Goal: Information Seeking & Learning: Learn about a topic

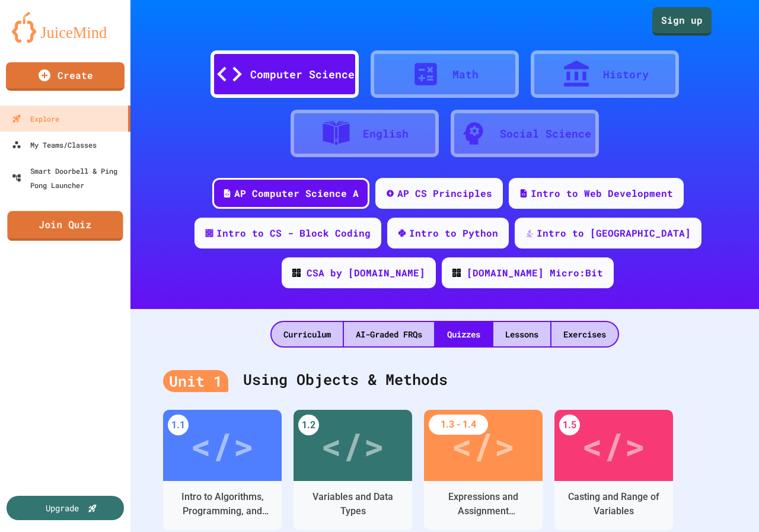
click at [56, 238] on link "Join Quiz" at bounding box center [65, 226] width 116 height 30
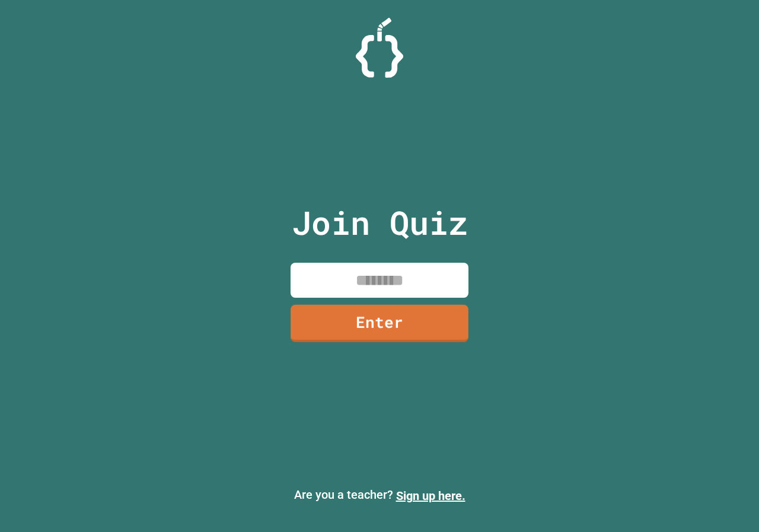
click at [367, 295] on input at bounding box center [379, 280] width 178 height 35
click at [367, 286] on input at bounding box center [379, 280] width 178 height 35
click at [370, 293] on input "********" at bounding box center [379, 280] width 178 height 35
type input "********"
drag, startPoint x: 362, startPoint y: 342, endPoint x: 362, endPoint y: 351, distance: 8.9
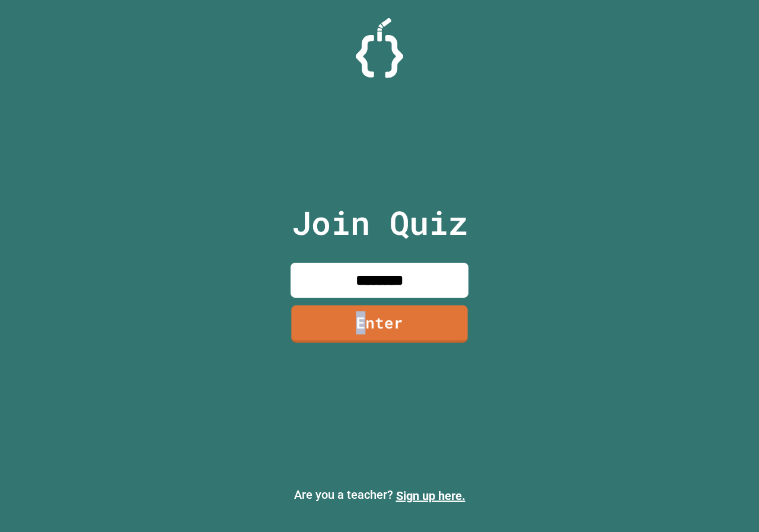
click at [362, 351] on div "Join Quiz ******** Enter" at bounding box center [380, 266] width 200 height 472
click at [385, 411] on div "Join Quiz ******** Enter" at bounding box center [380, 266] width 200 height 472
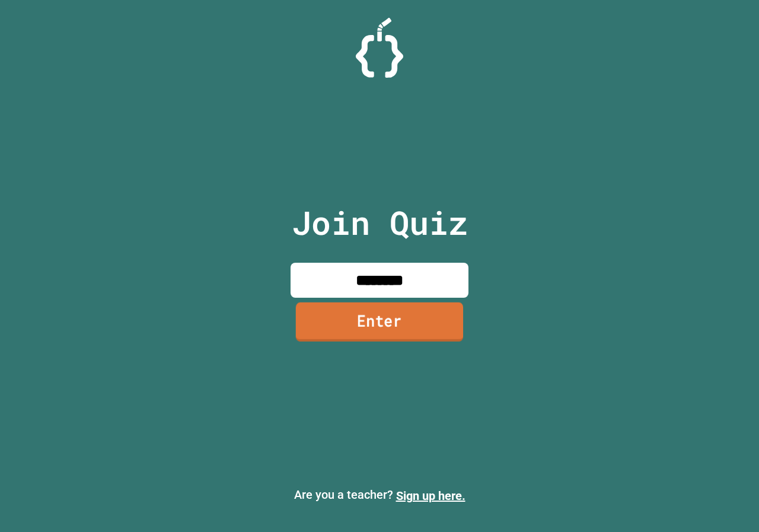
click at [330, 334] on link "Enter" at bounding box center [379, 321] width 167 height 39
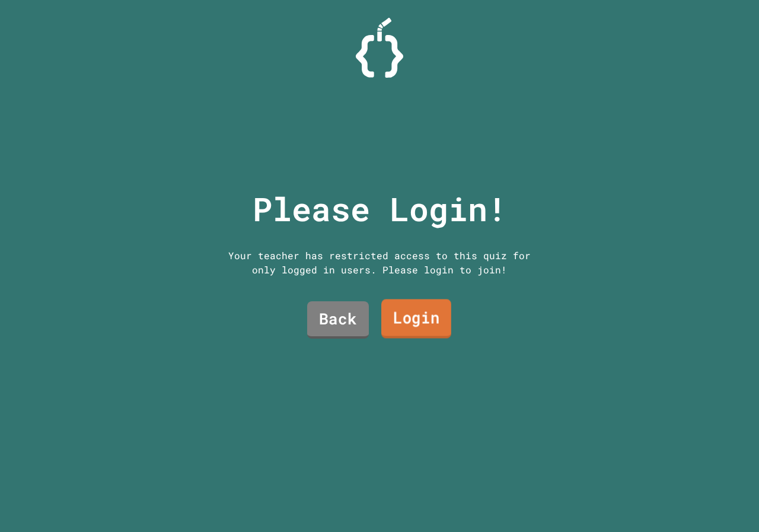
click at [390, 324] on link "Login" at bounding box center [416, 318] width 70 height 39
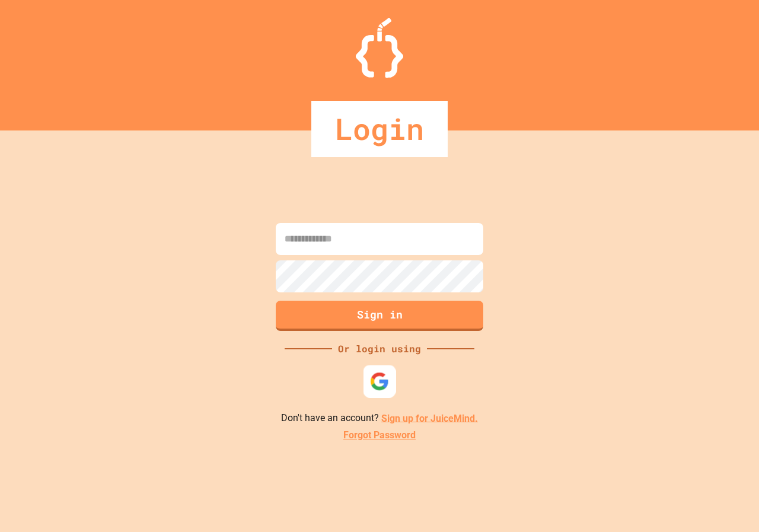
click at [381, 388] on img at bounding box center [380, 381] width 20 height 20
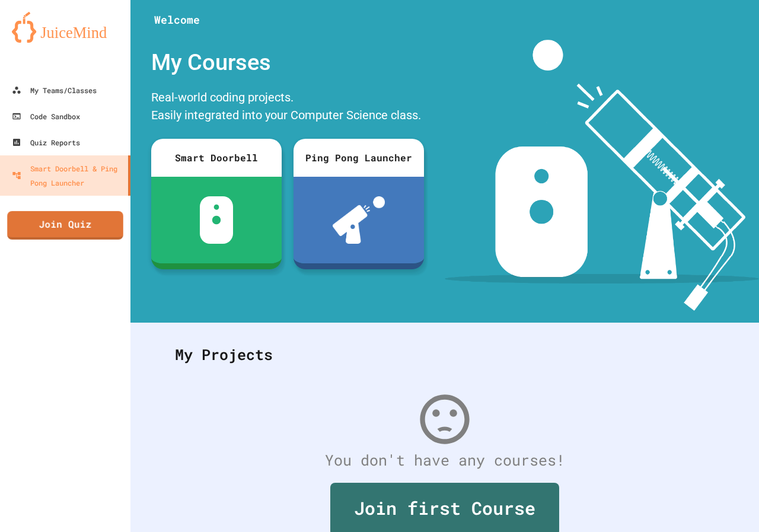
click at [51, 240] on div "My Teams/Classes Code Sandbox Quiz Reports Smart Doorbell & Ping Pong Launcher …" at bounding box center [65, 266] width 130 height 532
click at [52, 236] on link "Join Quiz" at bounding box center [66, 224] width 116 height 30
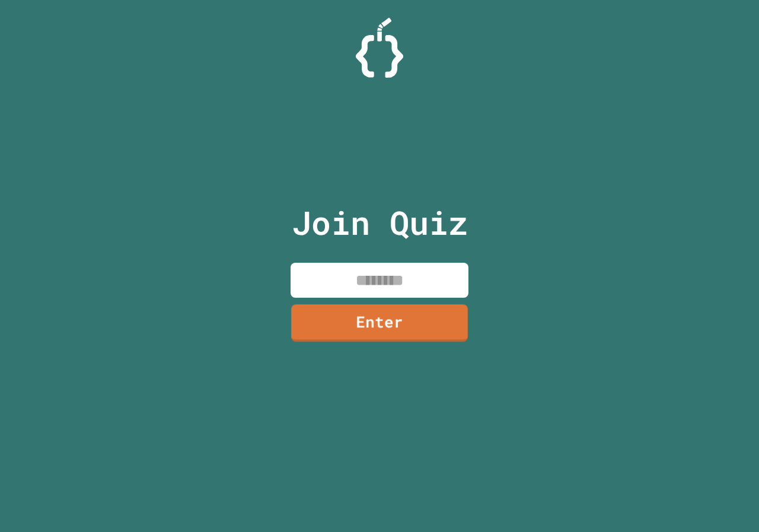
click at [349, 289] on input at bounding box center [379, 280] width 178 height 35
type input "********"
click at [405, 332] on link "Enter" at bounding box center [379, 322] width 181 height 39
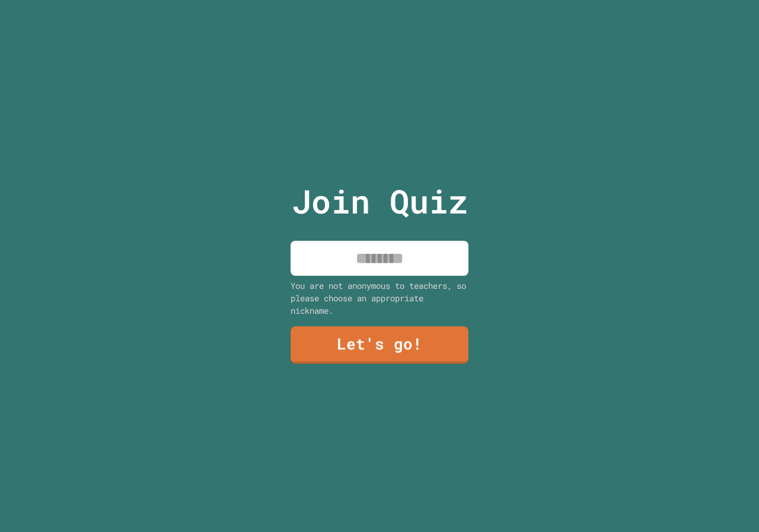
click at [345, 248] on input at bounding box center [379, 258] width 178 height 35
type input "**********"
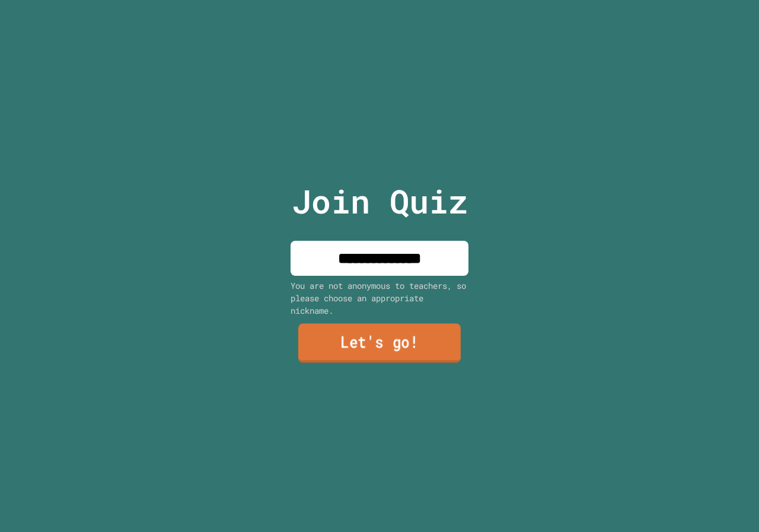
click at [334, 352] on link "Let's go!" at bounding box center [379, 343] width 162 height 39
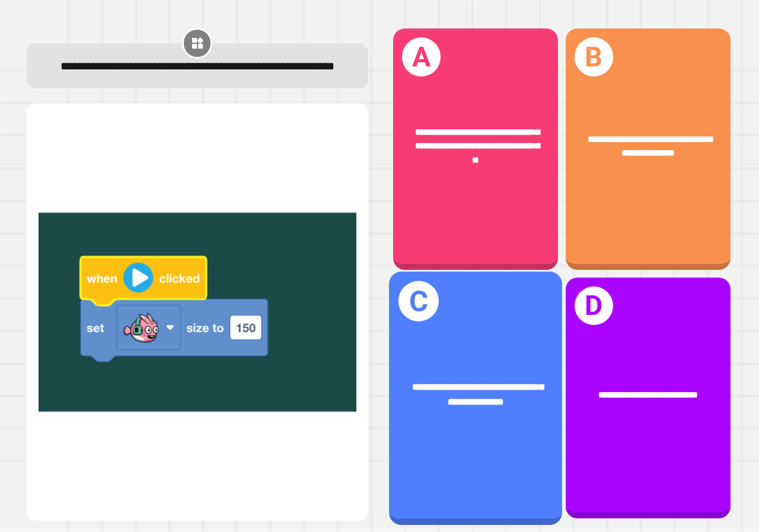
click at [448, 346] on div "**********" at bounding box center [475, 397] width 173 height 253
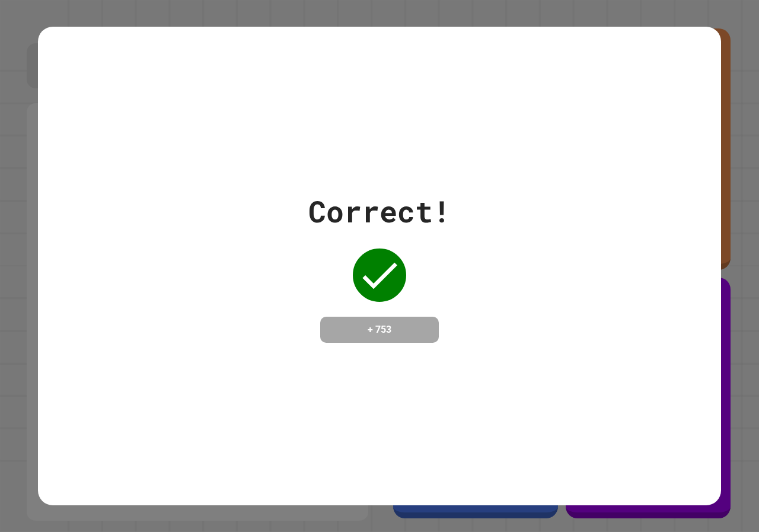
click at [421, 332] on h4 "+ 753" at bounding box center [379, 329] width 95 height 14
click at [418, 317] on div "+ 753" at bounding box center [379, 330] width 119 height 26
click at [401, 286] on div "Correct! + 753" at bounding box center [379, 266] width 142 height 154
drag, startPoint x: 393, startPoint y: 497, endPoint x: 382, endPoint y: 497, distance: 11.3
click at [388, 497] on div "Correct! + 753" at bounding box center [379, 266] width 759 height 532
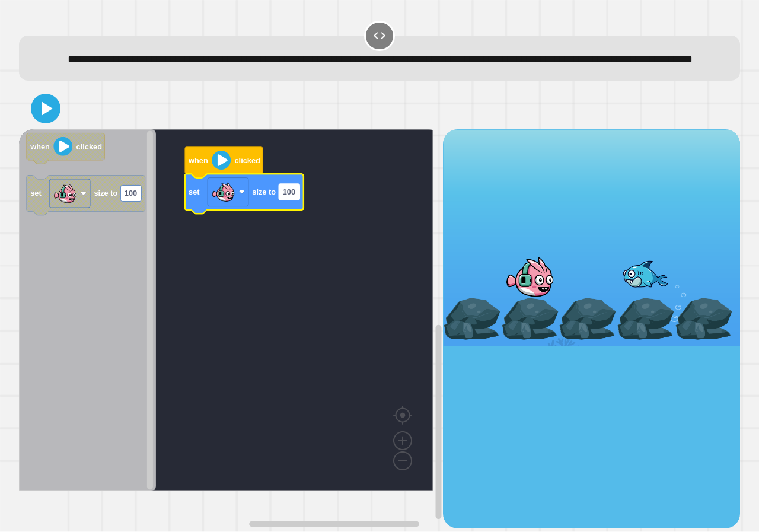
click at [281, 200] on rect "Blockly Workspace" at bounding box center [289, 192] width 21 height 16
click at [293, 217] on input "***" at bounding box center [289, 211] width 21 height 16
click at [293, 216] on input "***" at bounding box center [289, 211] width 21 height 16
click at [294, 216] on input "***" at bounding box center [289, 211] width 21 height 16
type input "***"
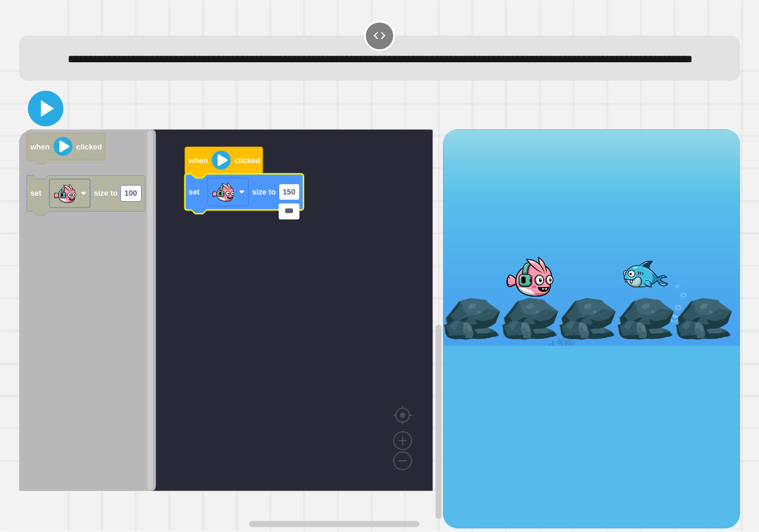
click at [41, 117] on icon at bounding box center [45, 108] width 28 height 28
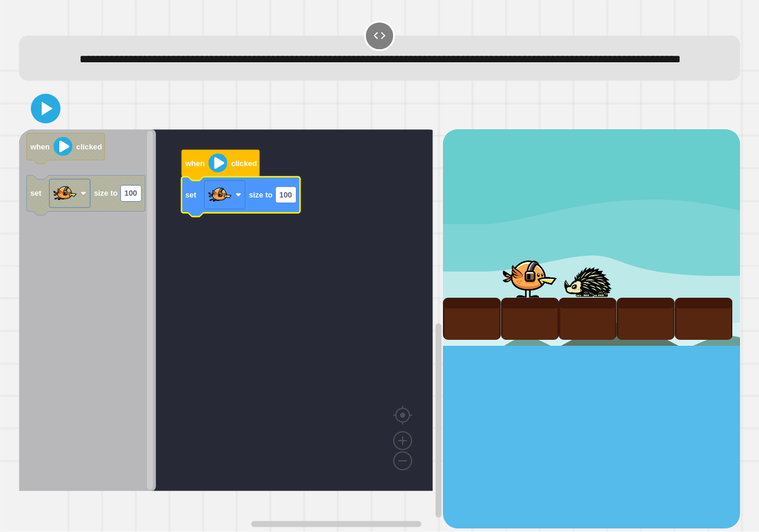
click at [290, 216] on icon "Blockly Workspace" at bounding box center [240, 197] width 119 height 40
click at [293, 203] on rect "Blockly Workspace" at bounding box center [286, 195] width 21 height 16
type input "***"
click at [44, 123] on icon at bounding box center [45, 108] width 28 height 28
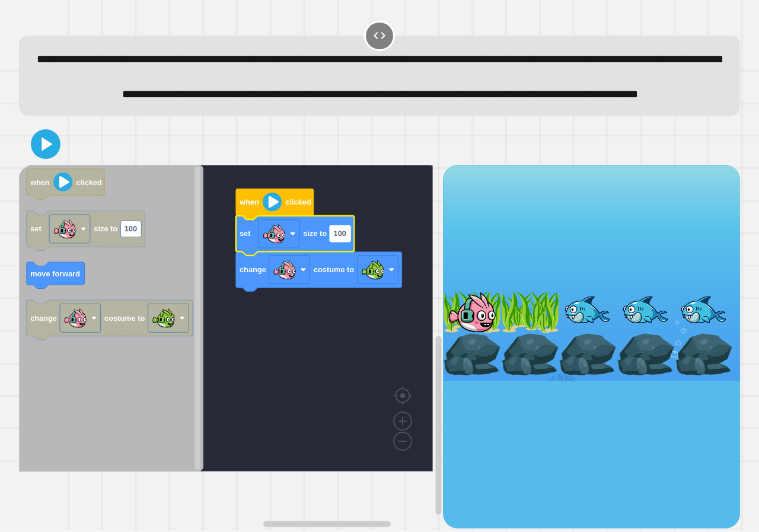
click at [343, 238] on text "100" at bounding box center [340, 233] width 12 height 9
type input "*"
type input "***"
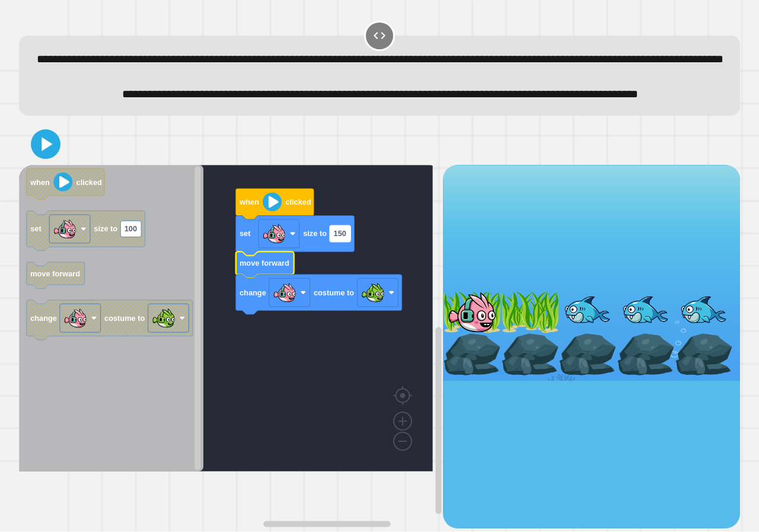
click at [346, 238] on text "150" at bounding box center [340, 233] width 12 height 9
type input "*****"
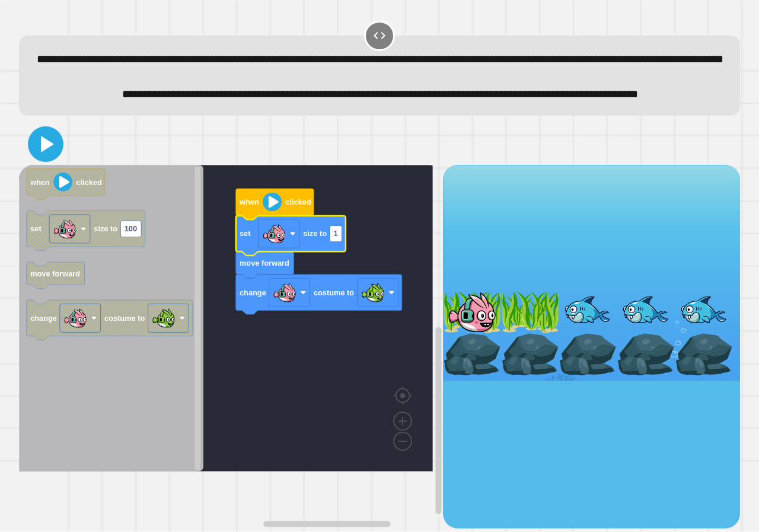
click at [33, 158] on icon at bounding box center [45, 144] width 28 height 28
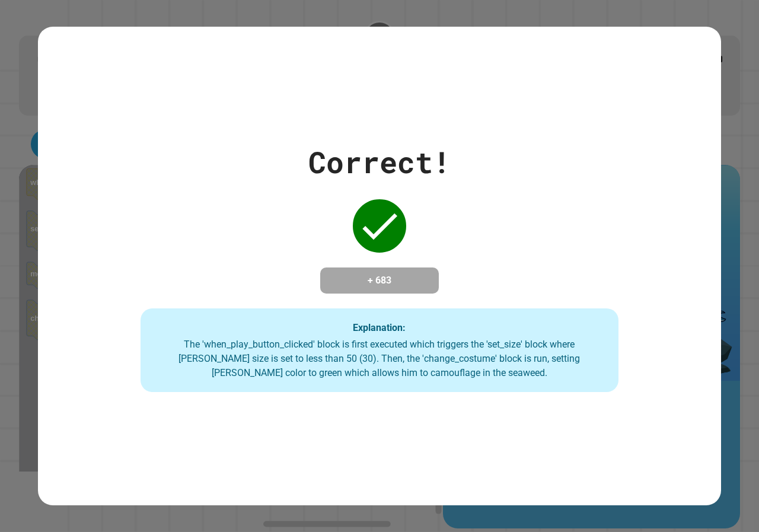
click at [629, 417] on div "Correct! + 683 Explanation: The 'when_play_button_clicked' block is first execu…" at bounding box center [379, 266] width 683 height 478
click at [616, 417] on div "Correct! + 683 Explanation: The 'when_play_button_clicked' block is first execu…" at bounding box center [379, 266] width 683 height 478
click at [615, 417] on div "Correct! + 683 Explanation: The 'when_play_button_clicked' block is first execu…" at bounding box center [379, 266] width 683 height 478
drag, startPoint x: 463, startPoint y: 380, endPoint x: 450, endPoint y: 398, distance: 22.1
click at [422, 405] on div "Correct! + 683 Explanation: The 'when_play_button_clicked' block is first execu…" at bounding box center [379, 266] width 683 height 478
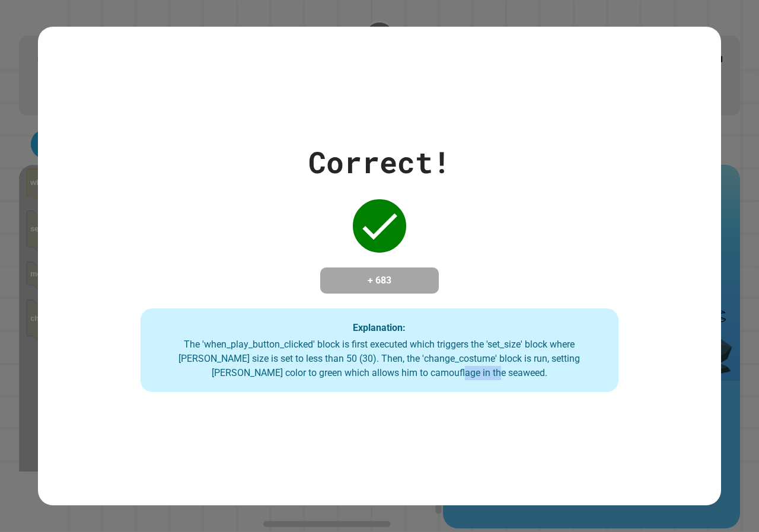
click at [473, 380] on div "The 'when_play_button_clicked' block is first executed which triggers the 'set_…" at bounding box center [379, 358] width 454 height 43
click at [474, 380] on div "The 'when_play_button_clicked' block is first executed which triggers the 'set_…" at bounding box center [379, 358] width 454 height 43
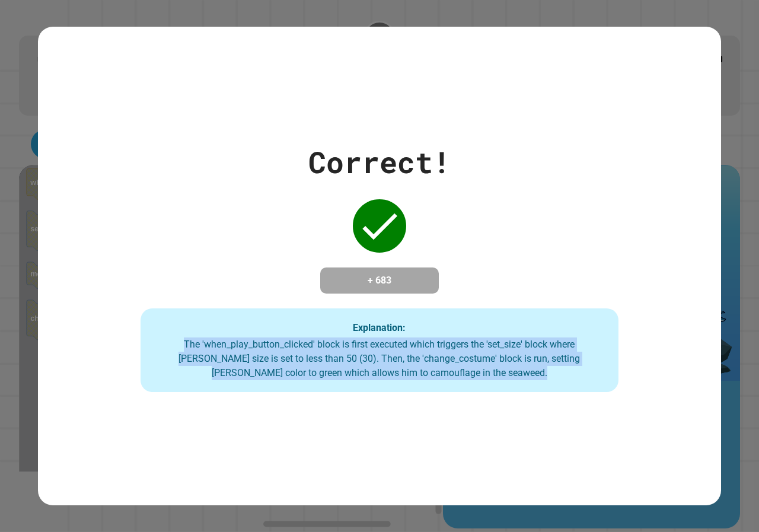
drag, startPoint x: 472, startPoint y: 381, endPoint x: 464, endPoint y: 379, distance: 8.5
click at [472, 380] on div "The 'when_play_button_clicked' block is first executed which triggers the 'set_…" at bounding box center [379, 358] width 454 height 43
click at [464, 379] on div "The 'when_play_button_clicked' block is first executed which triggers the 'set_…" at bounding box center [379, 358] width 454 height 43
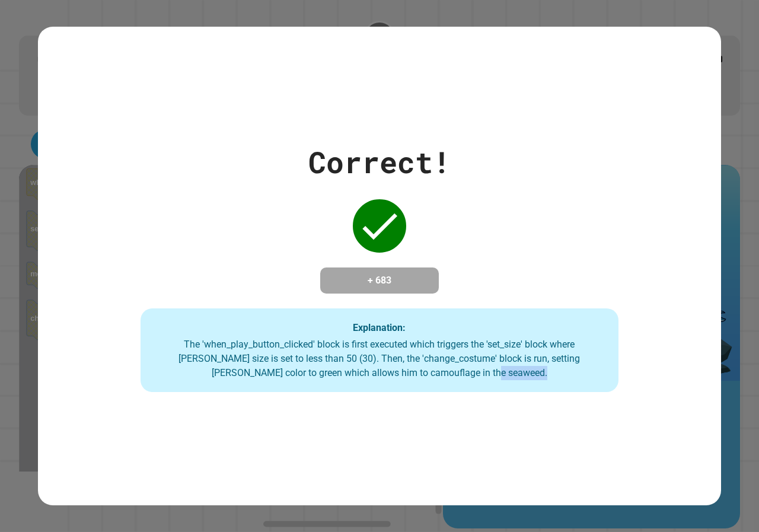
click at [464, 379] on div "The 'when_play_button_clicked' block is first executed which triggers the 'set_…" at bounding box center [379, 358] width 454 height 43
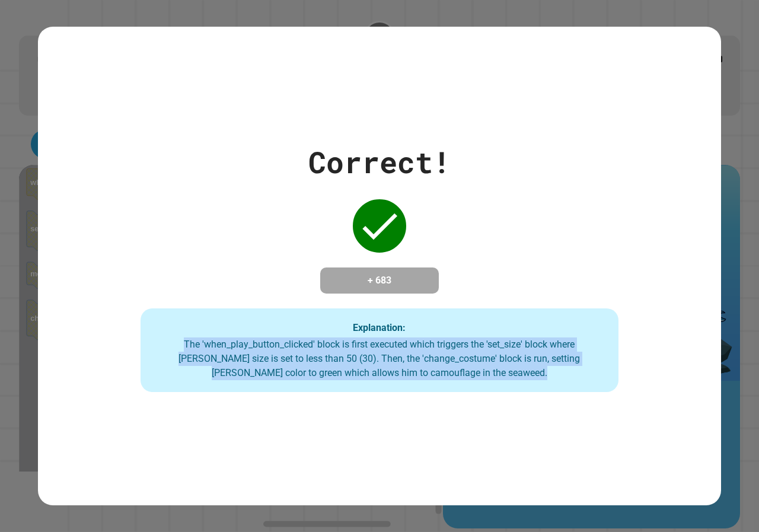
drag, startPoint x: 464, startPoint y: 379, endPoint x: 471, endPoint y: 375, distance: 7.4
click at [467, 375] on div "The 'when_play_button_clicked' block is first executed which triggers the 'set_…" at bounding box center [379, 358] width 454 height 43
drag, startPoint x: 632, startPoint y: 473, endPoint x: 617, endPoint y: 432, distance: 43.7
click at [615, 432] on div "Correct! + 683 Explanation: The 'when_play_button_clicked' block is first execu…" at bounding box center [379, 266] width 683 height 478
drag, startPoint x: 616, startPoint y: 428, endPoint x: 628, endPoint y: 392, distance: 38.1
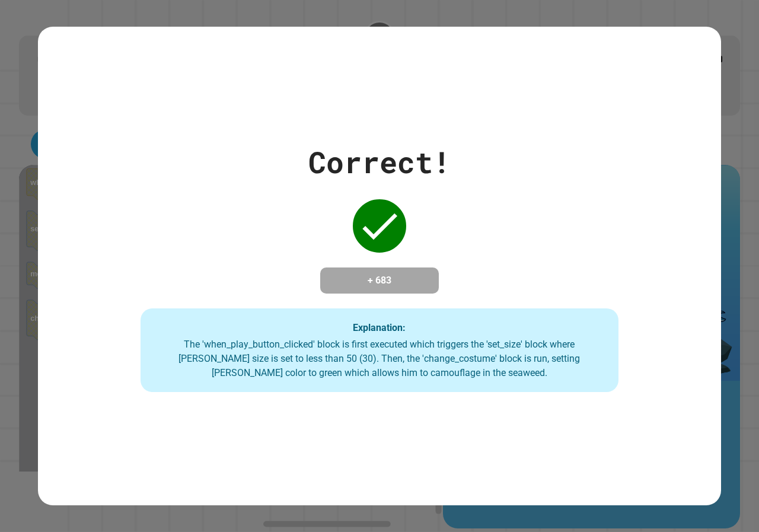
drag, startPoint x: 571, startPoint y: 287, endPoint x: 570, endPoint y: 270, distance: 17.3
drag, startPoint x: 570, startPoint y: 270, endPoint x: 572, endPoint y: 263, distance: 8.1
click at [572, 265] on div "Correct! + 683 Explanation: The 'when_play_button_clicked' block is first execu…" at bounding box center [379, 266] width 683 height 253
click at [562, 304] on div "Correct! + 683 Explanation: The 'when_play_button_clicked' block is first execu…" at bounding box center [379, 266] width 683 height 253
click at [603, 358] on div "Explanation: The 'when_play_button_clicked' block is first executed which trigg…" at bounding box center [379, 350] width 478 height 84
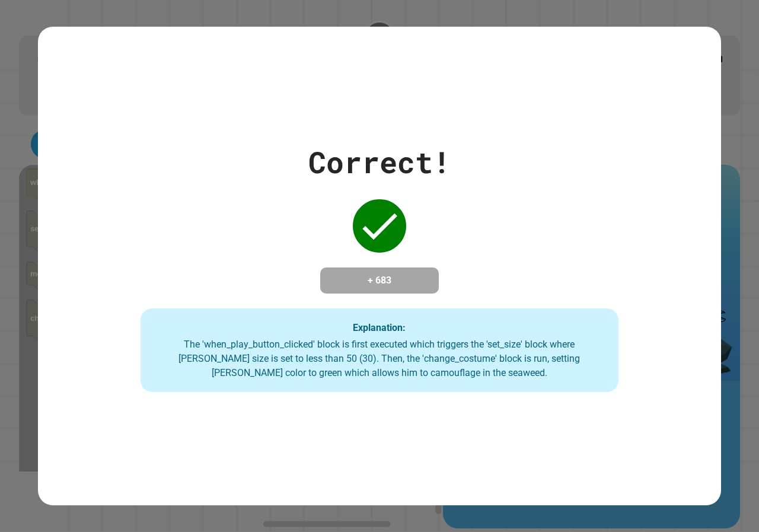
drag, startPoint x: 606, startPoint y: 358, endPoint x: 606, endPoint y: 342, distance: 16.0
click at [606, 342] on div "Explanation: The 'when_play_button_clicked' block is first executed which trigg…" at bounding box center [379, 350] width 478 height 84
drag, startPoint x: 595, startPoint y: 323, endPoint x: 586, endPoint y: 346, distance: 24.6
click at [586, 346] on div "Explanation: The 'when_play_button_clicked' block is first executed which trigg…" at bounding box center [379, 350] width 478 height 84
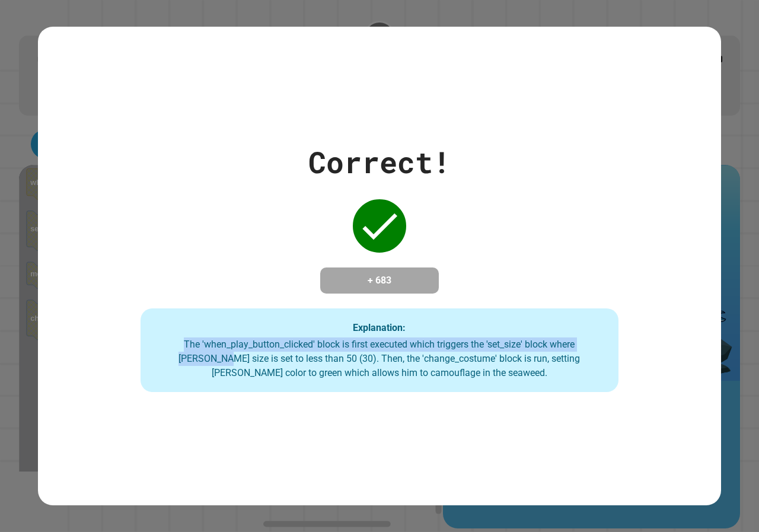
click at [587, 347] on div "The 'when_play_button_clicked' block is first executed which triggers the 'set_…" at bounding box center [379, 358] width 454 height 43
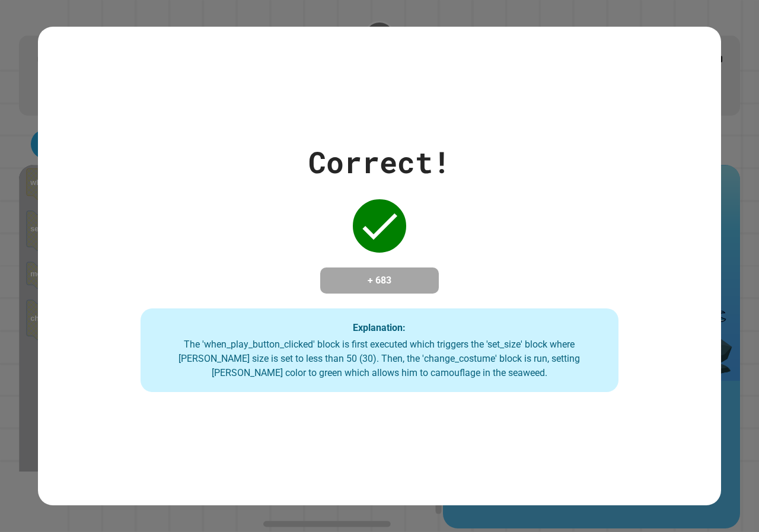
click at [587, 347] on div "The 'when_play_button_clicked' block is first executed which triggers the 'set_…" at bounding box center [379, 358] width 454 height 43
click at [590, 344] on div "The 'when_play_button_clicked' block is first executed which triggers the 'set_…" at bounding box center [379, 358] width 454 height 43
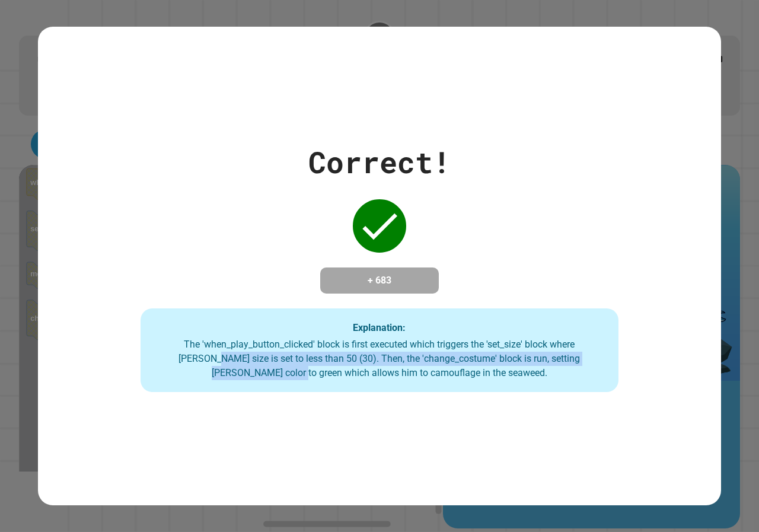
drag, startPoint x: 578, startPoint y: 344, endPoint x: 568, endPoint y: 362, distance: 20.2
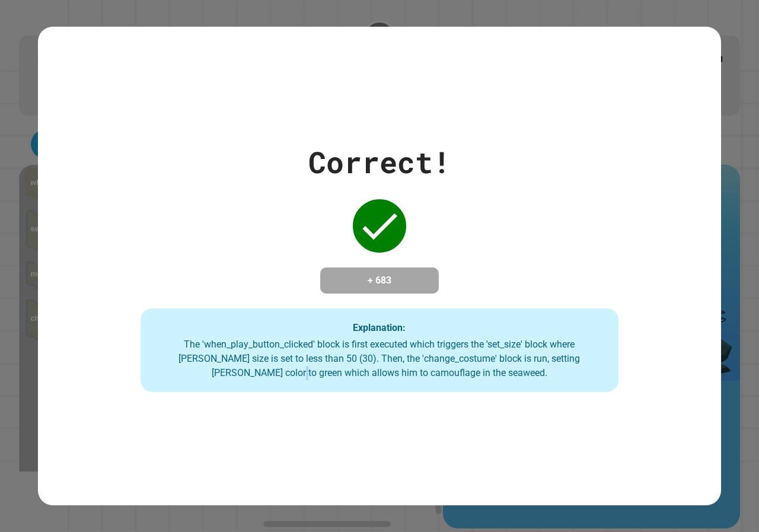
drag, startPoint x: 571, startPoint y: 357, endPoint x: 567, endPoint y: 362, distance: 6.3
click at [567, 362] on div "The 'when_play_button_clicked' block is first executed which triggers the 'set_…" at bounding box center [379, 358] width 454 height 43
drag, startPoint x: 0, startPoint y: 317, endPoint x: 0, endPoint y: 293, distance: 24.3
click at [0, 306] on div "Correct! + 683 Explanation: The 'when_play_button_clicked' block is first execu…" at bounding box center [379, 266] width 759 height 532
click at [369, 251] on div "Correct! + 683 Explanation: The 'when_play_button_clicked' block is first execu…" at bounding box center [379, 266] width 683 height 253
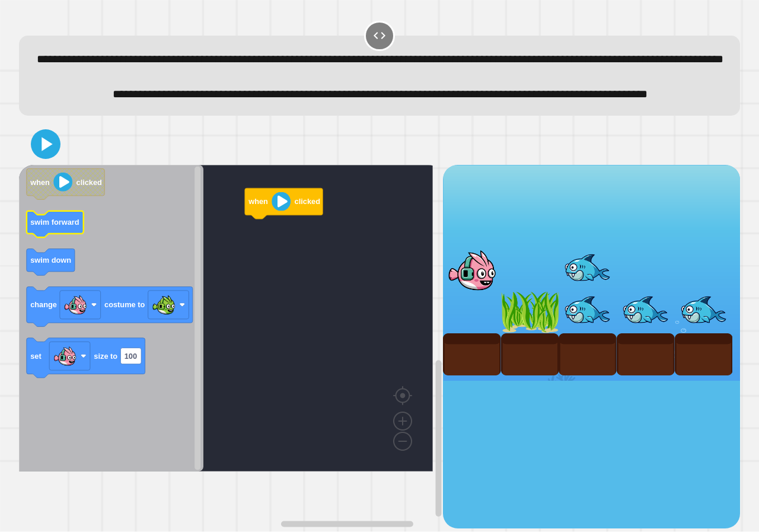
click at [66, 238] on icon "Blockly Workspace" at bounding box center [55, 224] width 57 height 27
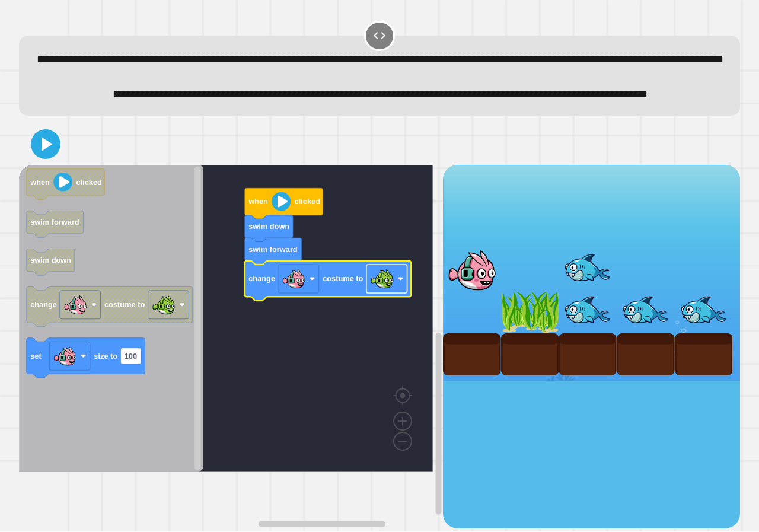
click at [386, 290] on image "Blockly Workspace" at bounding box center [382, 279] width 24 height 24
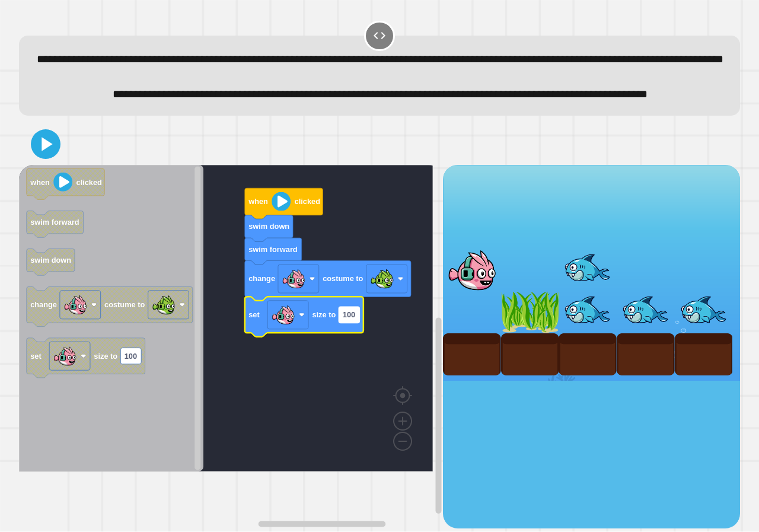
click at [347, 319] on text "100" at bounding box center [349, 314] width 12 height 9
type input "*"
type input "**********"
click at [47, 152] on icon at bounding box center [47, 144] width 13 height 17
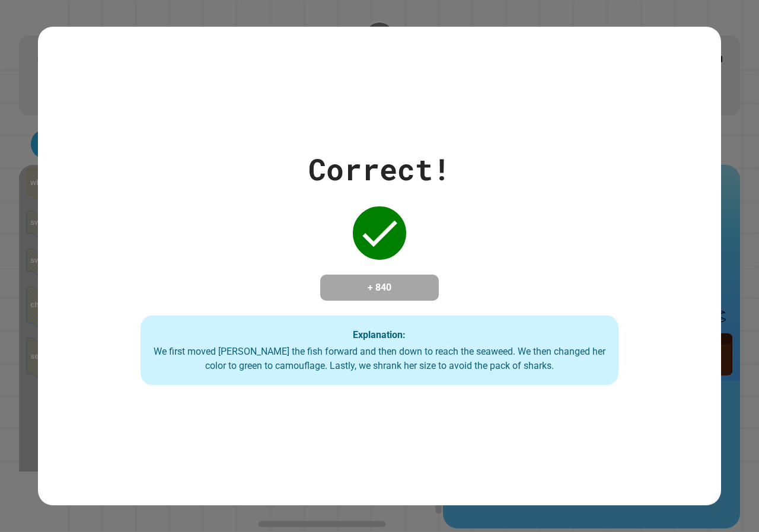
click at [514, 219] on div "Correct! + 840 Explanation: We first moved [PERSON_NAME] the fish forward and t…" at bounding box center [379, 266] width 683 height 238
click at [576, 317] on div "Correct! + 840 Explanation: We first moved [PERSON_NAME] the fish forward and t…" at bounding box center [379, 266] width 683 height 238
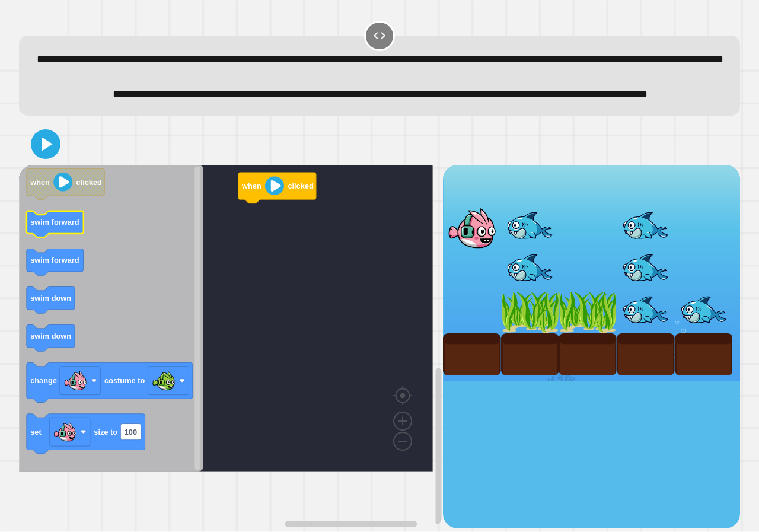
click at [68, 238] on icon "Blockly Workspace" at bounding box center [55, 224] width 57 height 27
click at [31, 326] on icon "when clicked swim forward swim forward swim down swim down change costume to se…" at bounding box center [111, 318] width 184 height 306
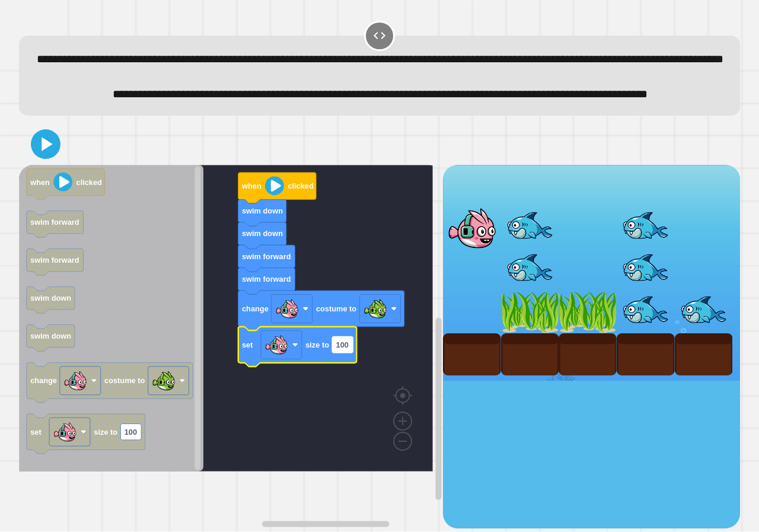
click at [335, 353] on g "100" at bounding box center [342, 345] width 21 height 16
click at [336, 381] on input "***" at bounding box center [342, 383] width 21 height 16
click at [338, 383] on input "***" at bounding box center [342, 383] width 21 height 16
click at [351, 383] on input "***" at bounding box center [342, 383] width 21 height 16
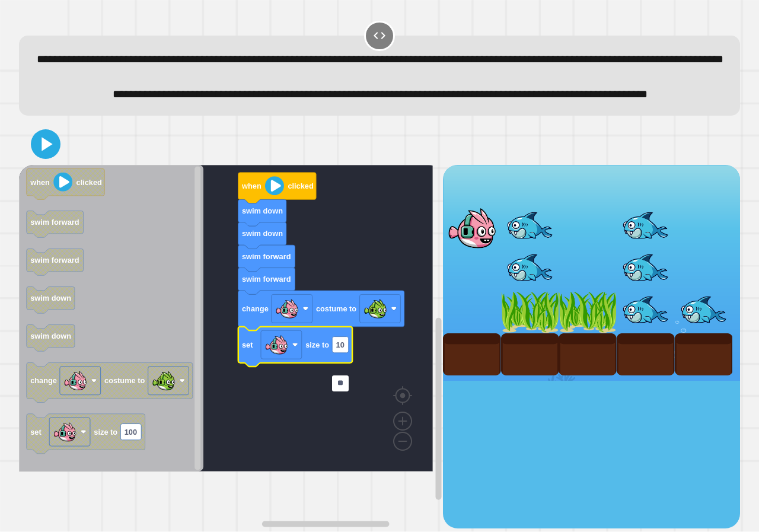
type input "*"
type input "*****"
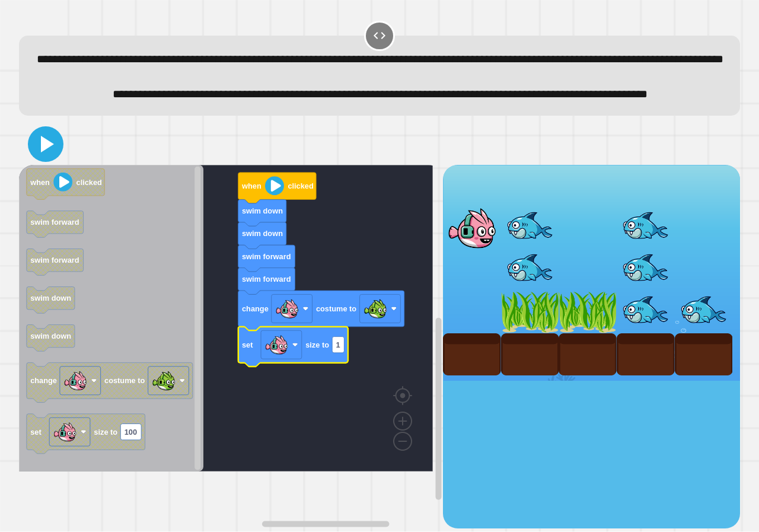
click at [57, 158] on icon at bounding box center [45, 144] width 28 height 28
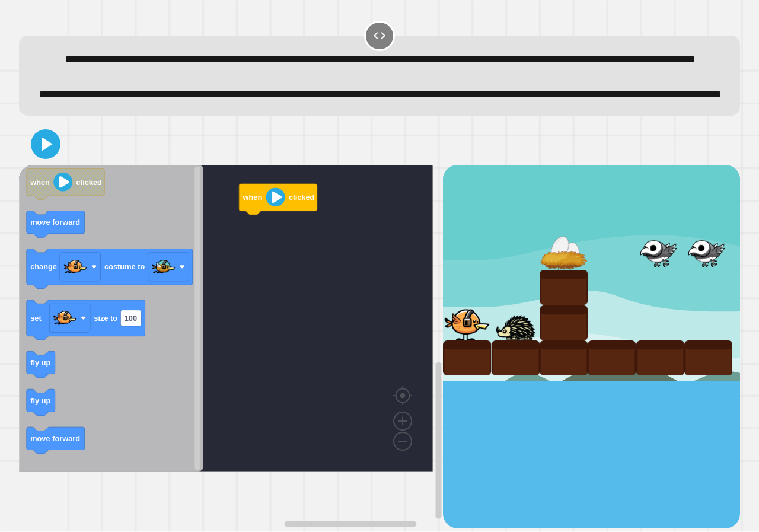
click at [61, 280] on icon "Blockly Workspace" at bounding box center [111, 318] width 184 height 306
drag, startPoint x: 17, startPoint y: 450, endPoint x: 34, endPoint y: 446, distance: 17.0
click at [28, 448] on div "when clicked fly up when clicked move forward change costume to set size to 100…" at bounding box center [379, 326] width 728 height 412
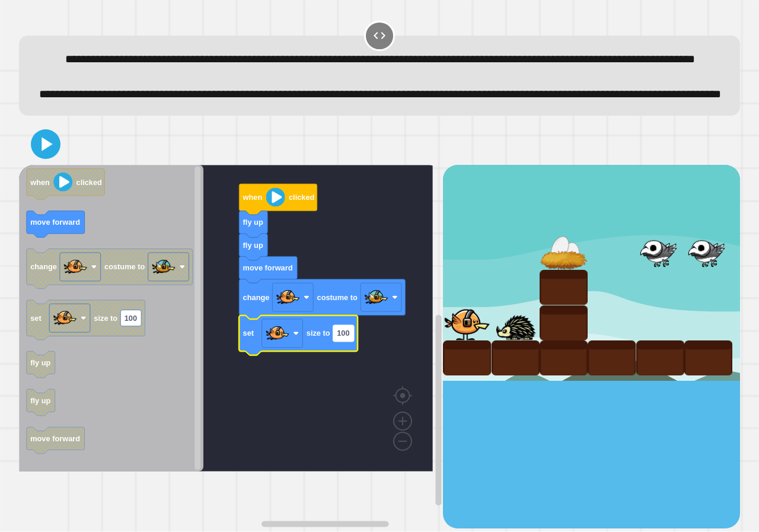
click at [348, 338] on text "100" at bounding box center [343, 333] width 12 height 9
type input "*****"
click at [52, 158] on icon at bounding box center [45, 144] width 28 height 28
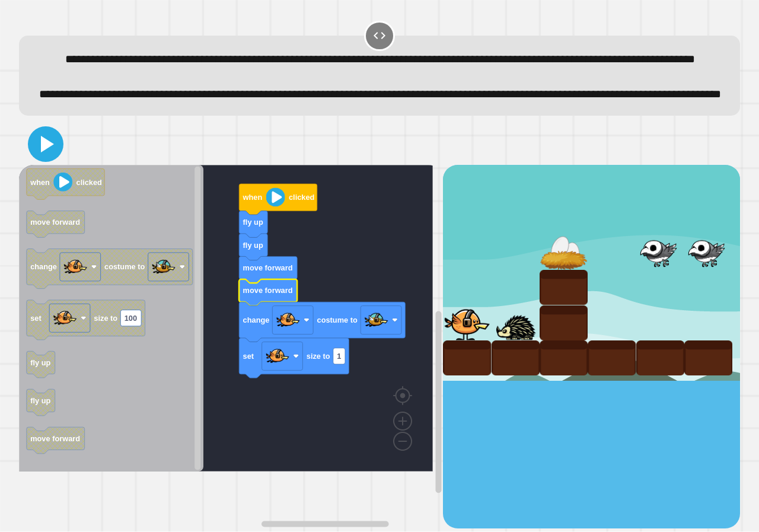
click at [55, 158] on icon at bounding box center [45, 144] width 28 height 28
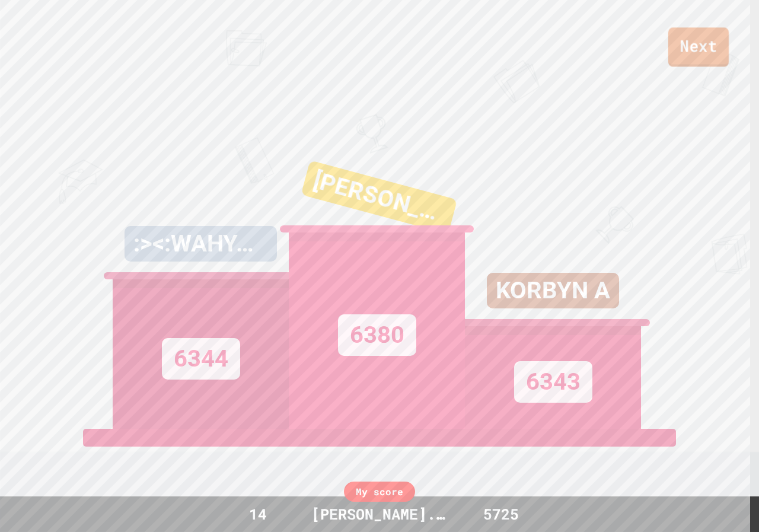
click at [682, 58] on link "Next" at bounding box center [698, 46] width 60 height 39
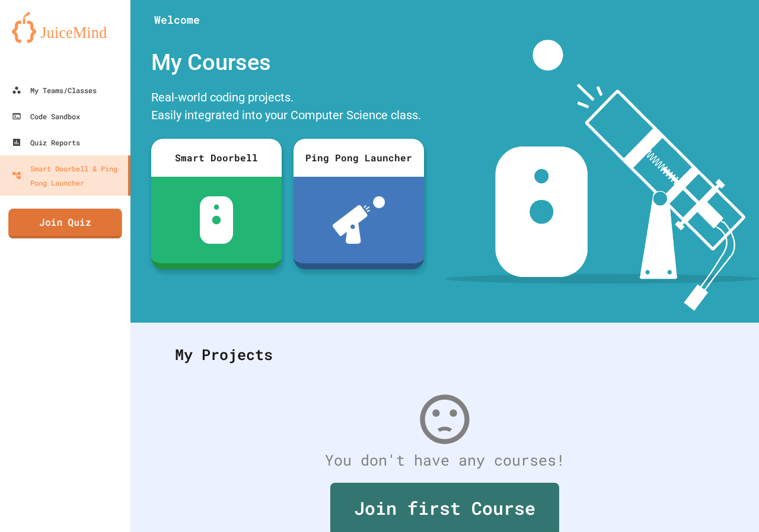
click at [52, 236] on link "Join Quiz" at bounding box center [65, 224] width 114 height 30
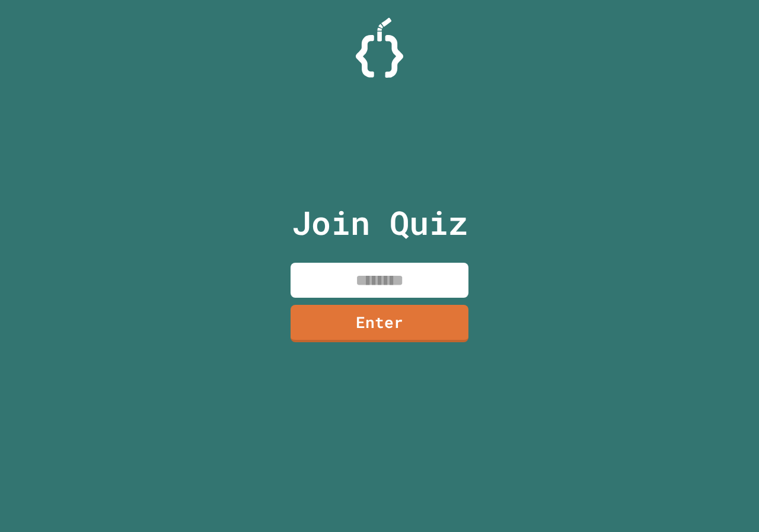
click at [355, 273] on input at bounding box center [379, 280] width 178 height 35
type input "********"
click at [306, 311] on link "Enter" at bounding box center [379, 321] width 172 height 39
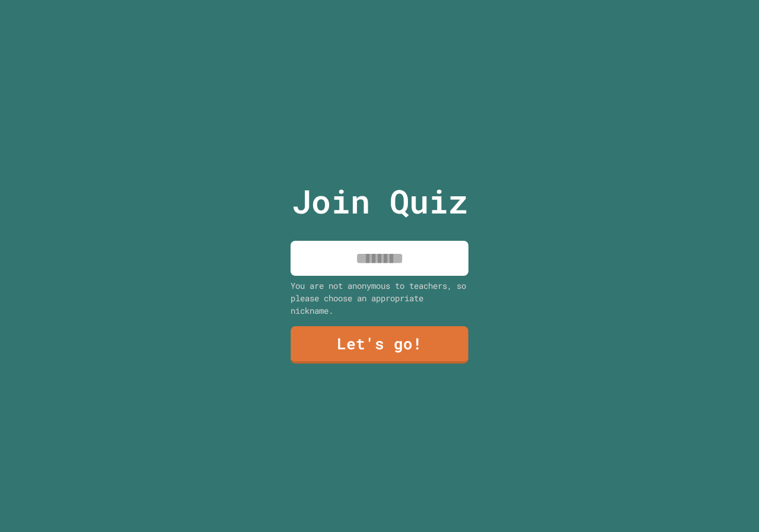
click at [397, 255] on input at bounding box center [379, 258] width 178 height 35
type input "*****"
click at [389, 343] on link "Let's go!" at bounding box center [380, 343] width 174 height 39
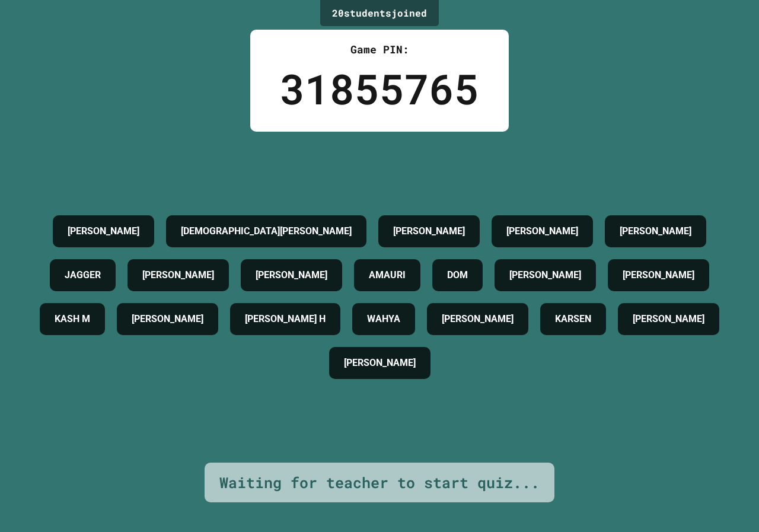
click at [300, 462] on div "Waiting for teacher to start quiz..." at bounding box center [379, 482] width 350 height 40
click at [313, 462] on div "Waiting for teacher to start quiz..." at bounding box center [379, 482] width 350 height 40
drag, startPoint x: 324, startPoint y: 441, endPoint x: 334, endPoint y: 57, distance: 384.2
click at [330, 432] on div "AVA K JOHHNATHAN A [PERSON_NAME] [PERSON_NAME] W [PERSON_NAME] [PERSON_NAME] [P…" at bounding box center [379, 297] width 699 height 331
click at [405, 0] on html "We are updating our servers at 7PM EST [DATE]. [PERSON_NAME] should continue to…" at bounding box center [379, 266] width 759 height 532
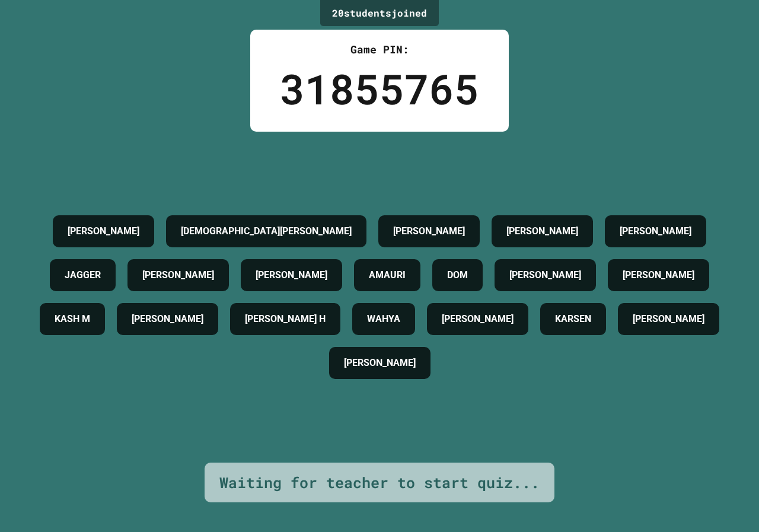
click at [428, 124] on div "Game PIN: 31855765" at bounding box center [379, 81] width 258 height 102
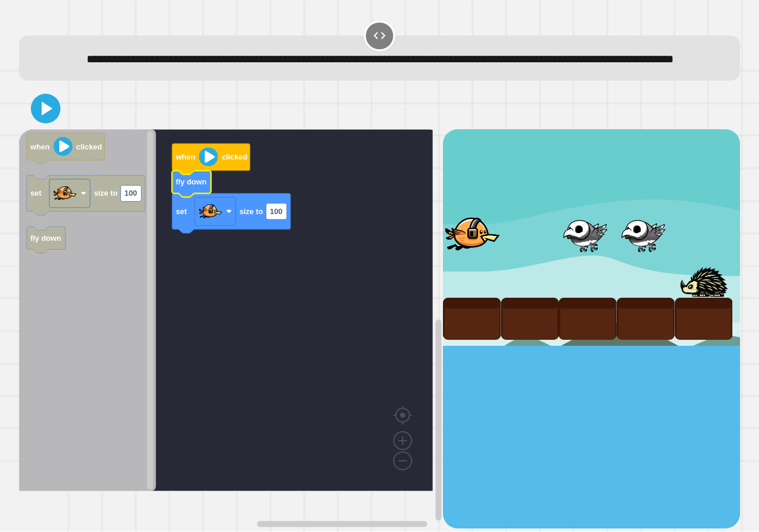
click at [293, 237] on rect "Blockly Workspace" at bounding box center [226, 310] width 414 height 362
click at [279, 216] on text "100" at bounding box center [276, 211] width 12 height 9
type input "***"
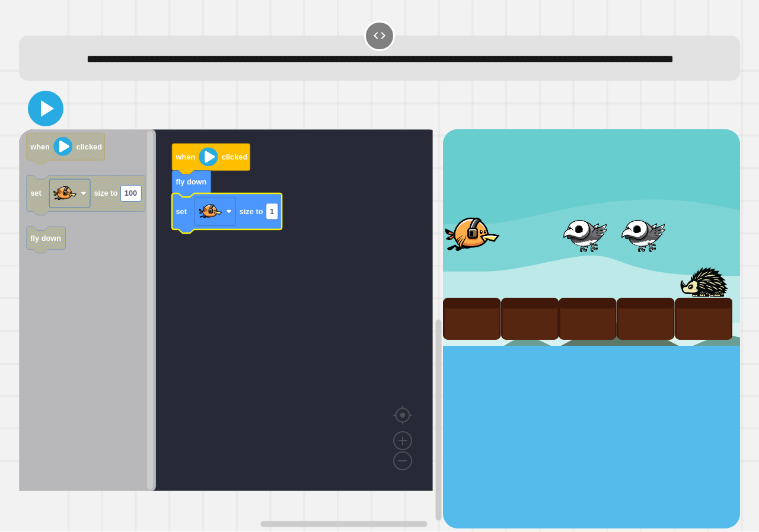
click at [36, 118] on icon at bounding box center [45, 108] width 28 height 28
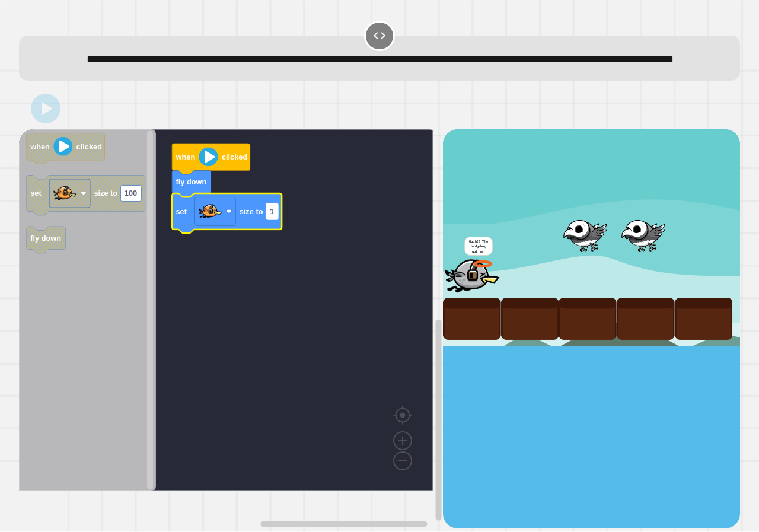
click at [276, 219] on rect "Blockly Workspace" at bounding box center [272, 211] width 12 height 16
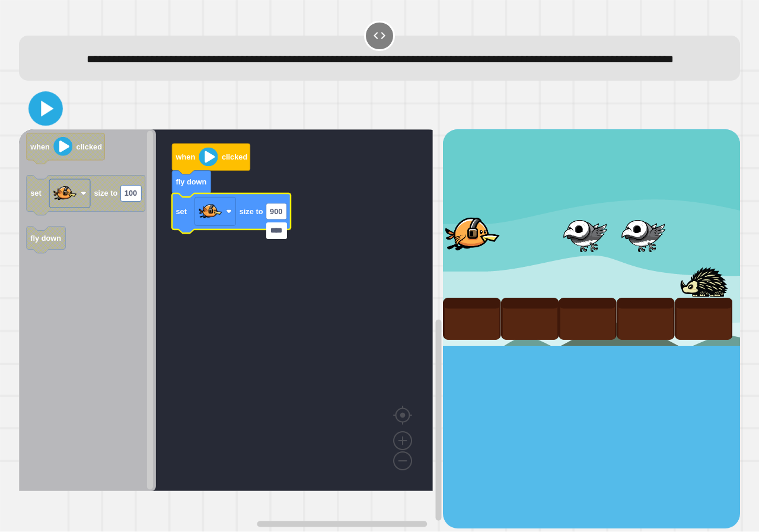
type input "****"
click at [31, 115] on div at bounding box center [379, 108] width 721 height 41
click at [31, 117] on div at bounding box center [379, 108] width 721 height 41
drag, startPoint x: 58, startPoint y: 132, endPoint x: 64, endPoint y: 134, distance: 6.4
click at [64, 129] on div at bounding box center [379, 108] width 721 height 41
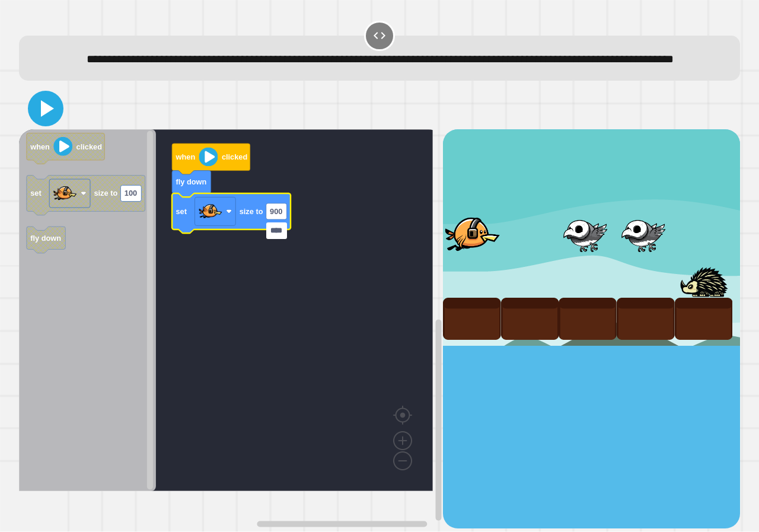
click at [39, 123] on icon at bounding box center [45, 108] width 28 height 28
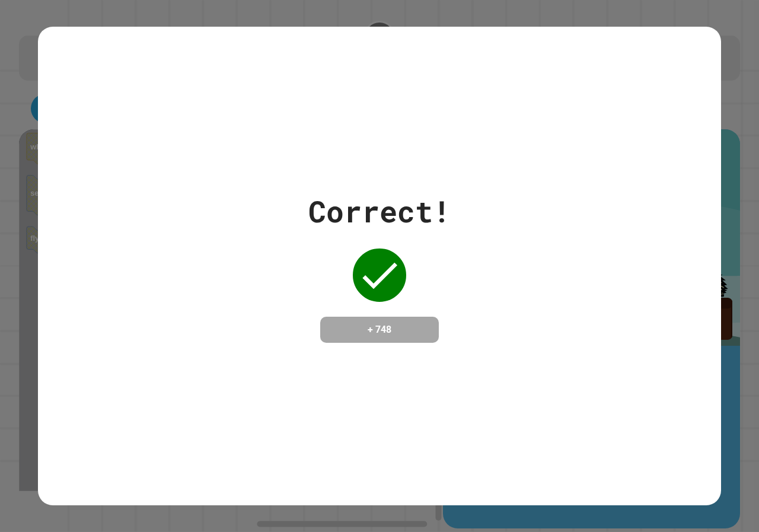
drag, startPoint x: 72, startPoint y: 10, endPoint x: 250, endPoint y: 57, distance: 183.5
click at [250, 57] on div "Correct! + 748" at bounding box center [379, 266] width 683 height 478
drag, startPoint x: 222, startPoint y: 68, endPoint x: 209, endPoint y: 78, distance: 17.0
click at [209, 78] on div "Correct! + 748" at bounding box center [379, 266] width 683 height 478
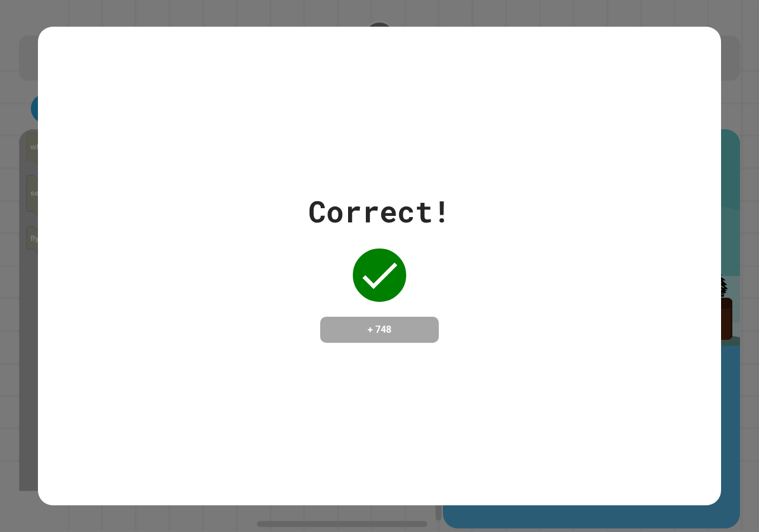
drag, startPoint x: 204, startPoint y: 76, endPoint x: 197, endPoint y: 65, distance: 13.5
click at [200, 76] on div "Correct! + 748" at bounding box center [379, 266] width 683 height 478
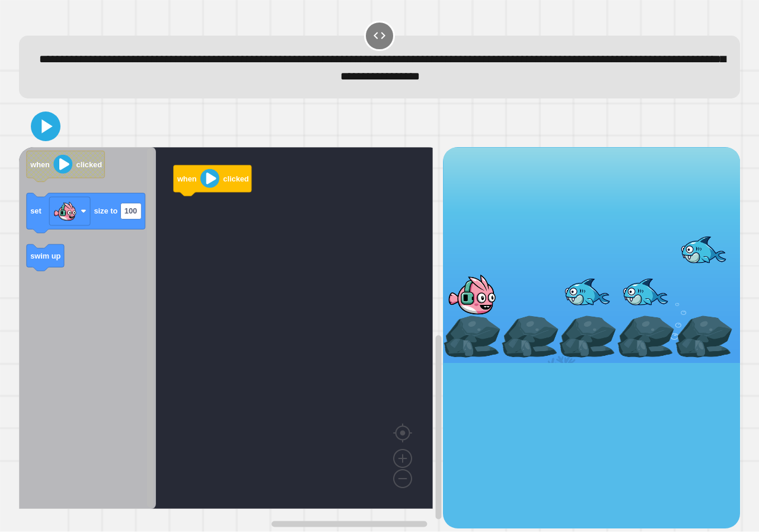
click at [150, 194] on g "Blockly Workspace" at bounding box center [149, 328] width 9 height 359
click at [142, 216] on icon "Blockly Workspace" at bounding box center [86, 213] width 119 height 40
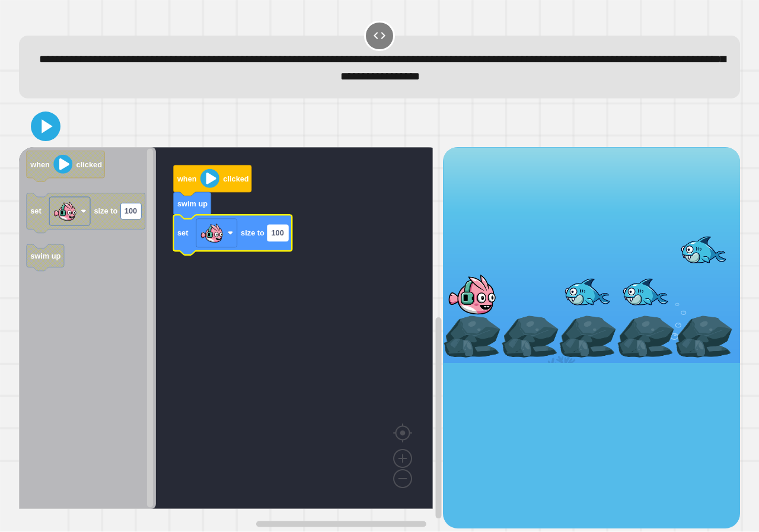
click at [278, 240] on rect "Blockly Workspace" at bounding box center [277, 233] width 21 height 16
click at [282, 239] on input "***" at bounding box center [277, 234] width 21 height 16
type input "*"
click at [56, 123] on icon at bounding box center [45, 126] width 28 height 28
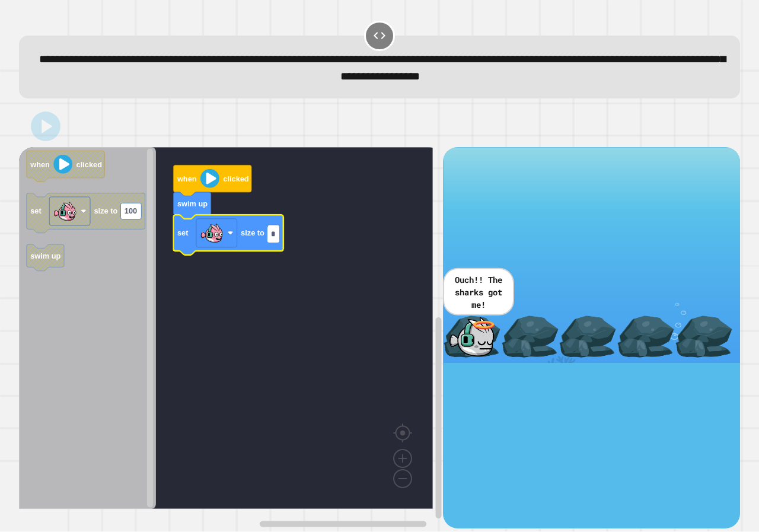
click at [274, 239] on input "*" at bounding box center [273, 234] width 12 height 16
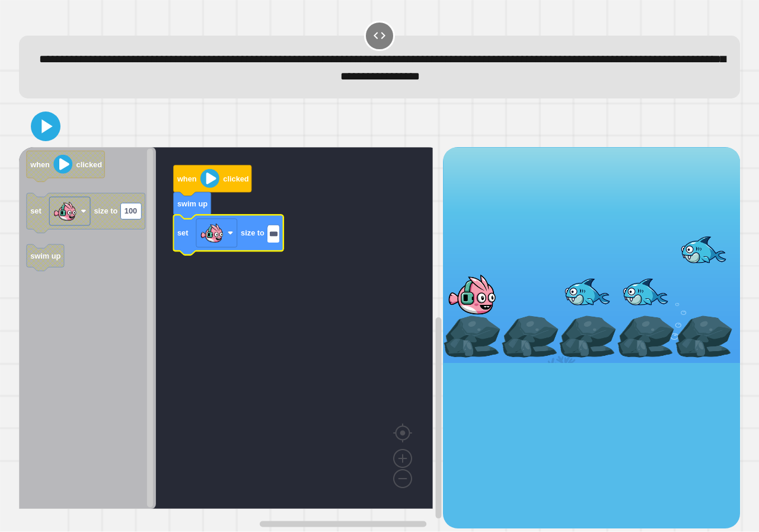
type input "****"
click at [50, 136] on icon at bounding box center [45, 126] width 28 height 28
click at [420, 246] on rect "Blockly Workspace" at bounding box center [226, 328] width 414 height 362
click at [281, 235] on icon "Blockly Workspace" at bounding box center [228, 235] width 110 height 40
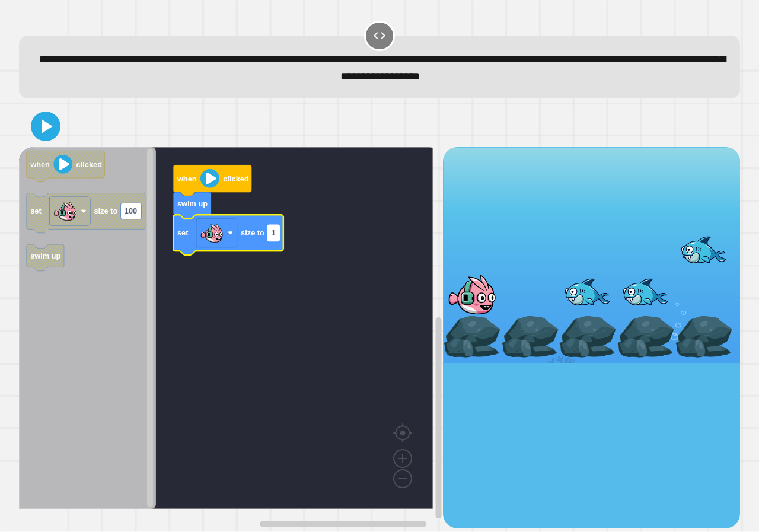
click at [276, 234] on rect "Blockly Workspace" at bounding box center [273, 233] width 12 height 16
type input "***"
click at [57, 114] on div at bounding box center [379, 126] width 721 height 41
click at [45, 134] on icon at bounding box center [45, 126] width 28 height 28
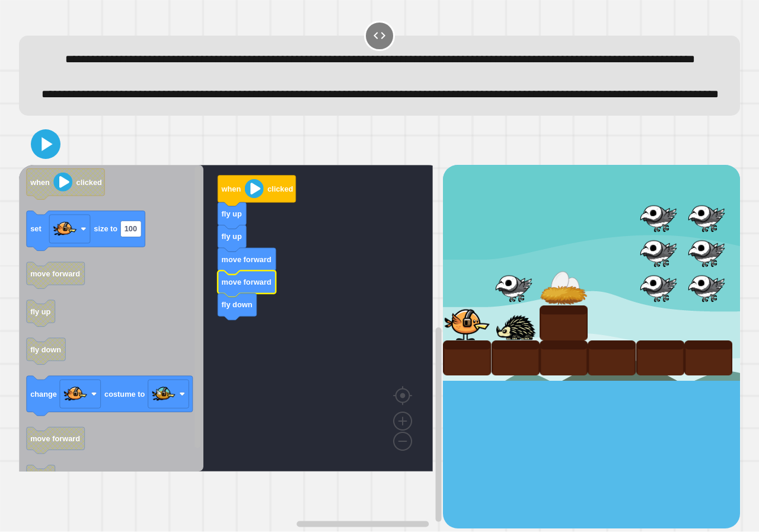
click at [196, 279] on rect "Blockly Workspace" at bounding box center [197, 308] width 6 height 282
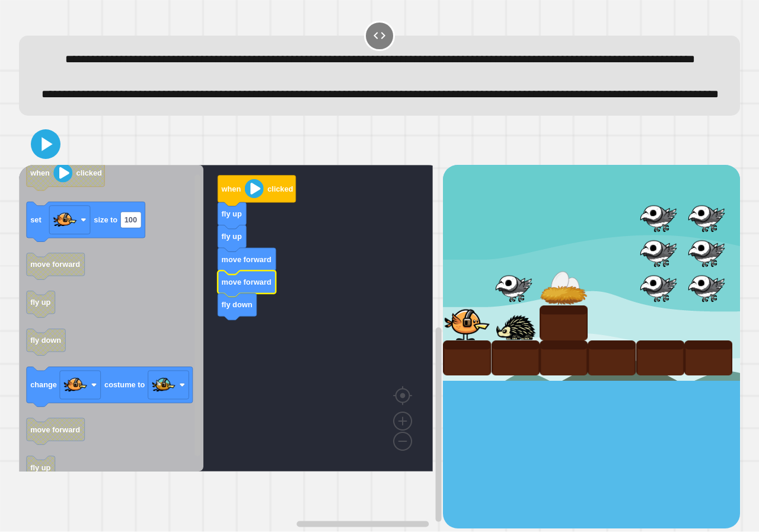
click at [194, 286] on g "Blockly Workspace" at bounding box center [197, 318] width 9 height 303
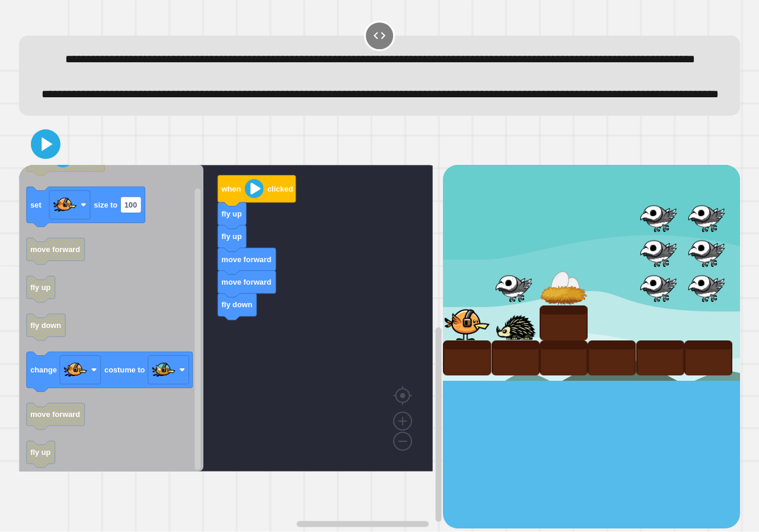
click at [188, 254] on icon "Blockly Workspace" at bounding box center [111, 318] width 184 height 306
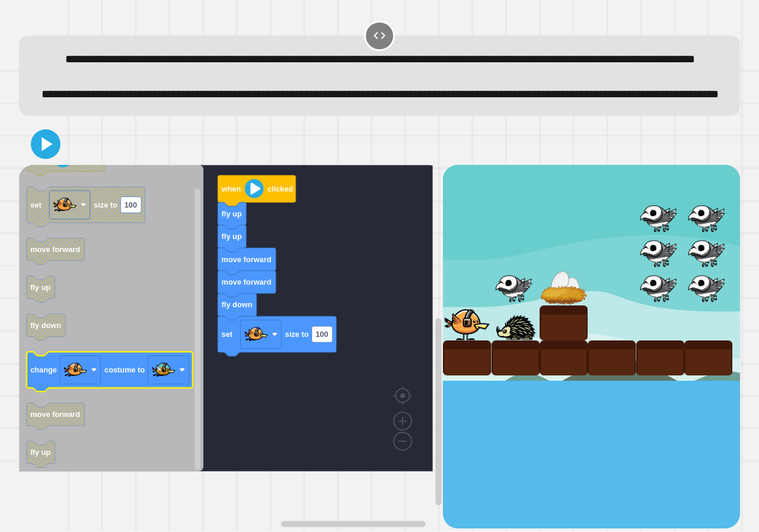
click at [178, 414] on icon "when clicked set size to 100 move forward fly up fly down change costume to mov…" at bounding box center [111, 318] width 184 height 306
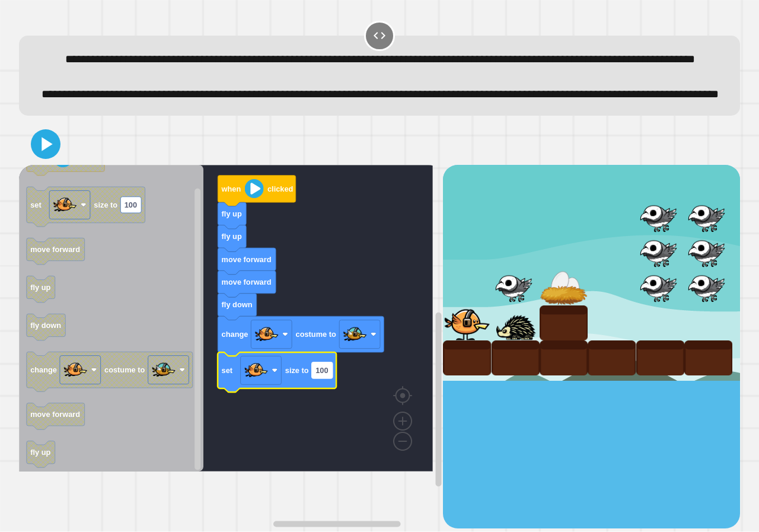
click at [333, 378] on rect "Blockly Workspace" at bounding box center [322, 370] width 21 height 16
type input "*"
click at [48, 152] on icon at bounding box center [47, 144] width 13 height 17
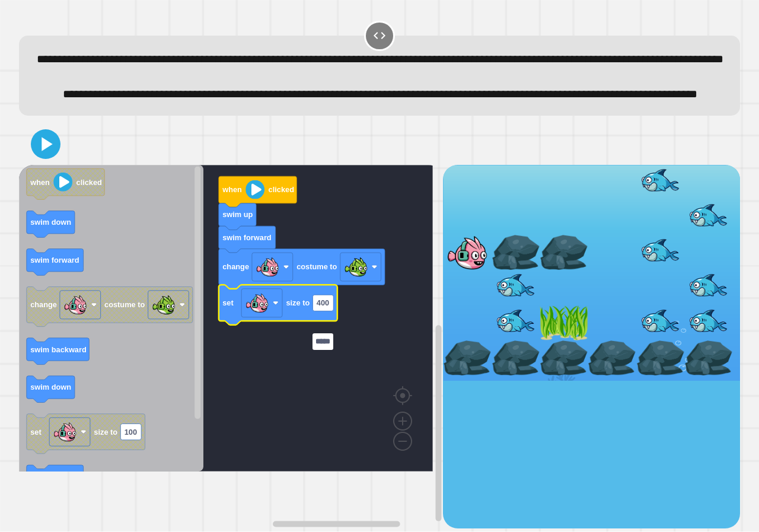
scroll to position [0, 1]
type input "*****"
click at [56, 158] on icon at bounding box center [45, 144] width 28 height 28
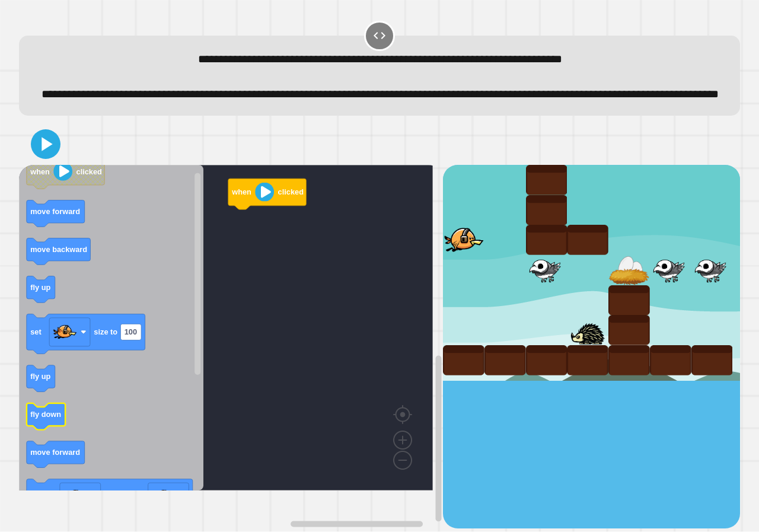
click at [154, 444] on icon "Blockly Workspace" at bounding box center [111, 327] width 184 height 325
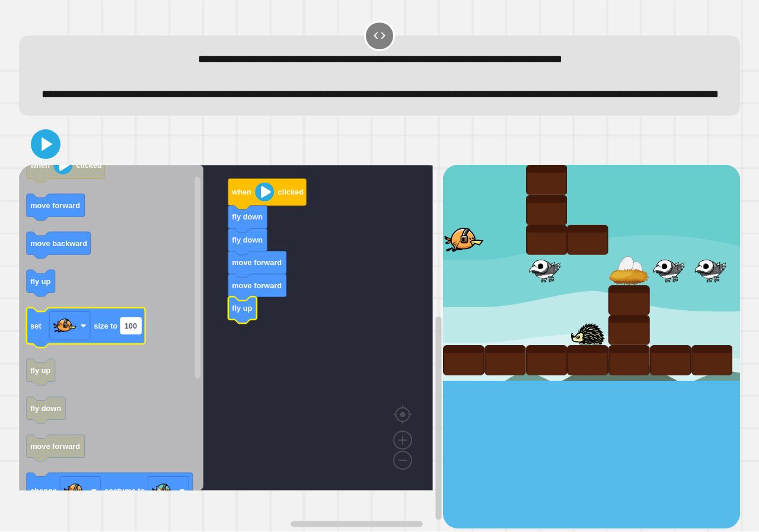
click at [135, 334] on rect "Blockly Workspace" at bounding box center [130, 326] width 21 height 16
click at [136, 343] on input "***" at bounding box center [130, 346] width 21 height 16
drag, startPoint x: 136, startPoint y: 343, endPoint x: 177, endPoint y: 346, distance: 40.4
click at [194, 346] on body "**********" at bounding box center [379, 266] width 759 height 532
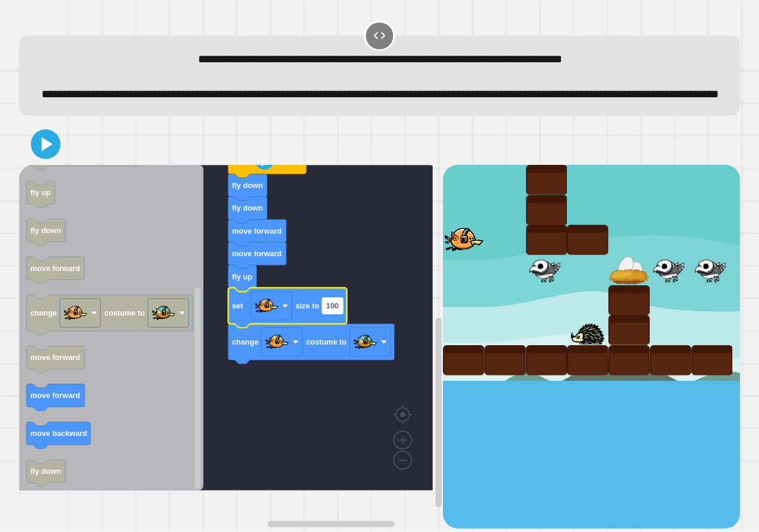
click at [341, 314] on rect "Blockly Workspace" at bounding box center [332, 306] width 21 height 16
type input "***"
click at [32, 193] on icon "Blockly Workspace" at bounding box center [111, 327] width 184 height 325
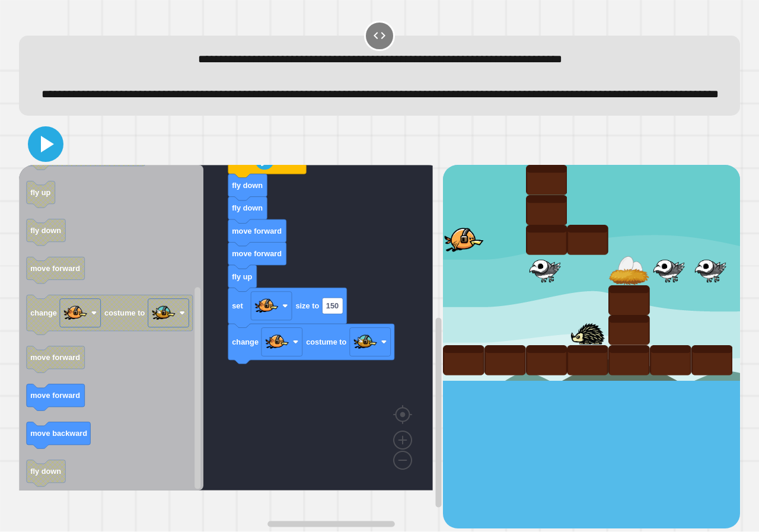
click at [39, 158] on icon at bounding box center [45, 144] width 28 height 28
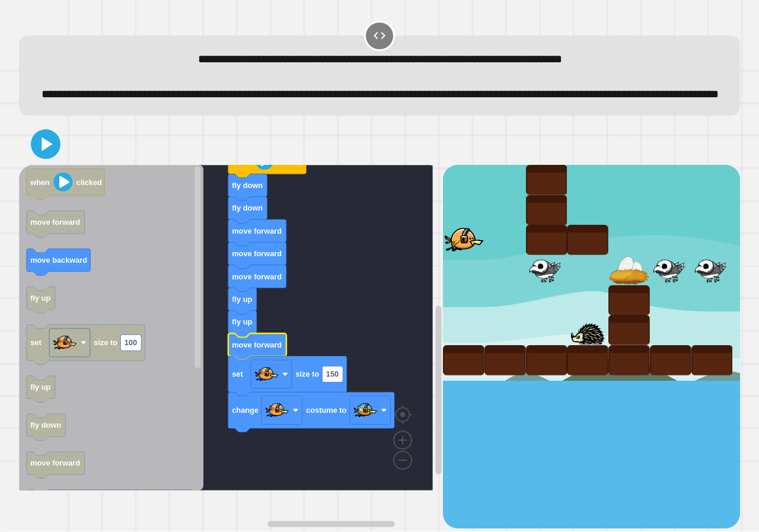
drag, startPoint x: 44, startPoint y: 183, endPoint x: 44, endPoint y: 176, distance: 6.5
click at [44, 165] on div at bounding box center [379, 143] width 721 height 41
click at [44, 158] on icon at bounding box center [46, 144] width 28 height 28
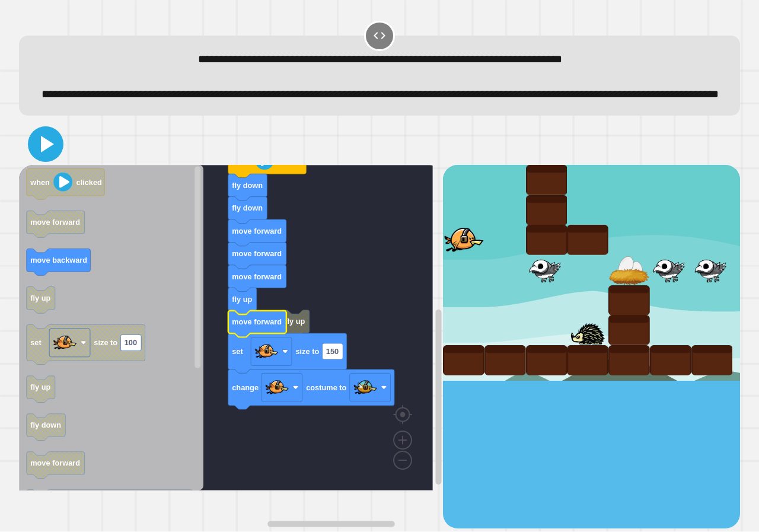
click at [46, 158] on icon at bounding box center [45, 144] width 28 height 28
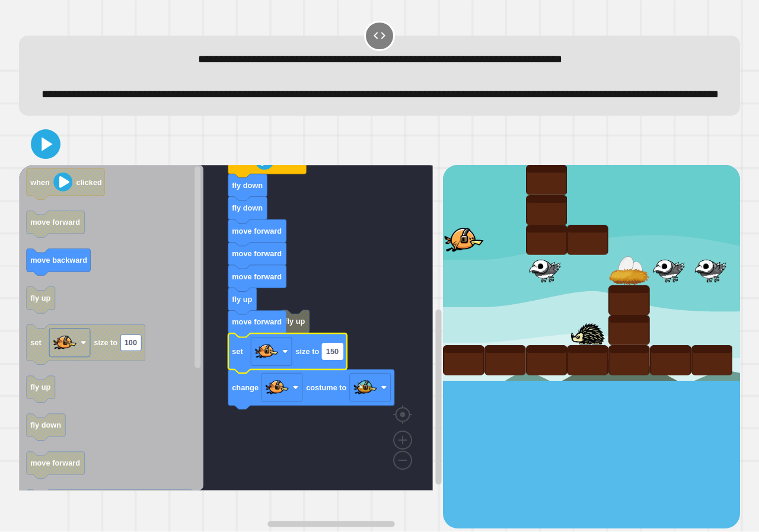
click at [341, 359] on rect "Blockly Workspace" at bounding box center [332, 351] width 21 height 16
type input "**********"
click at [39, 186] on icon "Blockly Workspace" at bounding box center [111, 327] width 184 height 325
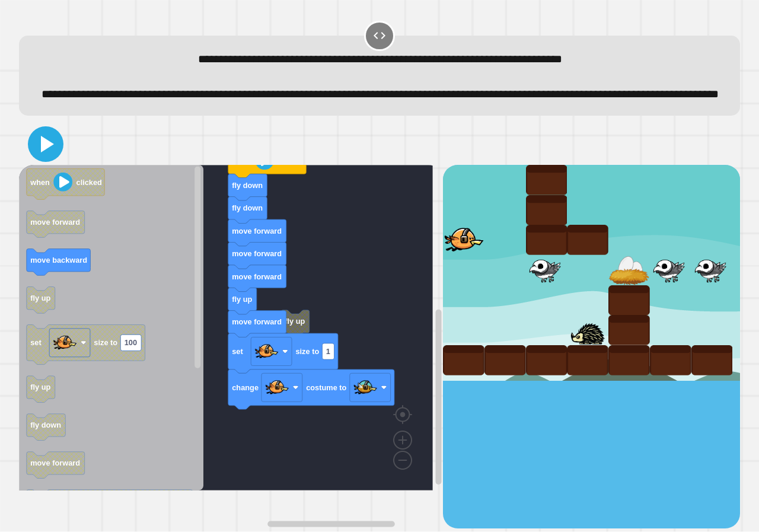
click at [48, 152] on icon at bounding box center [47, 144] width 13 height 17
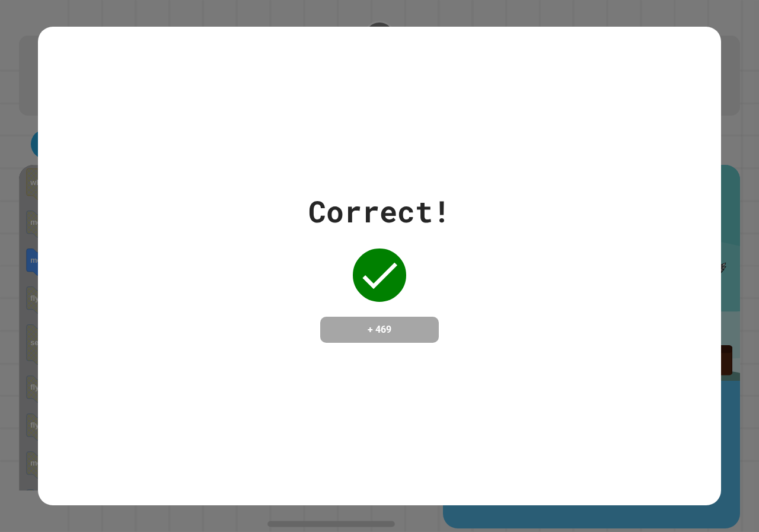
drag, startPoint x: 245, startPoint y: 316, endPoint x: 273, endPoint y: 337, distance: 35.2
click at [286, 351] on div "Correct! + 469" at bounding box center [379, 266] width 683 height 478
click at [272, 336] on div "Correct! + 469" at bounding box center [379, 266] width 683 height 154
click at [272, 325] on div "Correct! + 469" at bounding box center [379, 266] width 683 height 154
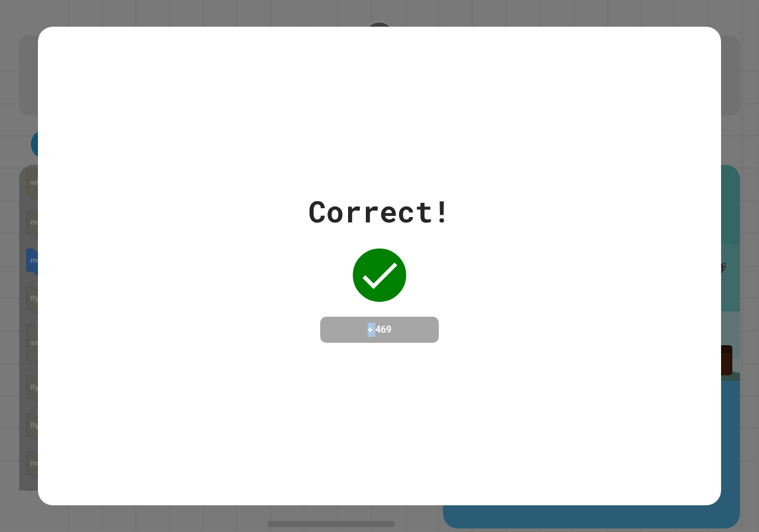
click at [272, 325] on div "Correct! + 469" at bounding box center [379, 266] width 683 height 154
click at [289, 338] on div "Correct! + 469" at bounding box center [379, 266] width 683 height 154
click at [292, 341] on div "Correct! + 469" at bounding box center [379, 266] width 683 height 154
drag, startPoint x: 292, startPoint y: 341, endPoint x: 305, endPoint y: 372, distance: 33.5
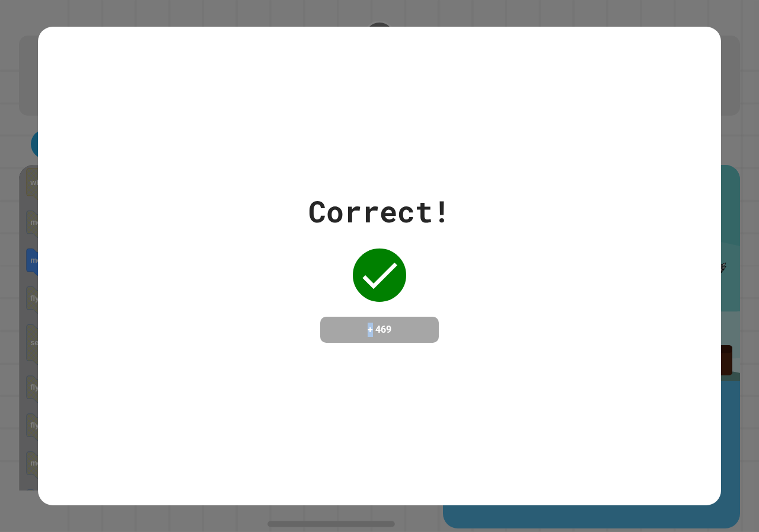
click at [305, 372] on div "Correct! + 469" at bounding box center [379, 266] width 683 height 478
drag, startPoint x: 317, startPoint y: 381, endPoint x: 308, endPoint y: 359, distance: 23.4
click at [317, 380] on div "Correct! + 469" at bounding box center [379, 266] width 683 height 478
click at [276, 336] on div "Correct! + 469" at bounding box center [379, 266] width 683 height 154
drag, startPoint x: 382, startPoint y: 158, endPoint x: 380, endPoint y: 166, distance: 8.6
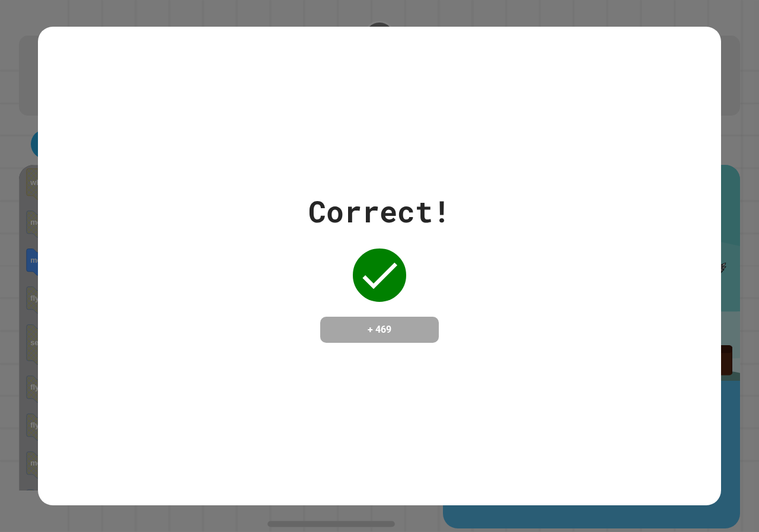
drag, startPoint x: 380, startPoint y: 166, endPoint x: 226, endPoint y: 116, distance: 162.0
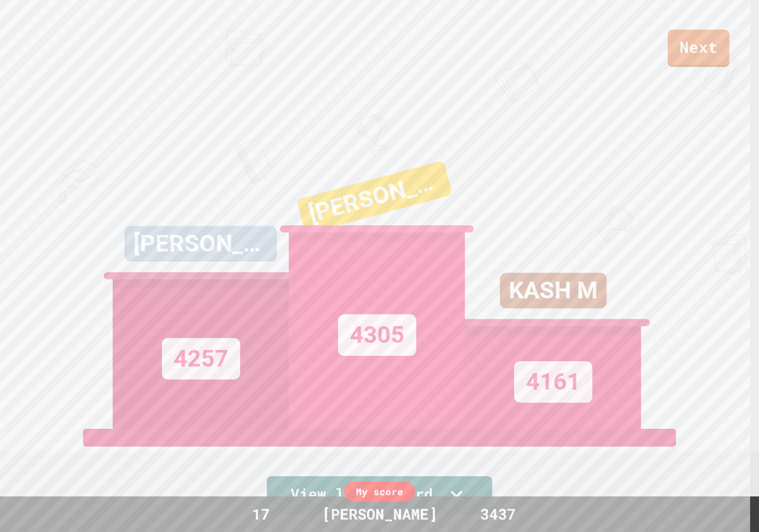
drag, startPoint x: 226, startPoint y: 116, endPoint x: 689, endPoint y: 119, distance: 462.9
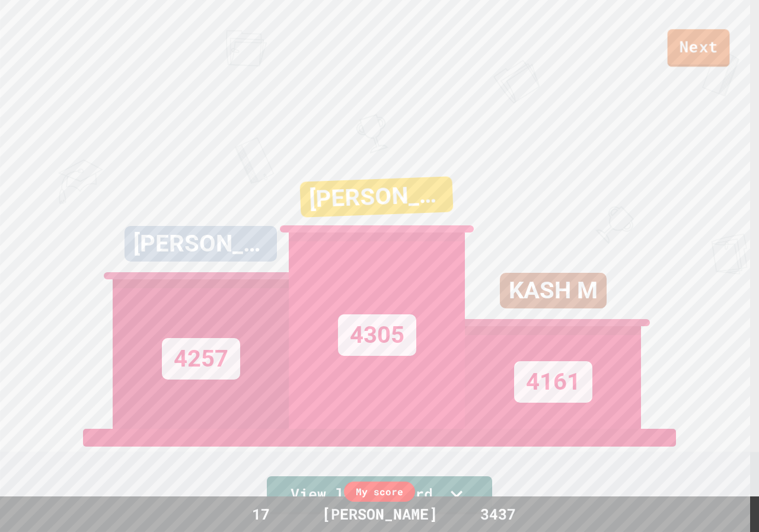
drag, startPoint x: 689, startPoint y: 119, endPoint x: 707, endPoint y: 63, distance: 58.7
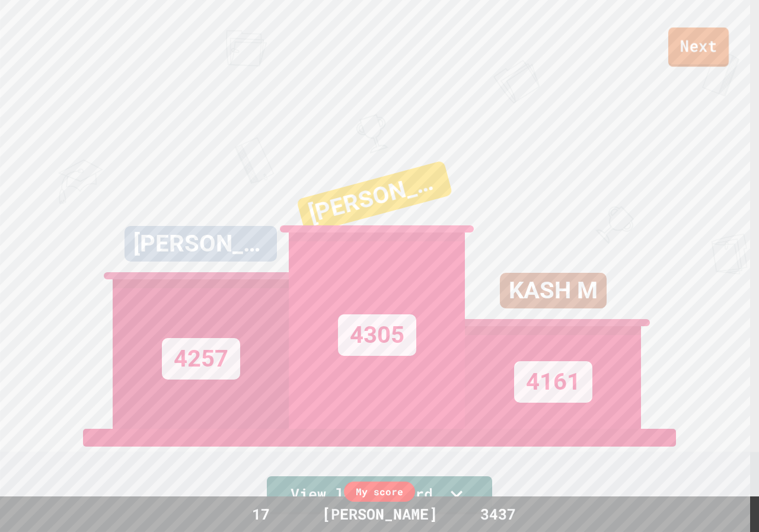
drag, startPoint x: 707, startPoint y: 63, endPoint x: 716, endPoint y: 57, distance: 10.4
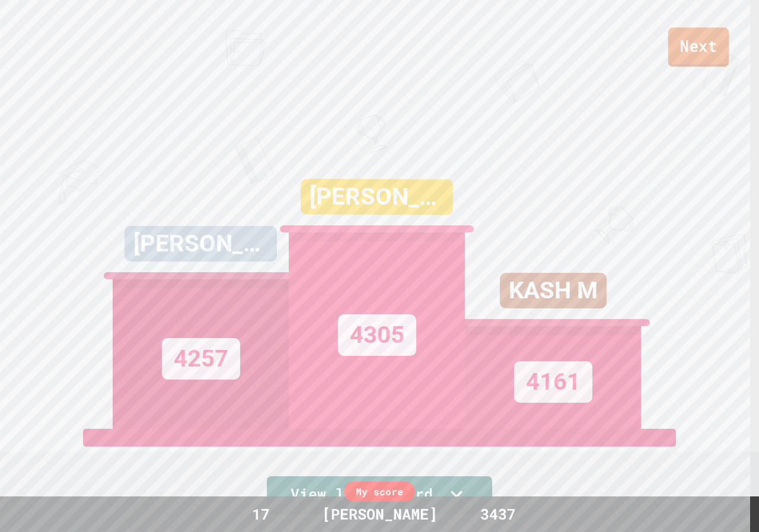
drag, startPoint x: 714, startPoint y: 53, endPoint x: 660, endPoint y: 56, distance: 53.4
drag, startPoint x: 660, startPoint y: 56, endPoint x: 680, endPoint y: 39, distance: 25.7
click at [680, 39] on link "Next" at bounding box center [698, 47] width 62 height 39
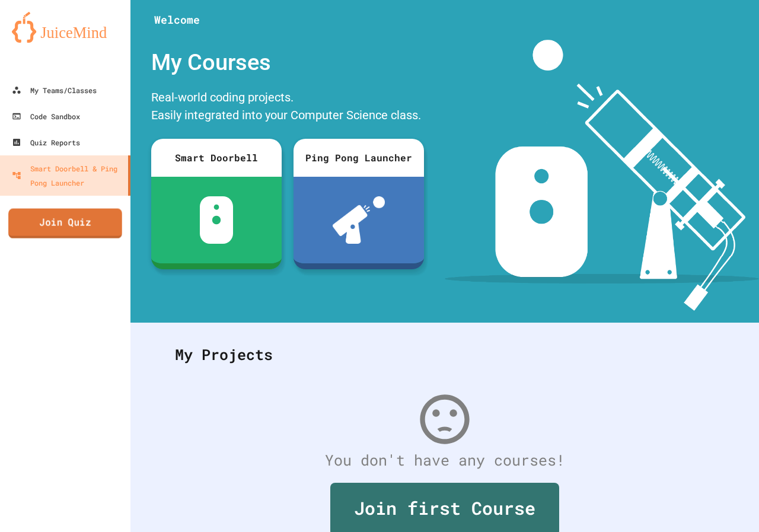
click at [107, 216] on link "Join Quiz" at bounding box center [65, 224] width 114 height 30
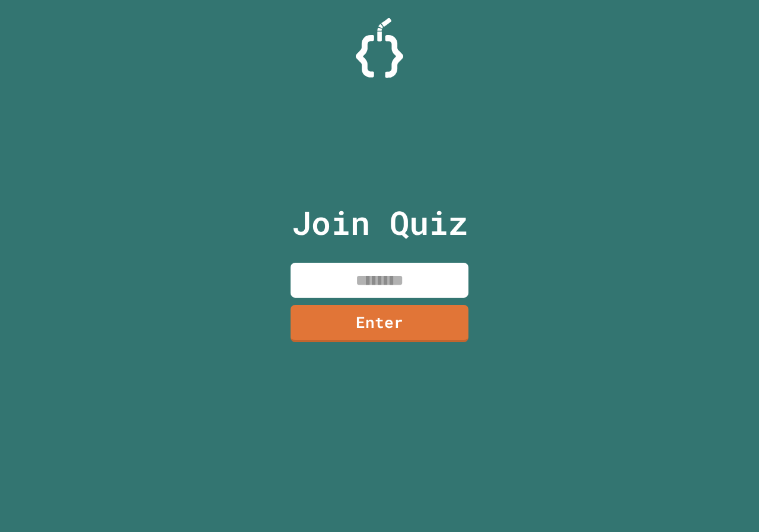
click at [382, 264] on input at bounding box center [379, 280] width 178 height 35
click at [431, 335] on link "Enter" at bounding box center [379, 322] width 181 height 39
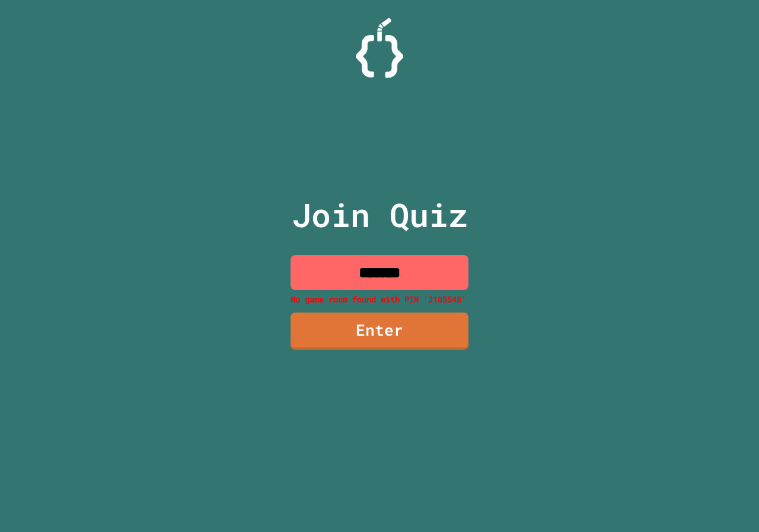
click at [428, 268] on input "*******" at bounding box center [379, 272] width 178 height 35
click at [383, 272] on input "*******" at bounding box center [379, 272] width 178 height 35
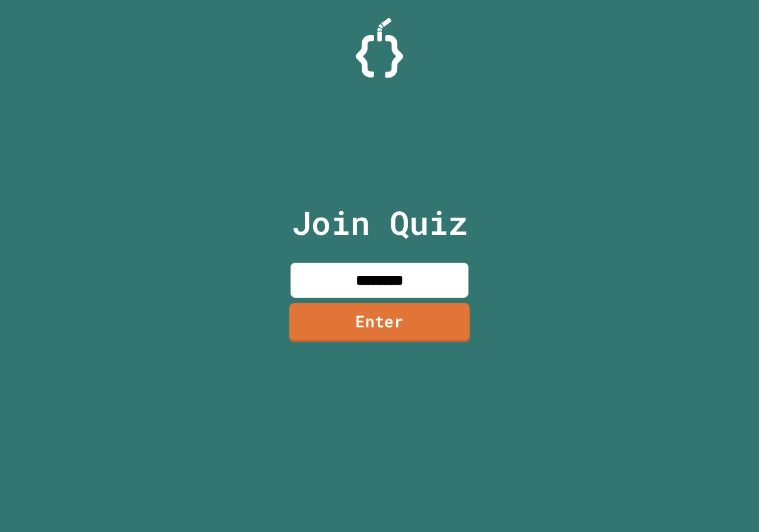
type input "********"
click at [414, 327] on link "Enter" at bounding box center [379, 322] width 180 height 39
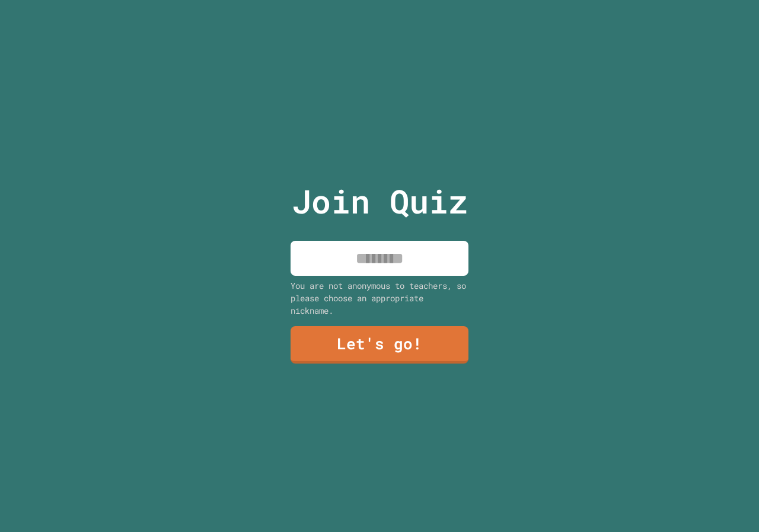
click at [388, 264] on input at bounding box center [379, 258] width 178 height 35
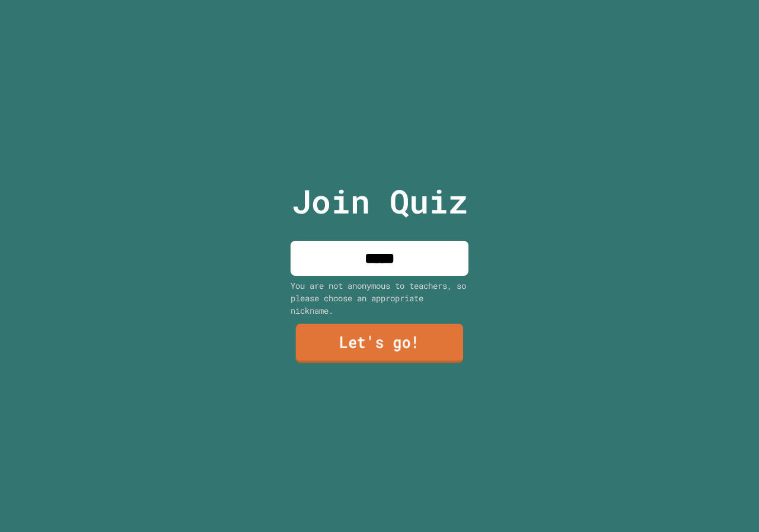
type input "*****"
click at [324, 331] on link "Let's go!" at bounding box center [380, 343] width 168 height 39
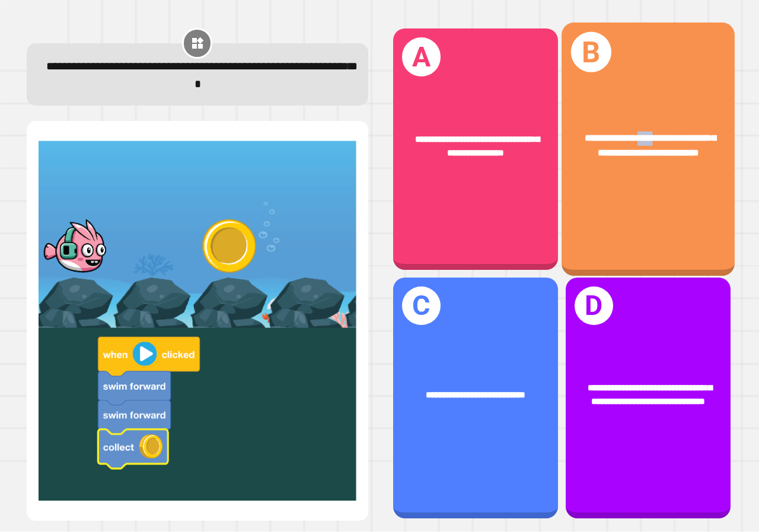
click at [659, 65] on div "**********" at bounding box center [647, 149] width 173 height 253
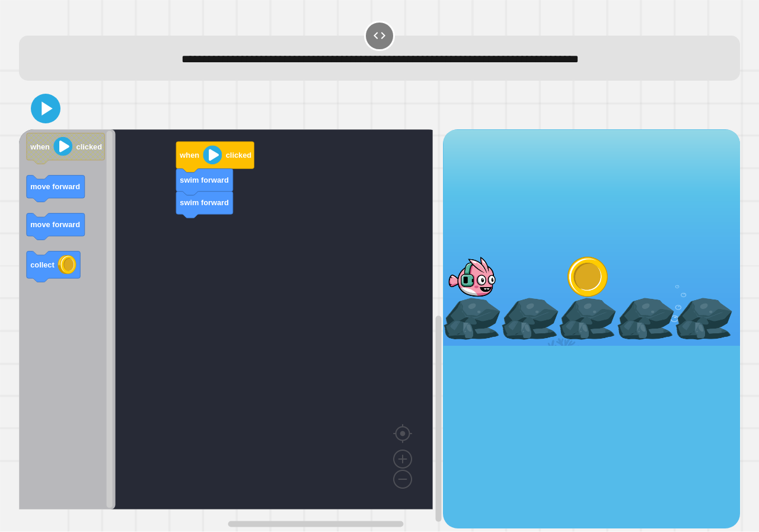
click at [81, 253] on icon "Blockly Workspace" at bounding box center [67, 319] width 97 height 380
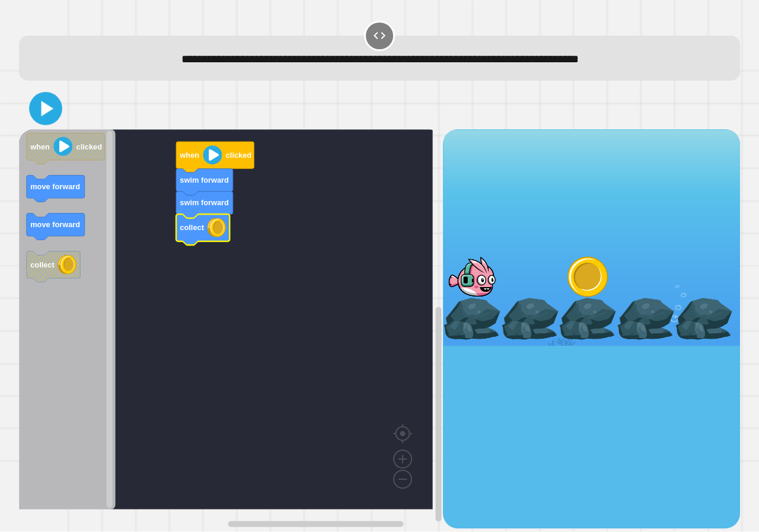
click at [38, 107] on icon at bounding box center [46, 108] width 27 height 27
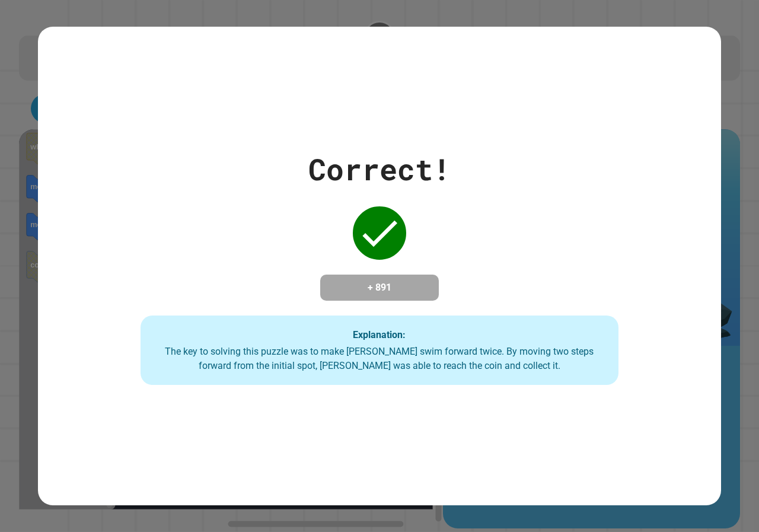
click at [407, 280] on h4 "+ 891" at bounding box center [379, 287] width 95 height 14
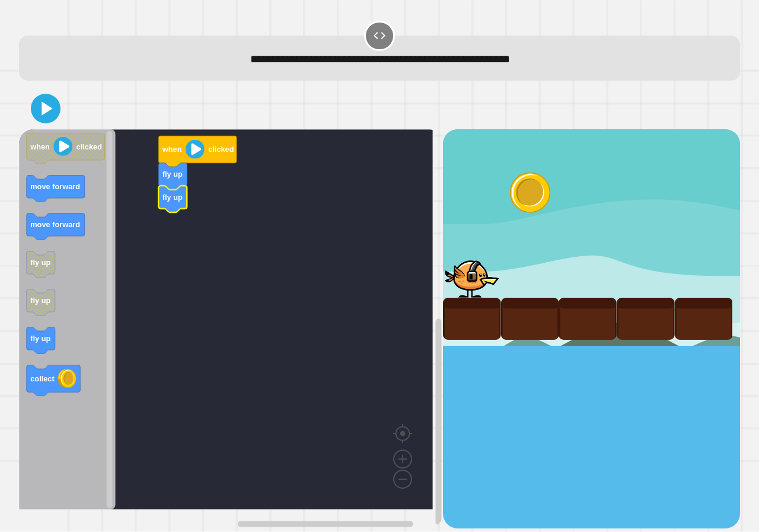
click at [25, 319] on icon "Blockly Workspace" at bounding box center [67, 319] width 97 height 380
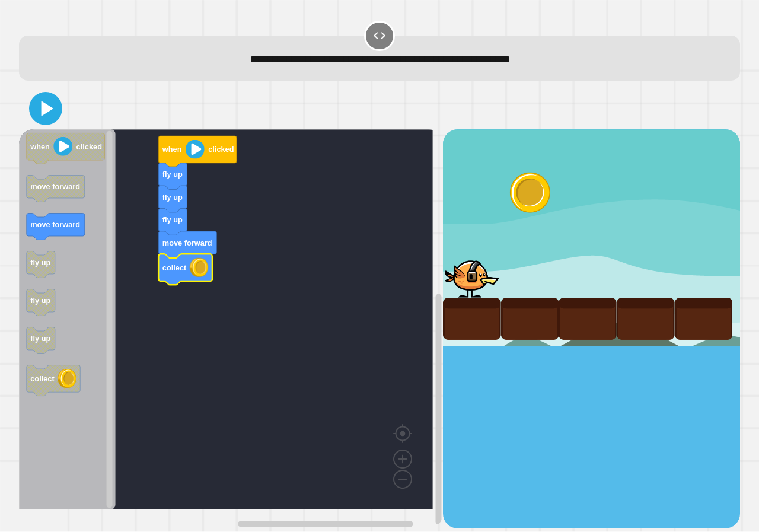
click at [153, 139] on rect "Blockly Workspace" at bounding box center [226, 319] width 414 height 380
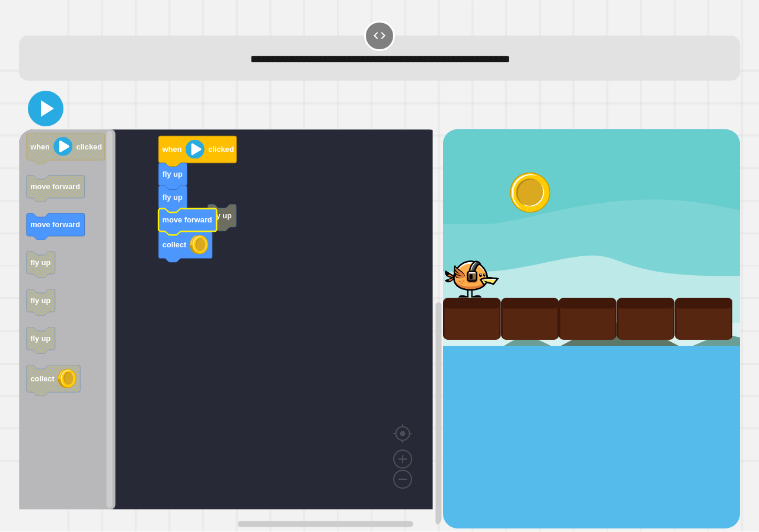
click at [48, 113] on icon at bounding box center [47, 108] width 13 height 17
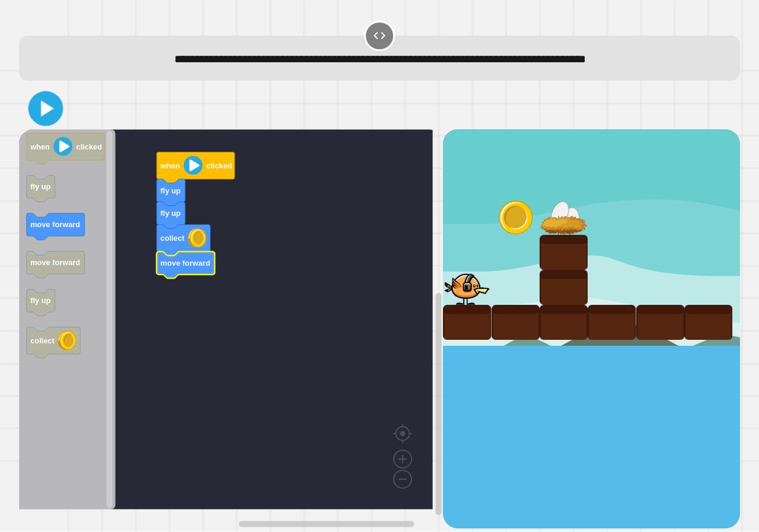
click at [52, 102] on icon at bounding box center [45, 109] width 28 height 28
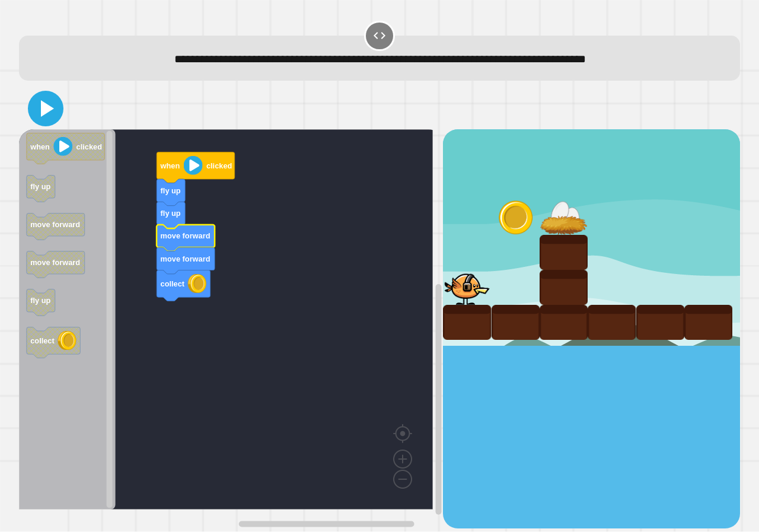
click at [47, 113] on icon at bounding box center [47, 108] width 13 height 17
click at [55, 101] on icon at bounding box center [45, 108] width 28 height 28
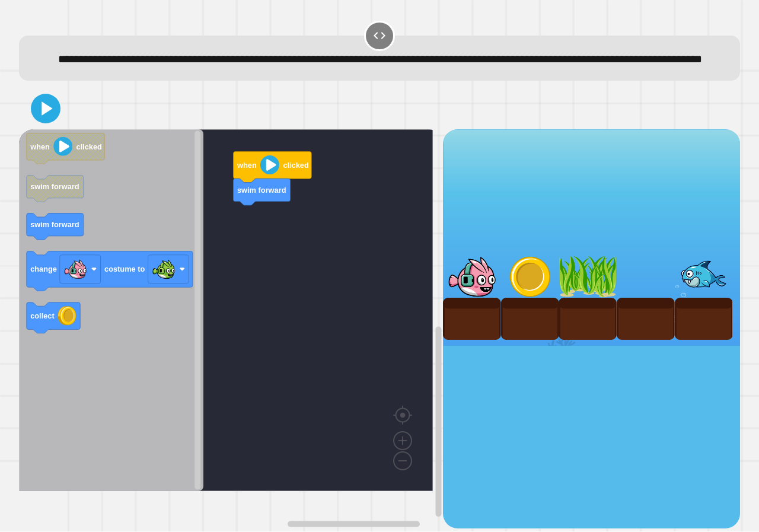
click at [63, 376] on icon "Blockly Workspace" at bounding box center [111, 310] width 184 height 362
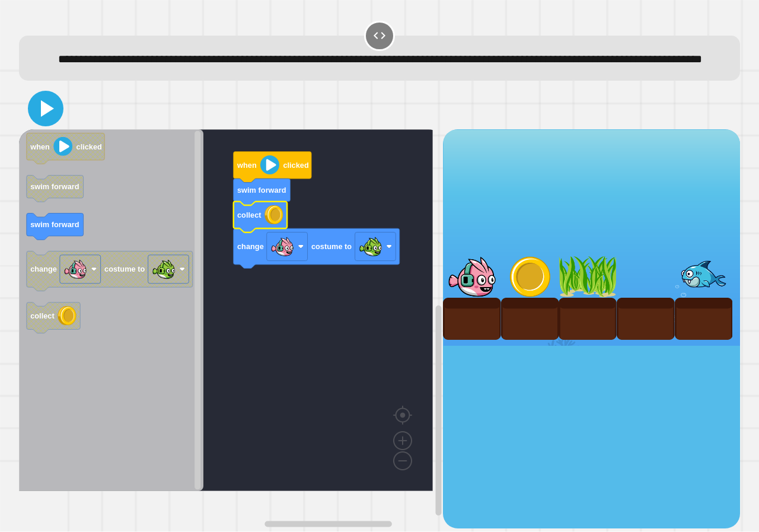
click at [58, 123] on icon at bounding box center [45, 108] width 28 height 28
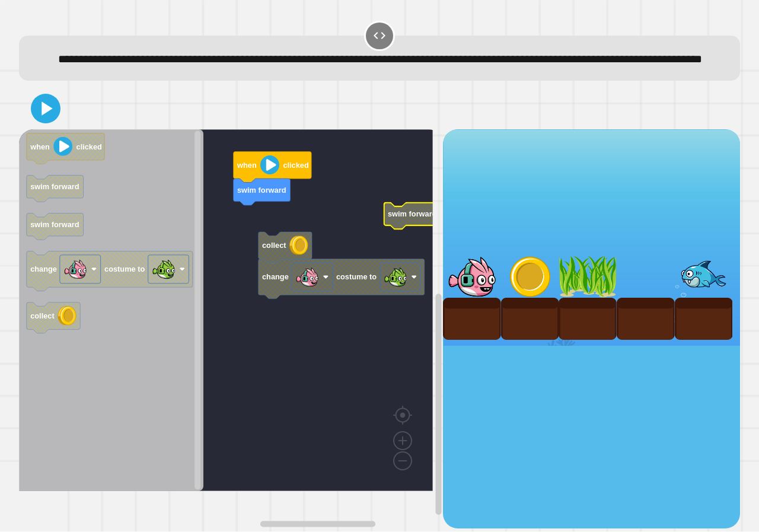
click at [281, 269] on g "swim forward when clicked collect change costume to swim forward" at bounding box center [234, 310] width 431 height 362
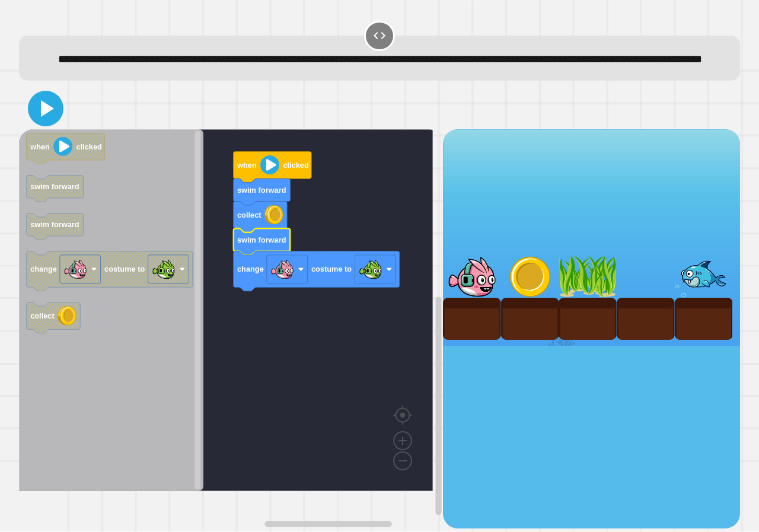
click at [31, 123] on icon at bounding box center [45, 108] width 28 height 28
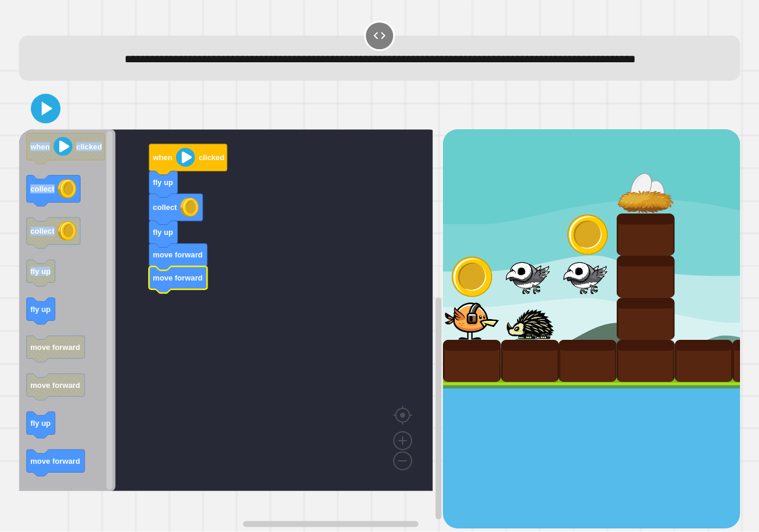
click at [18, 331] on div "fly up collect fly up move forward move forward when clicked when clicked colle…" at bounding box center [379, 308] width 728 height 448
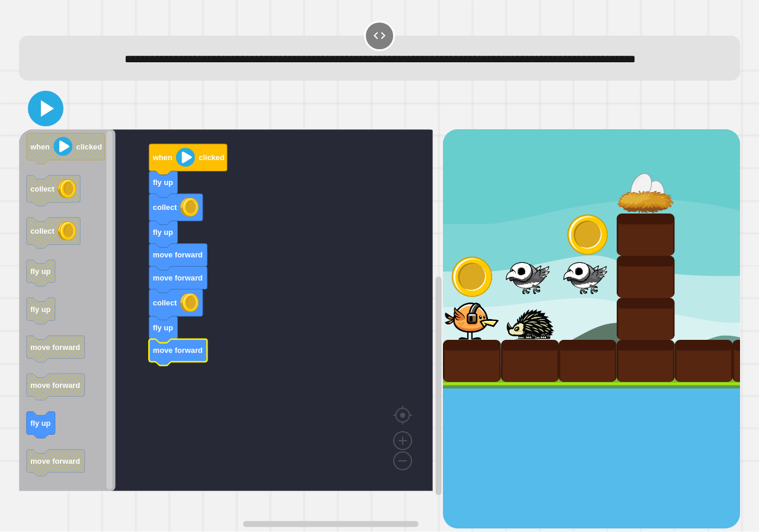
click at [52, 117] on icon at bounding box center [47, 108] width 13 height 17
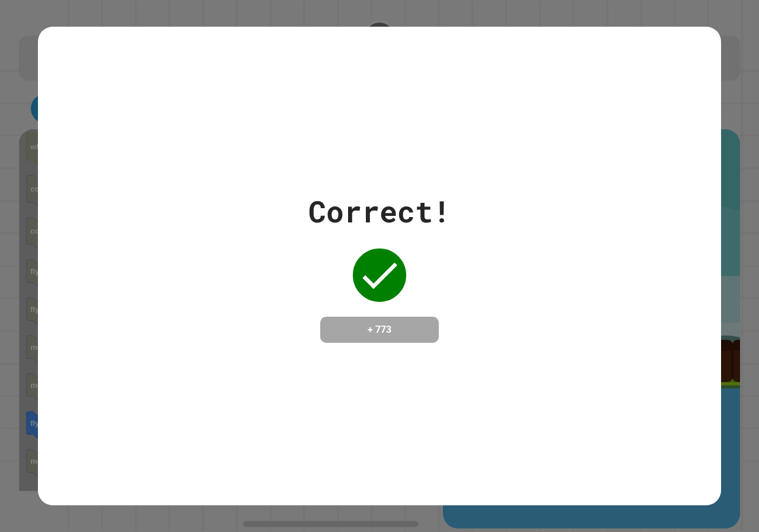
click at [142, 378] on div "Correct! + 773" at bounding box center [379, 266] width 683 height 478
click at [143, 378] on div "Correct! + 773" at bounding box center [379, 266] width 683 height 478
drag, startPoint x: 144, startPoint y: 378, endPoint x: 163, endPoint y: 373, distance: 19.7
click at [145, 373] on div "Correct! + 773" at bounding box center [379, 266] width 683 height 478
click at [164, 373] on div "Correct! + 773" at bounding box center [379, 266] width 683 height 478
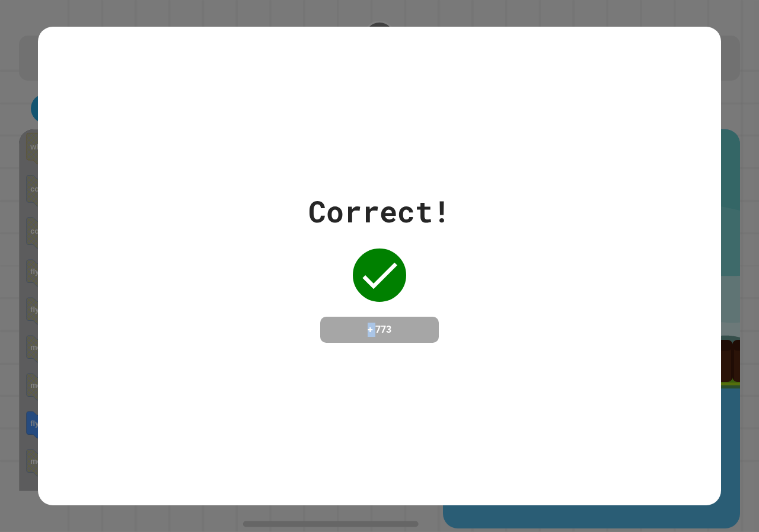
click at [164, 373] on div "Correct! + 773" at bounding box center [379, 266] width 683 height 478
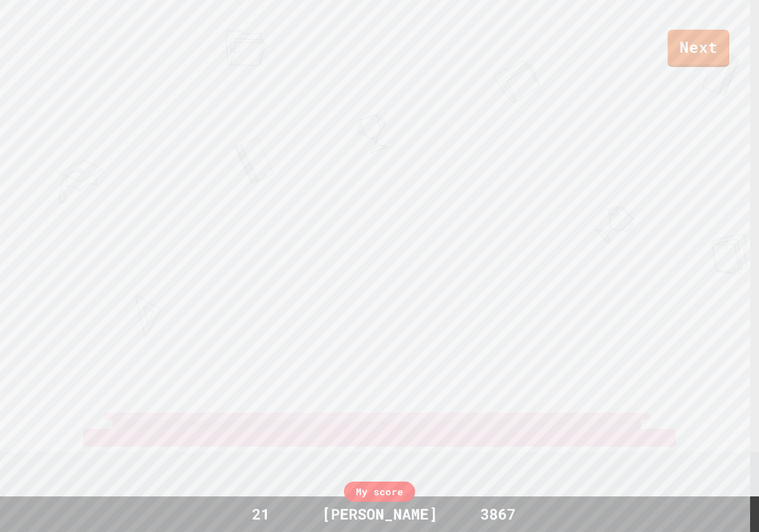
scroll to position [457, 0]
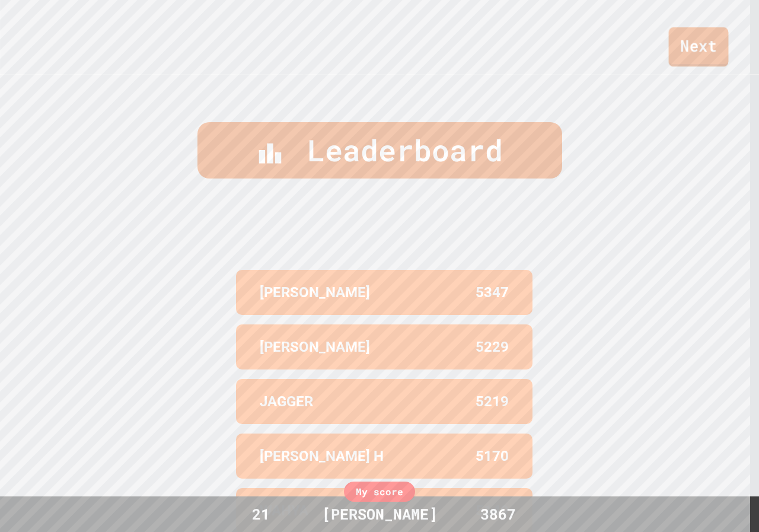
click at [683, 60] on link "Next" at bounding box center [699, 46] width 60 height 39
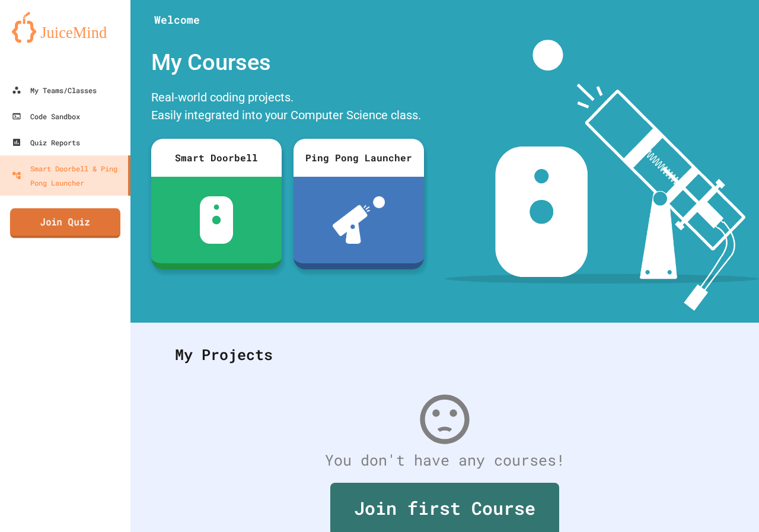
click at [11, 225] on link "Join Quiz" at bounding box center [65, 223] width 110 height 30
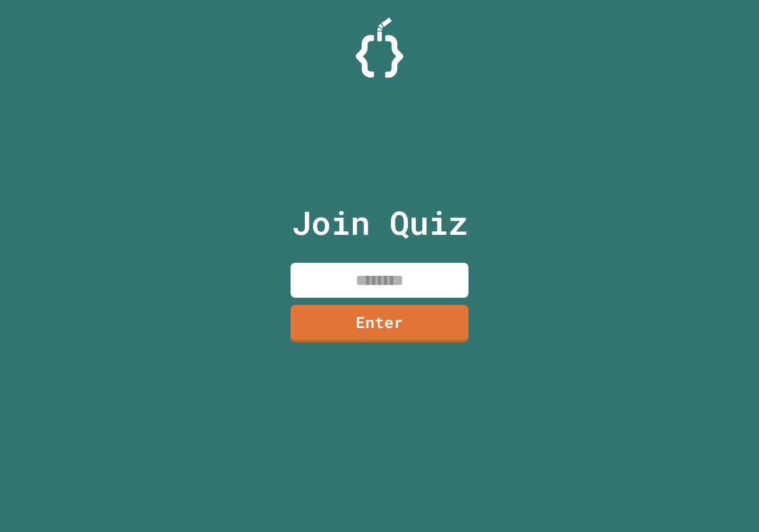
click at [386, 277] on input at bounding box center [379, 280] width 178 height 35
type input "********"
click at [417, 321] on link "Enter" at bounding box center [379, 321] width 175 height 39
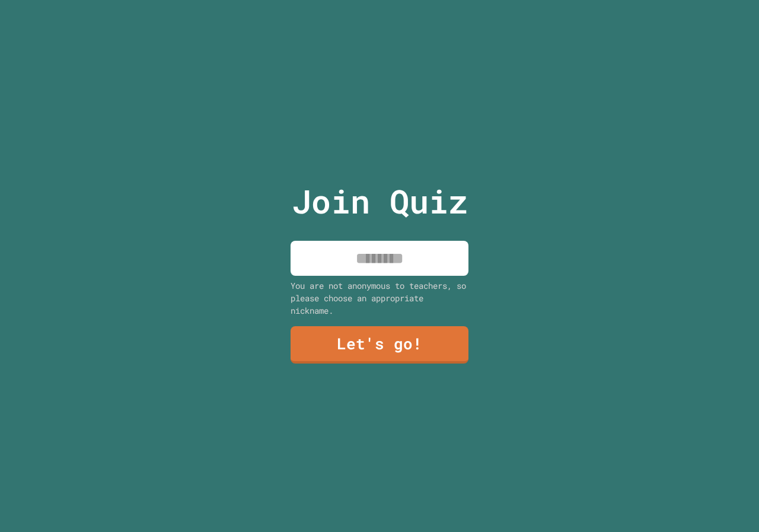
click at [362, 261] on input at bounding box center [379, 258] width 178 height 35
type input "*****"
click at [383, 356] on link "Let's go!" at bounding box center [379, 344] width 178 height 39
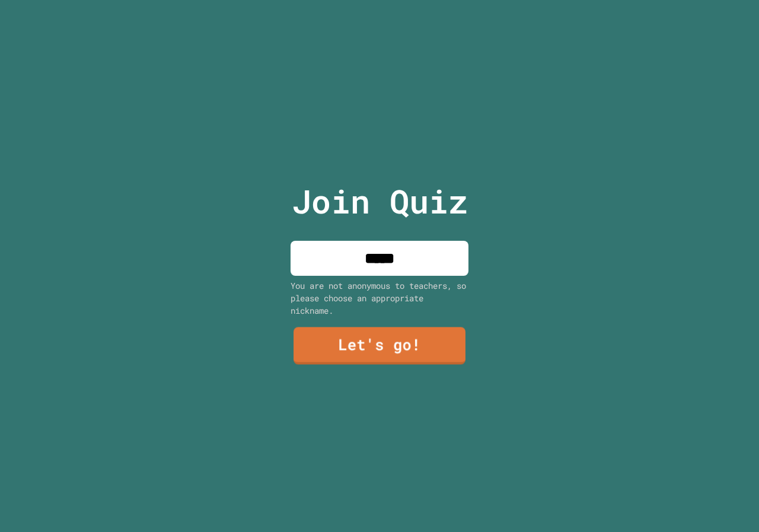
click at [379, 0] on div at bounding box center [379, 0] width 0 height 0
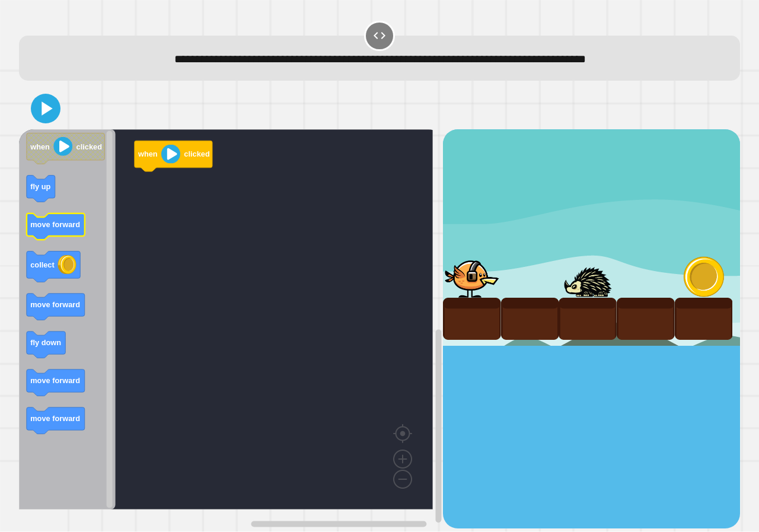
click at [60, 225] on text "move forward" at bounding box center [55, 224] width 50 height 9
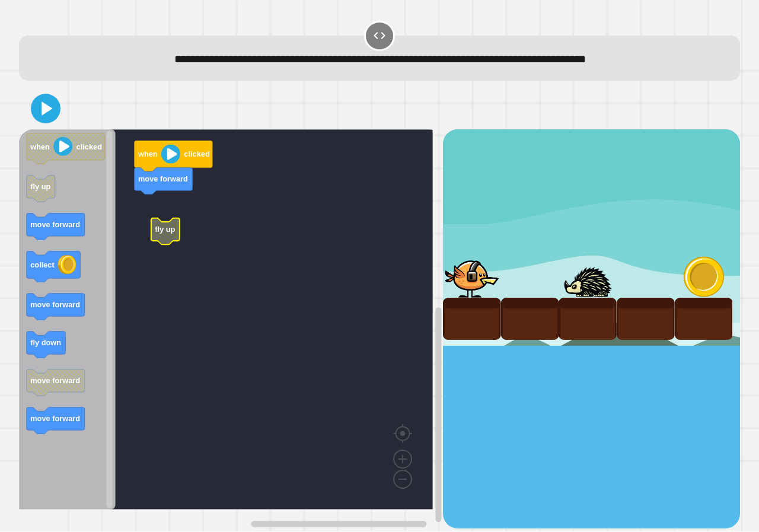
click at [144, 219] on rect "Blockly Workspace" at bounding box center [226, 319] width 414 height 380
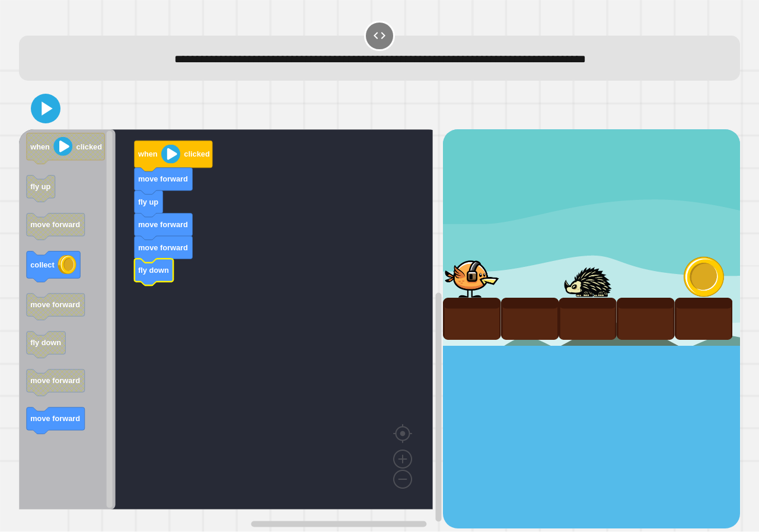
click at [76, 406] on icon "Blockly Workspace" at bounding box center [67, 319] width 97 height 380
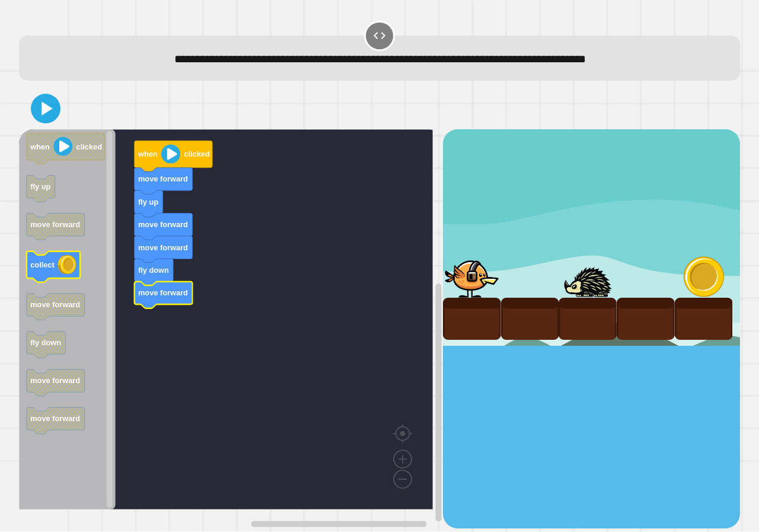
drag, startPoint x: 17, startPoint y: 251, endPoint x: 57, endPoint y: 263, distance: 42.8
click at [41, 258] on div "when clicked move forward fly up move forward move forward fly down move forwar…" at bounding box center [379, 308] width 728 height 448
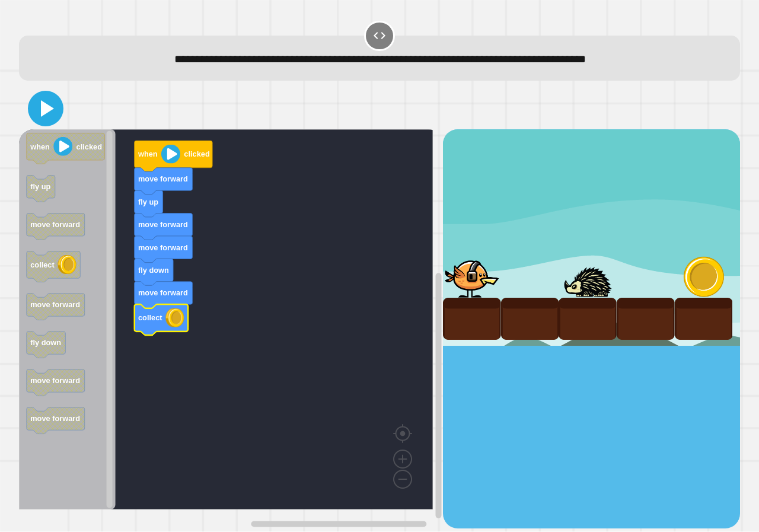
click at [39, 119] on icon at bounding box center [45, 108] width 28 height 28
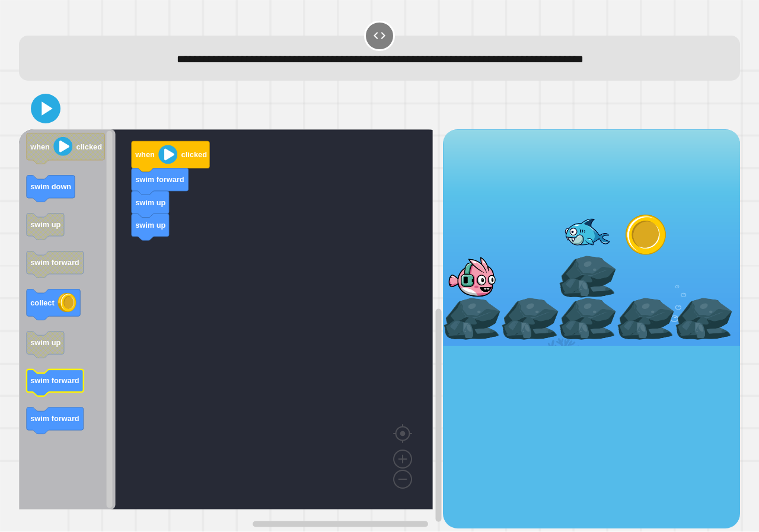
click at [56, 392] on icon "Blockly Workspace" at bounding box center [55, 382] width 57 height 27
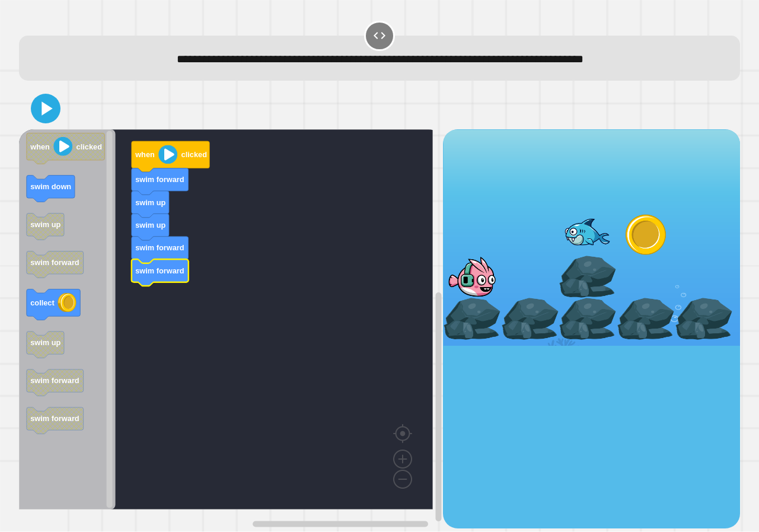
click at [49, 325] on icon "Blockly Workspace" at bounding box center [67, 319] width 97 height 380
click at [130, 292] on div "when clicked swim forward swim up swim up swim forward swim forward when clicke…" at bounding box center [231, 328] width 424 height 398
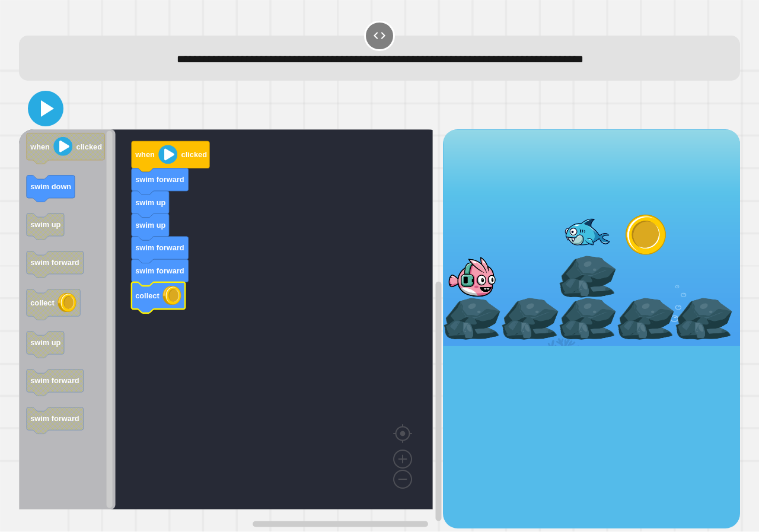
click at [45, 114] on icon at bounding box center [47, 108] width 13 height 17
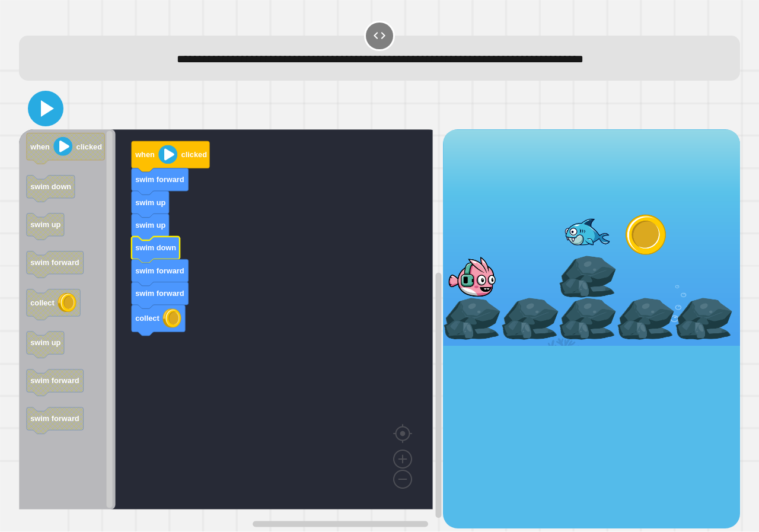
click at [46, 118] on icon at bounding box center [45, 108] width 28 height 28
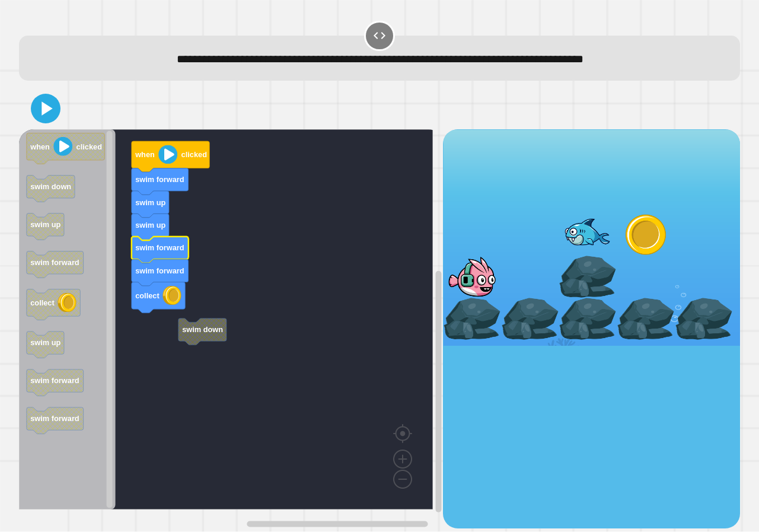
click at [167, 325] on rect "Blockly Workspace" at bounding box center [226, 319] width 414 height 380
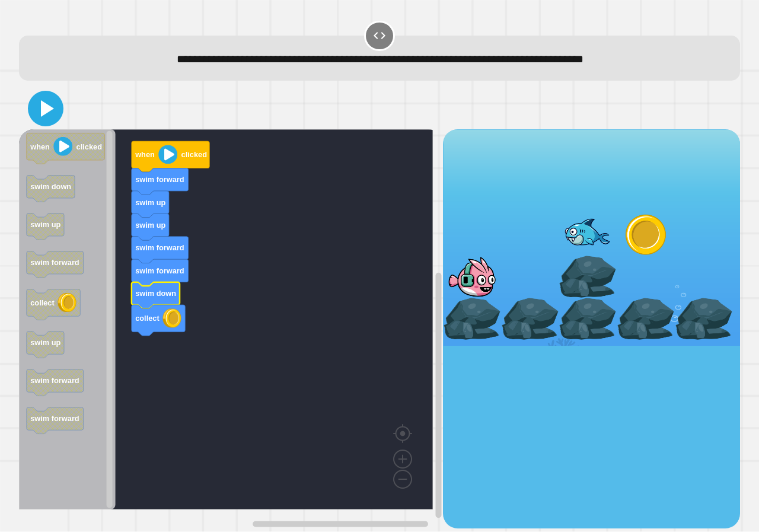
click at [40, 97] on icon at bounding box center [45, 108] width 28 height 28
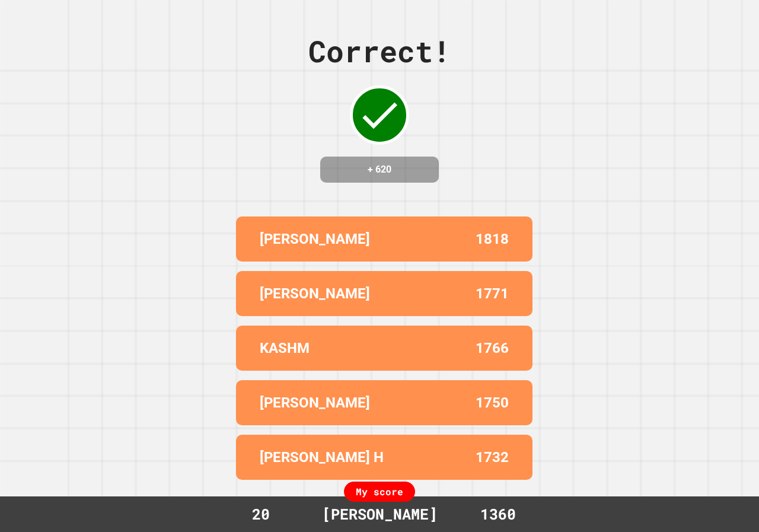
click at [470, 463] on div "1732" at bounding box center [446, 456] width 124 height 21
click at [471, 463] on div "1732" at bounding box center [446, 456] width 124 height 21
click at [480, 462] on div "1732" at bounding box center [446, 456] width 124 height 21
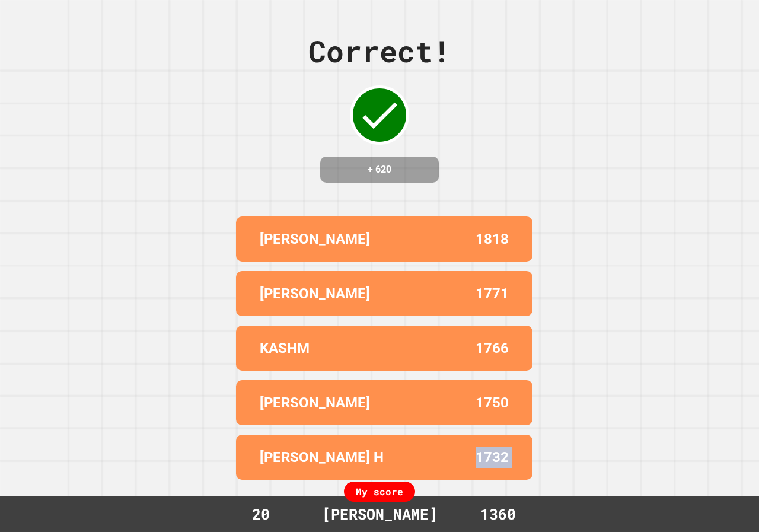
click at [516, 452] on div "[PERSON_NAME] H 1732" at bounding box center [384, 456] width 296 height 45
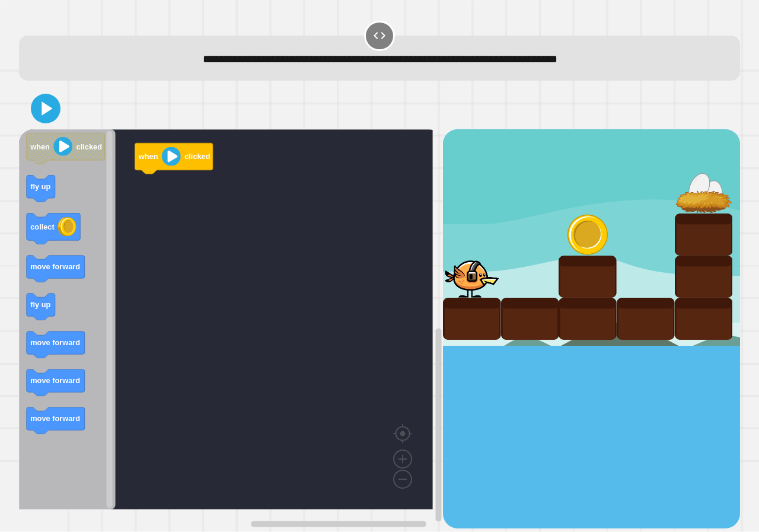
click at [38, 253] on icon "Blockly Workspace" at bounding box center [67, 319] width 97 height 380
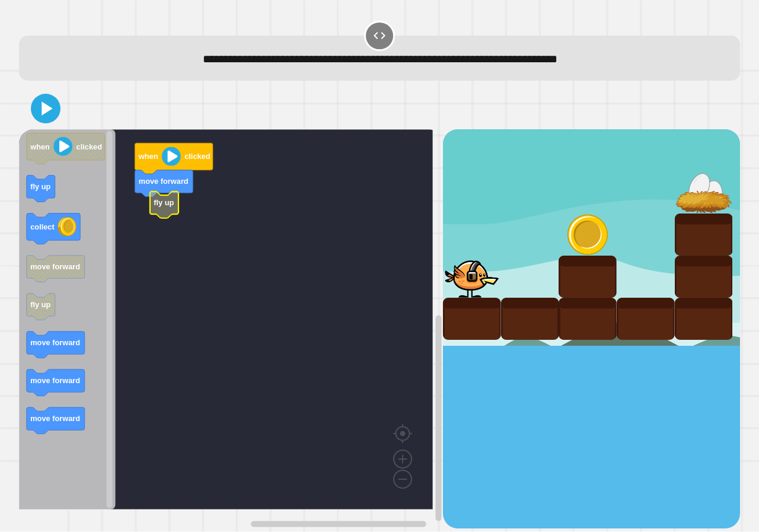
click at [144, 220] on div "when clicked move forward fly up when clicked fly up collect move forward fly u…" at bounding box center [231, 328] width 424 height 398
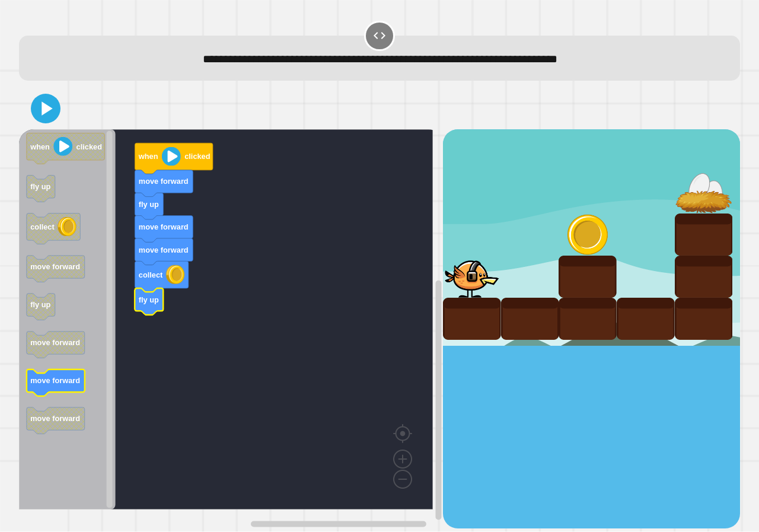
click at [78, 387] on icon "when clicked fly up collect move forward fly up move forward move forward move …" at bounding box center [67, 319] width 97 height 380
click at [36, 113] on button at bounding box center [46, 109] width 30 height 30
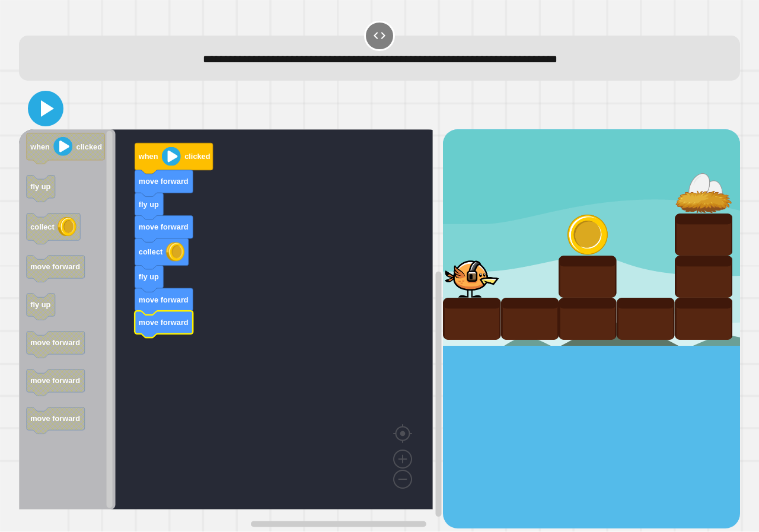
click at [58, 107] on icon at bounding box center [45, 108] width 28 height 28
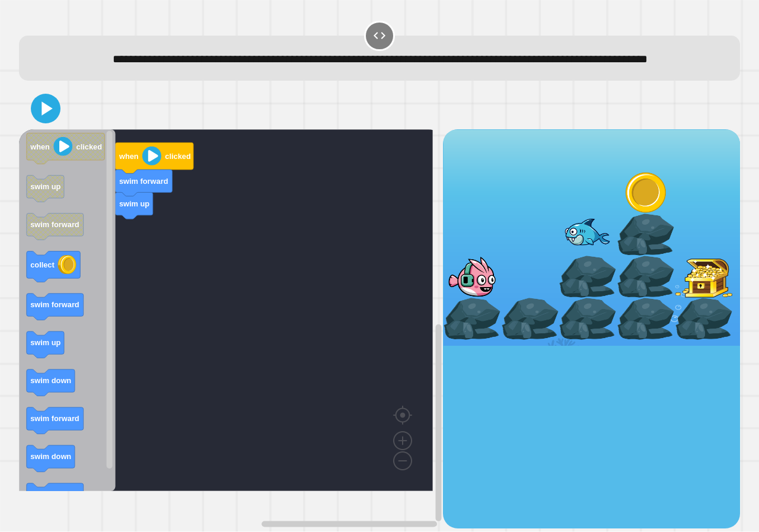
click at [56, 376] on icon "Blockly Workspace" at bounding box center [67, 310] width 97 height 362
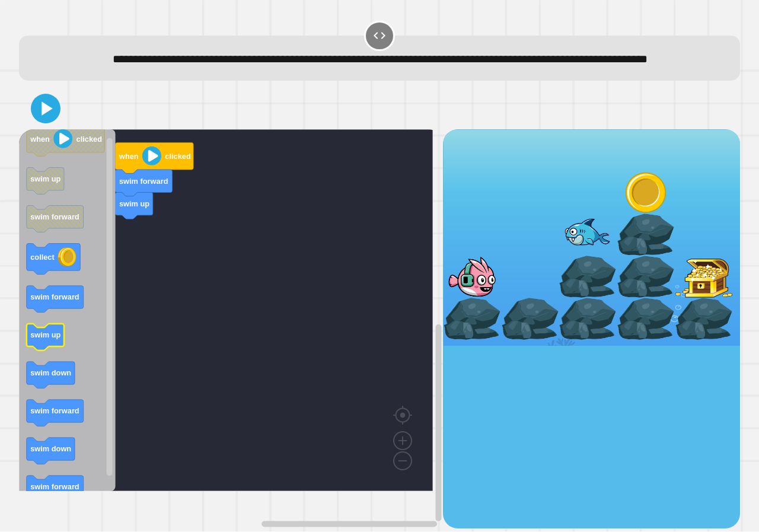
click at [53, 350] on rect "Blockly Workspace" at bounding box center [45, 337] width 37 height 27
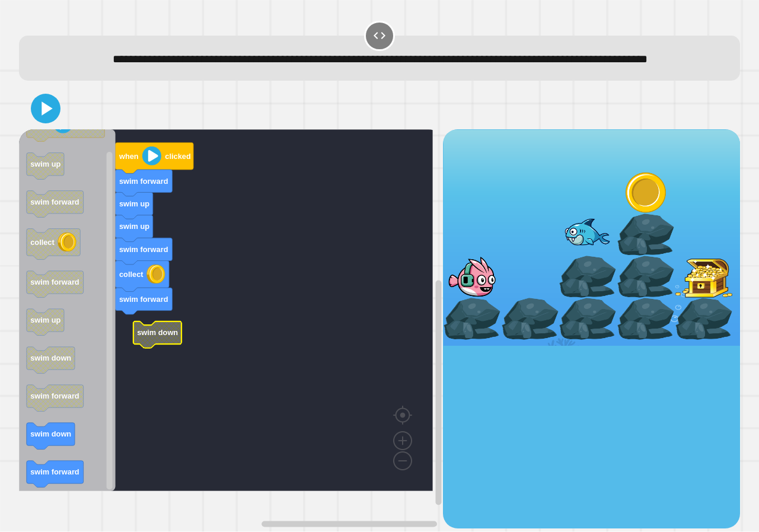
click at [149, 360] on g "when clicked swim forward swim up swim up swim forward collect swim forward swi…" at bounding box center [234, 310] width 431 height 362
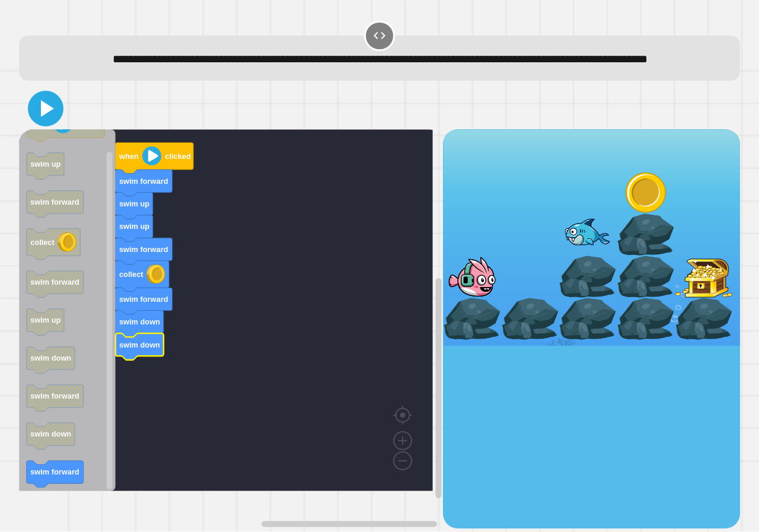
click at [33, 123] on icon at bounding box center [45, 108] width 28 height 28
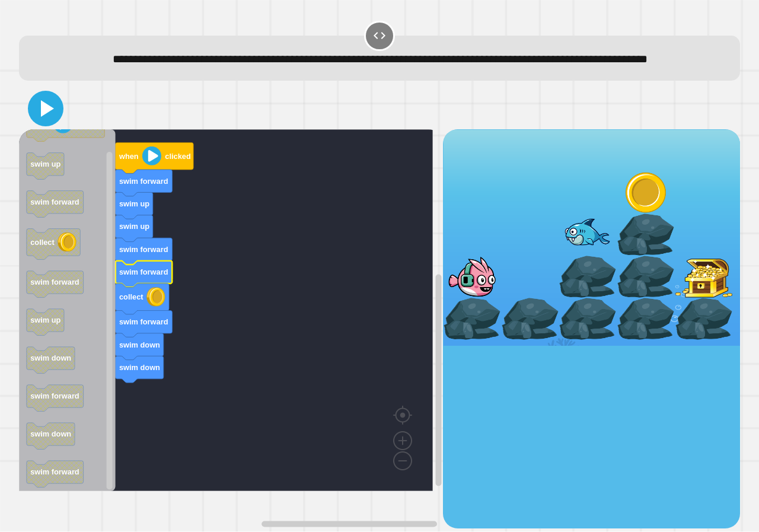
click at [54, 121] on icon at bounding box center [45, 108] width 28 height 28
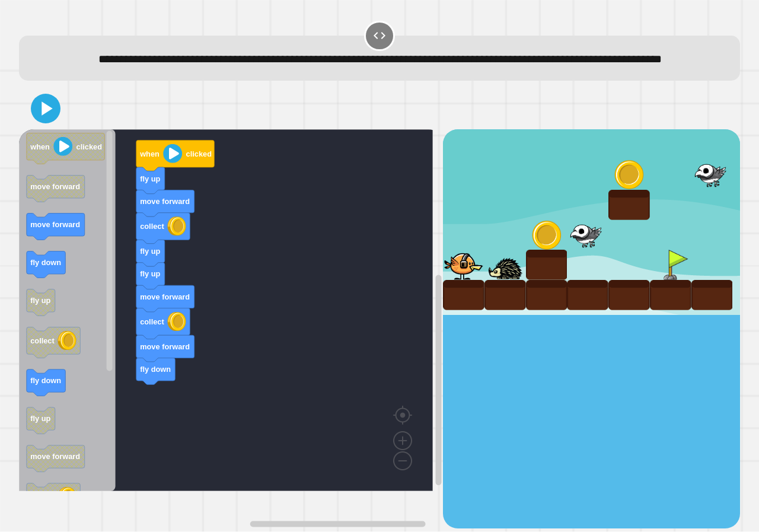
click at [151, 423] on div "when clicked fly up move forward collect fly up fly up move forward collect mov…" at bounding box center [231, 328] width 424 height 398
click at [53, 122] on icon at bounding box center [45, 108] width 28 height 28
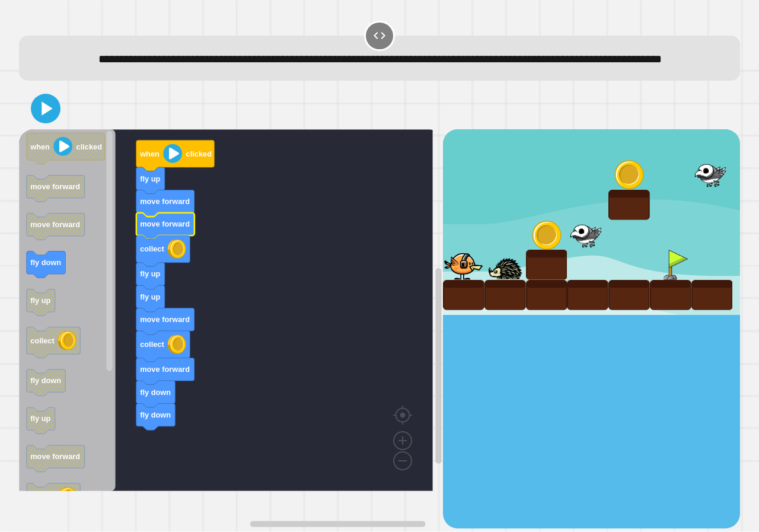
click at [60, 117] on div at bounding box center [379, 108] width 721 height 41
click at [58, 120] on div at bounding box center [379, 108] width 721 height 41
click at [58, 120] on icon at bounding box center [46, 109] width 28 height 28
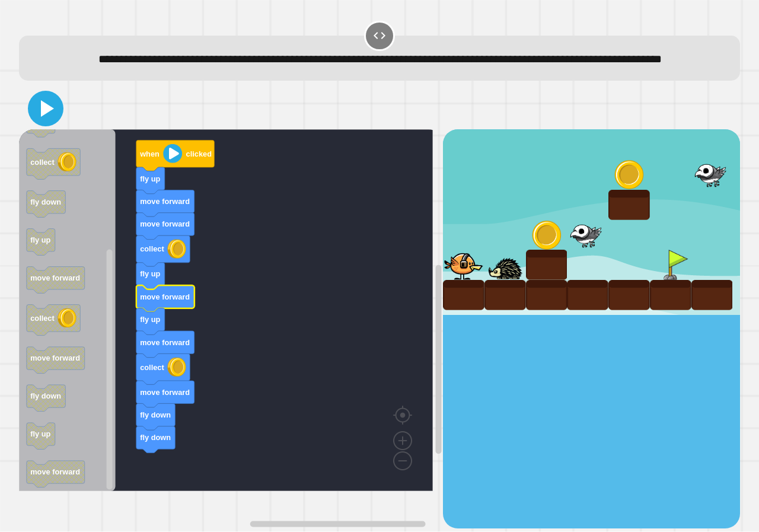
click at [46, 123] on icon at bounding box center [45, 108] width 28 height 28
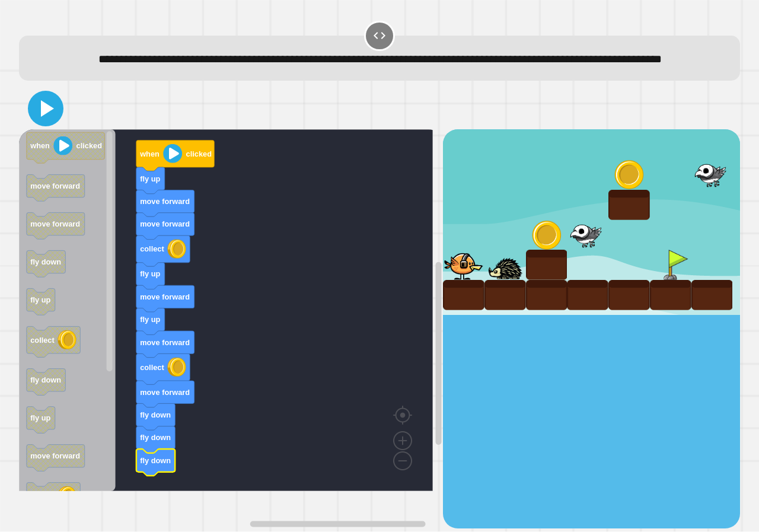
click at [54, 123] on icon at bounding box center [45, 108] width 28 height 28
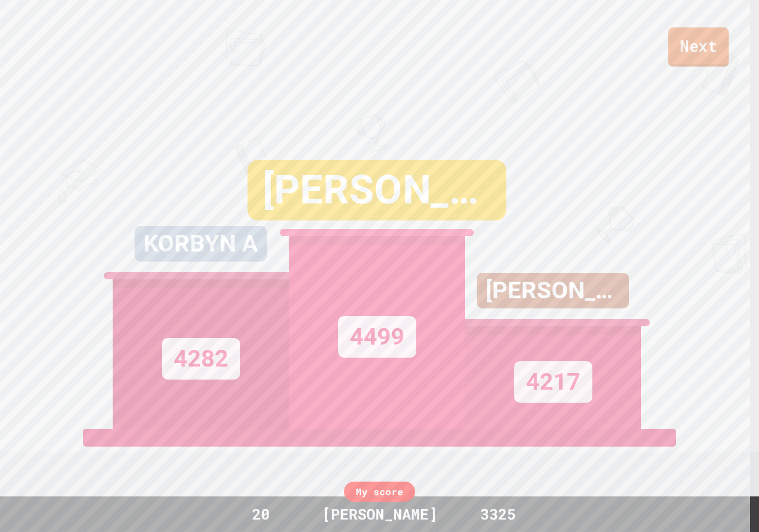
click at [693, 53] on link "Next" at bounding box center [698, 46] width 60 height 39
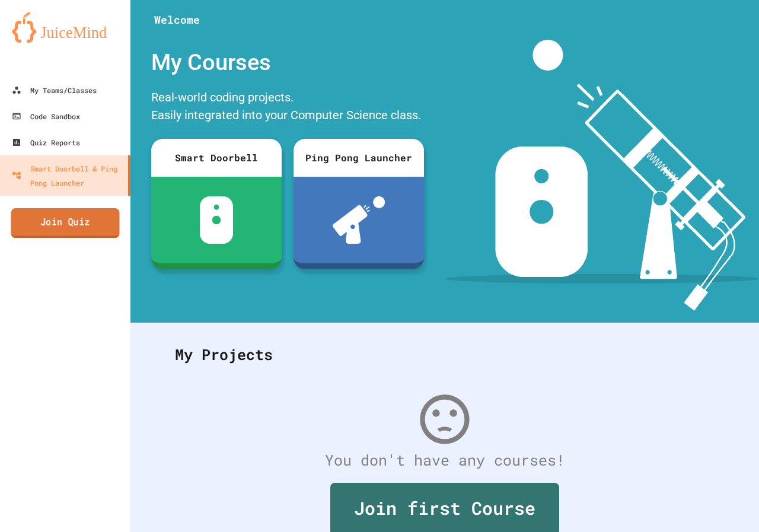
click at [80, 219] on link "Join Quiz" at bounding box center [65, 223] width 108 height 30
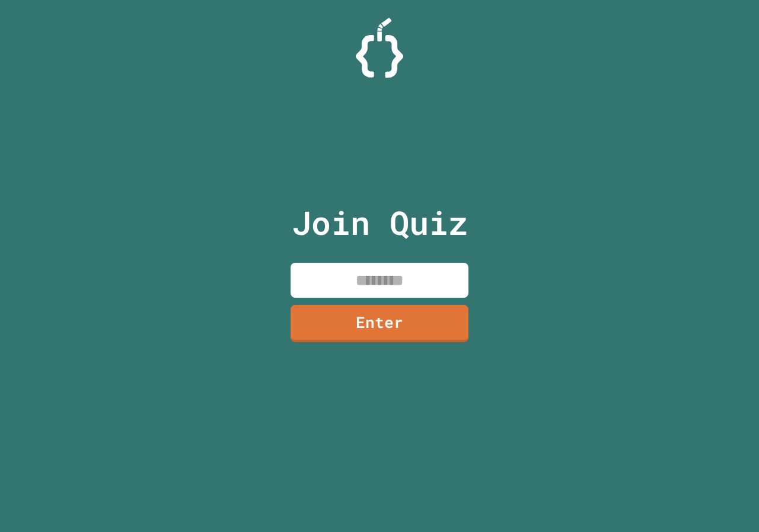
click at [423, 293] on input at bounding box center [379, 280] width 178 height 35
paste input "********"
type input "********"
click at [306, 335] on link "Enter" at bounding box center [379, 323] width 177 height 37
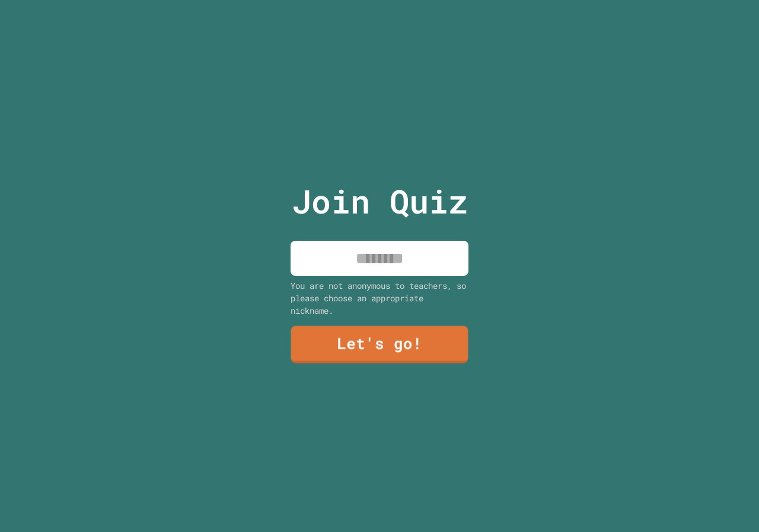
click at [344, 251] on input at bounding box center [379, 258] width 178 height 35
type input "*****"
click at [412, 341] on link "Let's go!" at bounding box center [379, 343] width 178 height 39
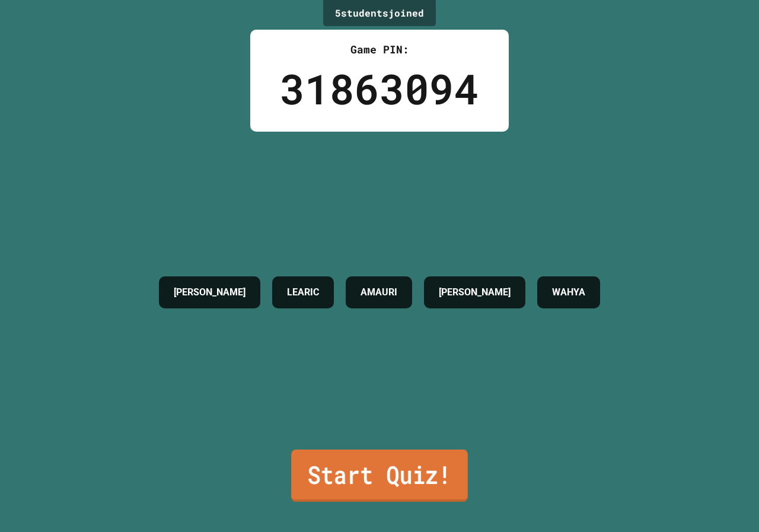
click at [392, 469] on link "Start Quiz!" at bounding box center [379, 475] width 177 height 52
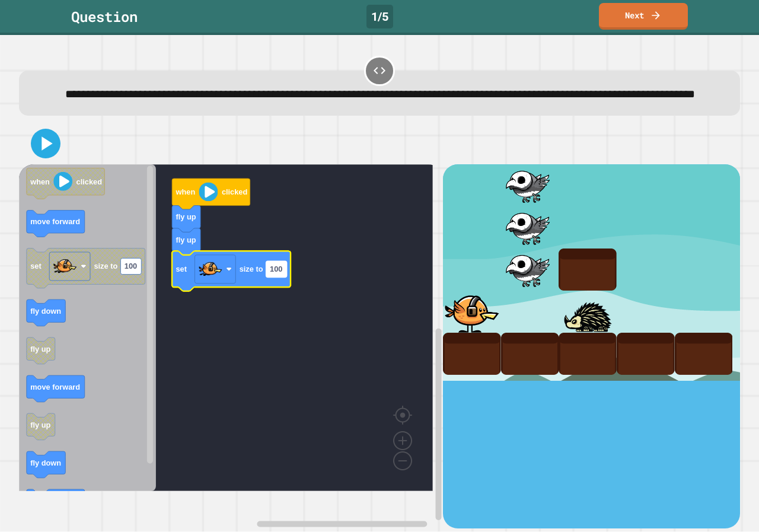
click at [286, 277] on rect "Blockly Workspace" at bounding box center [276, 269] width 21 height 16
type input "**********"
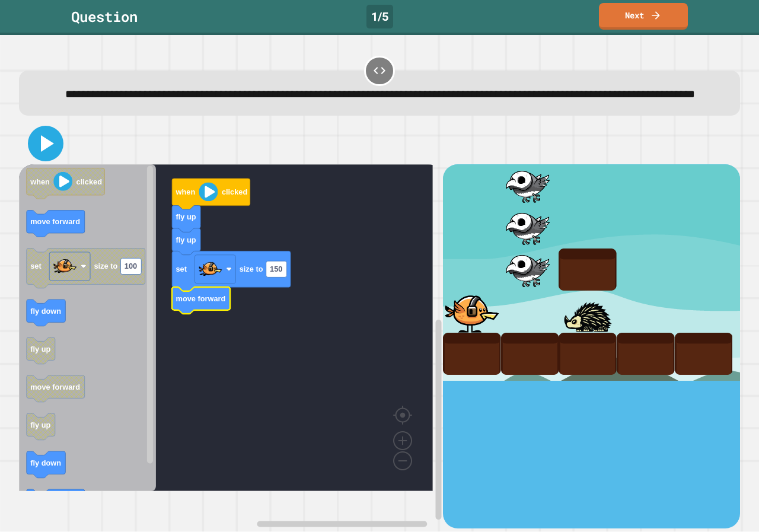
click at [34, 158] on icon at bounding box center [45, 143] width 28 height 28
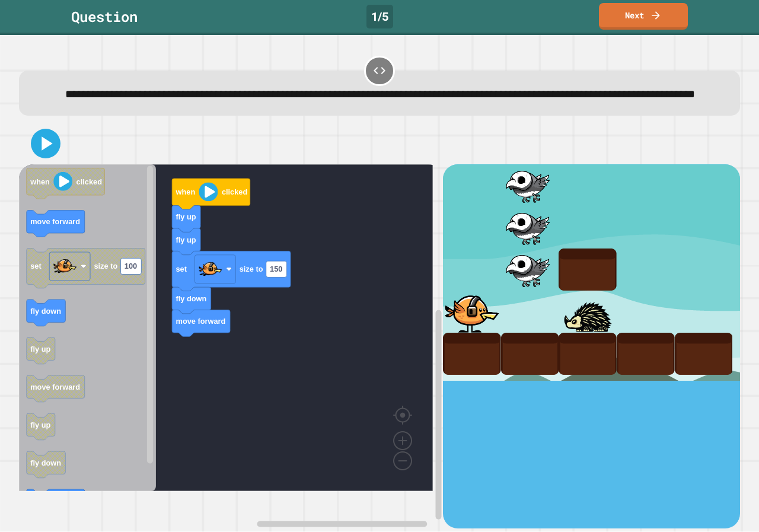
click at [138, 392] on icon "when clicked move forward set size to 100 fly down fly up move forward fly up f…" at bounding box center [87, 327] width 137 height 327
click at [62, 346] on icon "Blockly Workspace" at bounding box center [87, 327] width 137 height 327
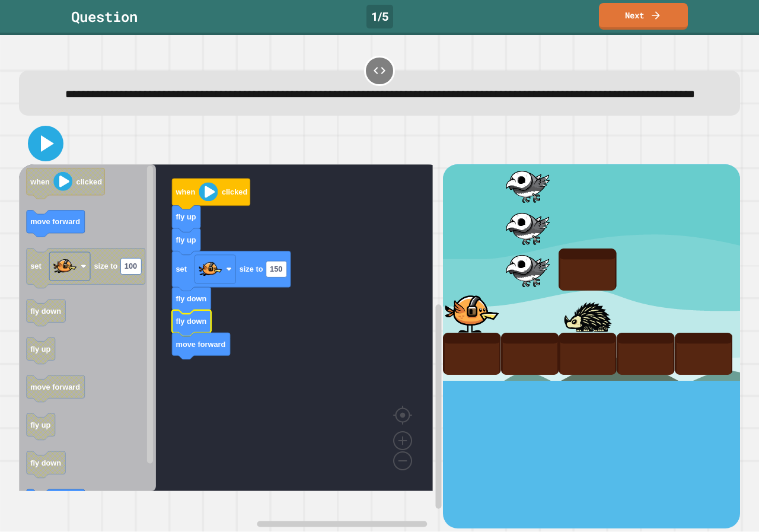
click at [46, 152] on icon at bounding box center [47, 143] width 13 height 17
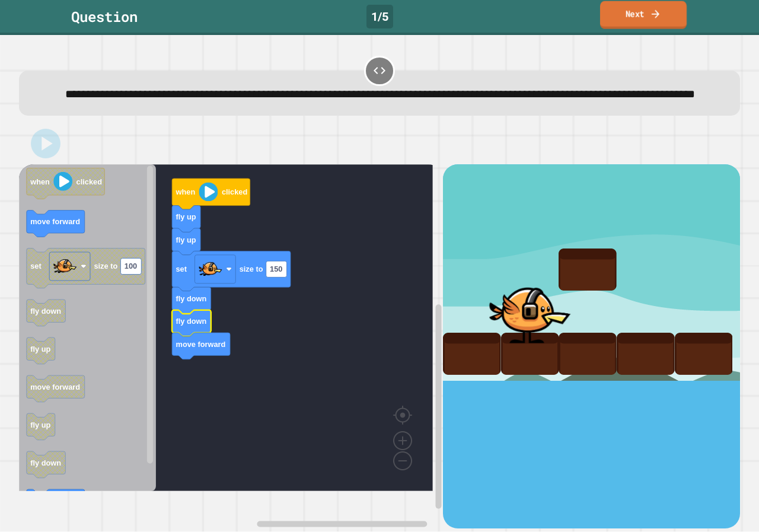
click at [624, 15] on link "Next" at bounding box center [643, 15] width 87 height 28
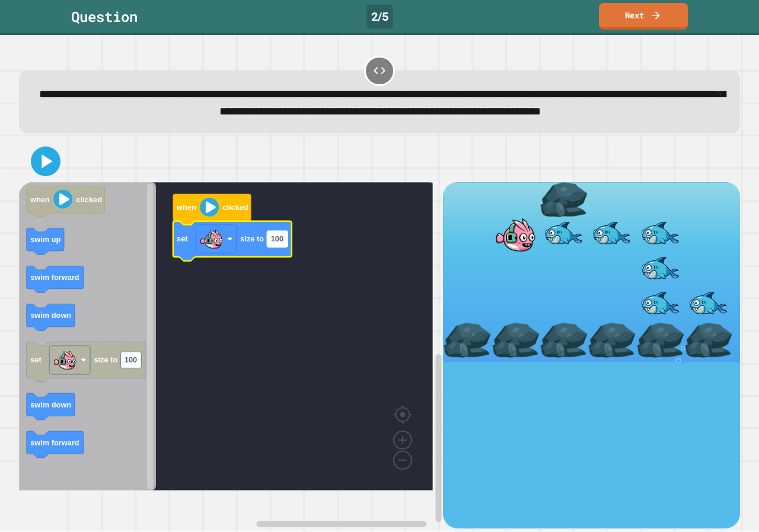
click at [285, 247] on rect "Blockly Workspace" at bounding box center [277, 239] width 21 height 16
type input "**********"
click at [279, 244] on text "150" at bounding box center [277, 239] width 12 height 9
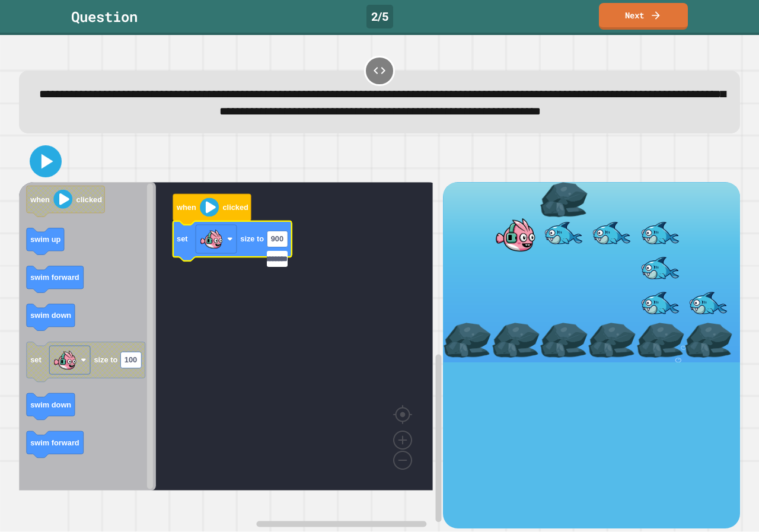
type input "**********"
click at [40, 179] on button at bounding box center [46, 161] width 36 height 36
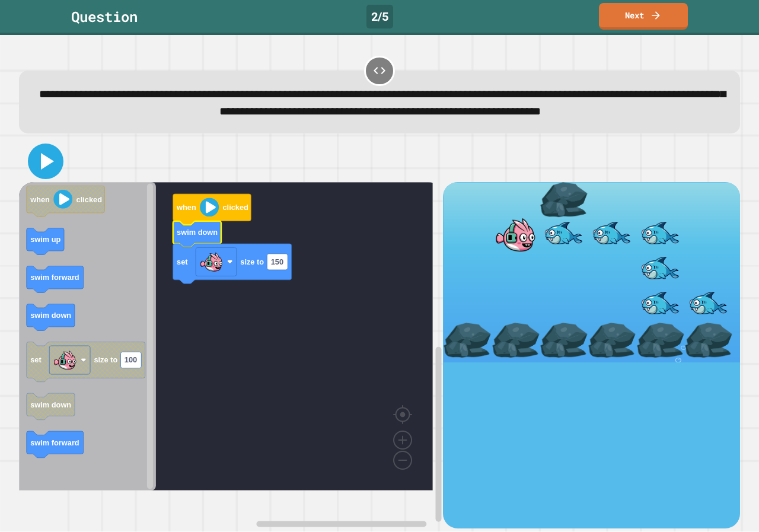
click at [40, 175] on icon at bounding box center [45, 161] width 28 height 28
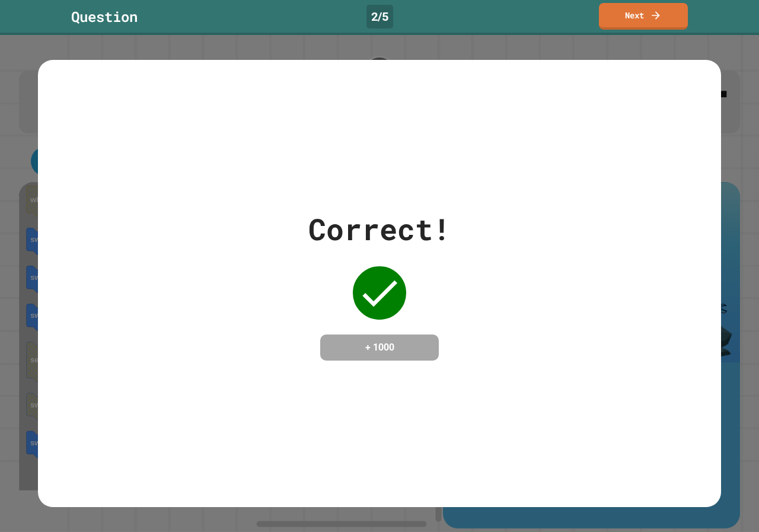
click at [635, 6] on link "Next" at bounding box center [643, 16] width 89 height 27
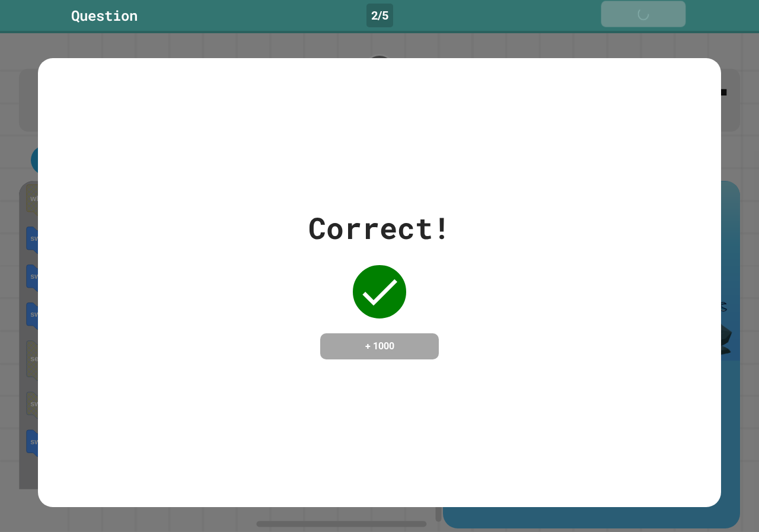
click at [635, 6] on link "Next" at bounding box center [643, 14] width 85 height 26
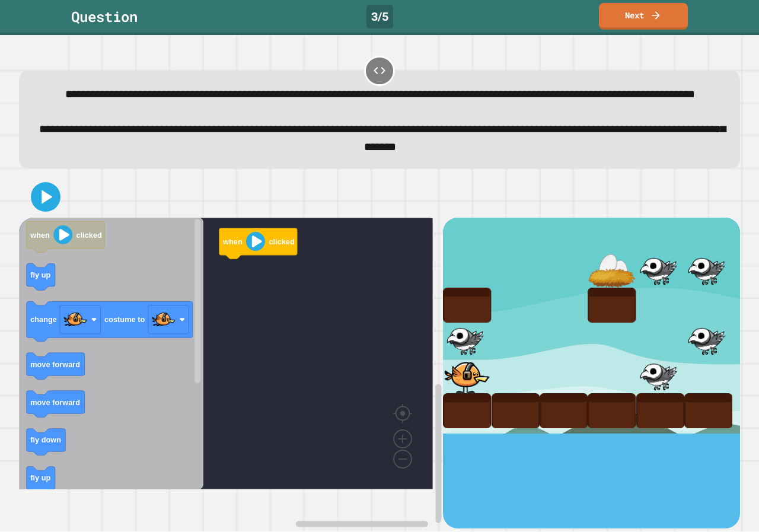
click at [113, 389] on icon "Blockly Workspace" at bounding box center [111, 353] width 184 height 271
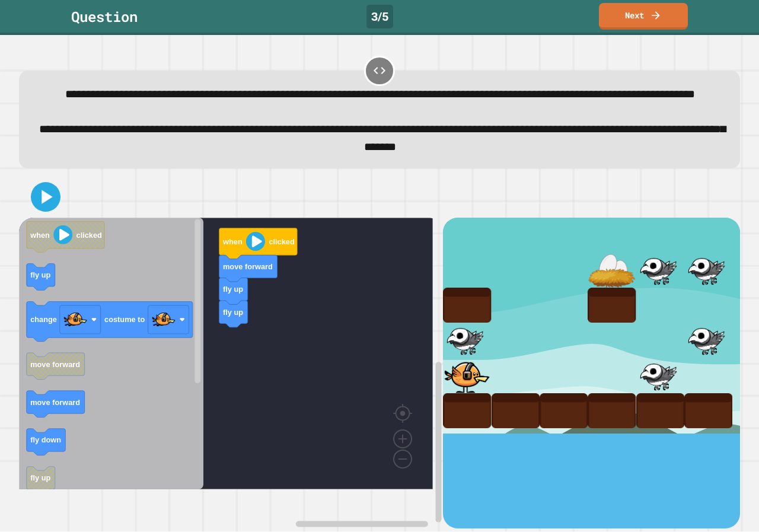
click at [155, 320] on icon "when clicked fly up change costume to move forward move forward fly down fly up…" at bounding box center [111, 353] width 184 height 271
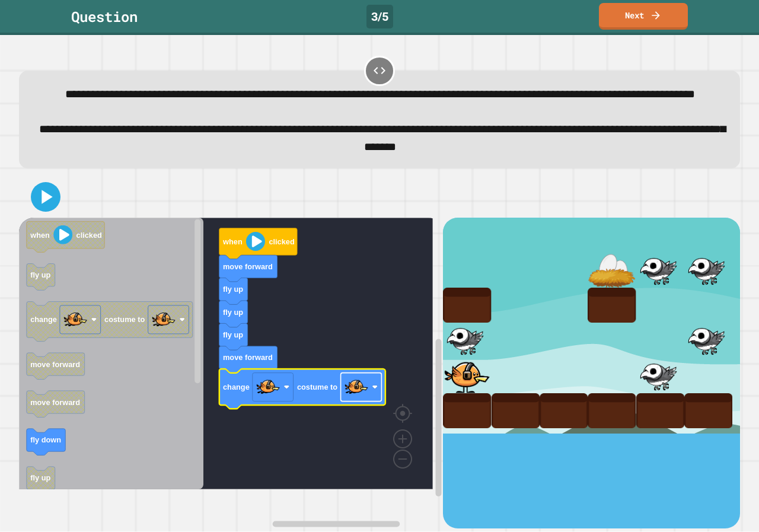
click at [351, 399] on image "Blockly Workspace" at bounding box center [356, 387] width 24 height 24
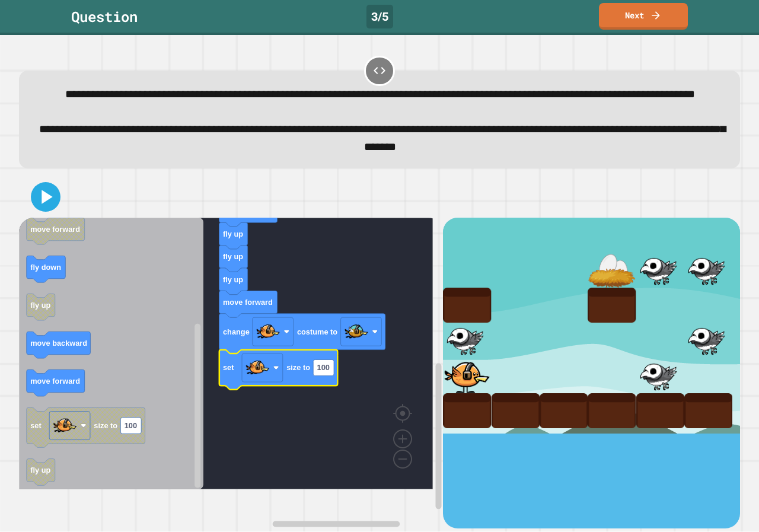
click at [322, 389] on icon "Blockly Workspace" at bounding box center [278, 370] width 119 height 40
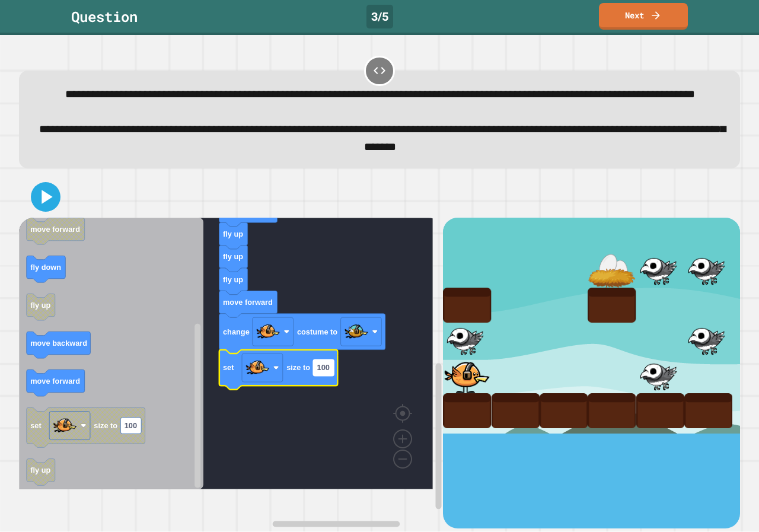
click at [323, 372] on text "100" at bounding box center [323, 367] width 12 height 9
type input "**********"
click at [47, 211] on icon at bounding box center [45, 197] width 28 height 28
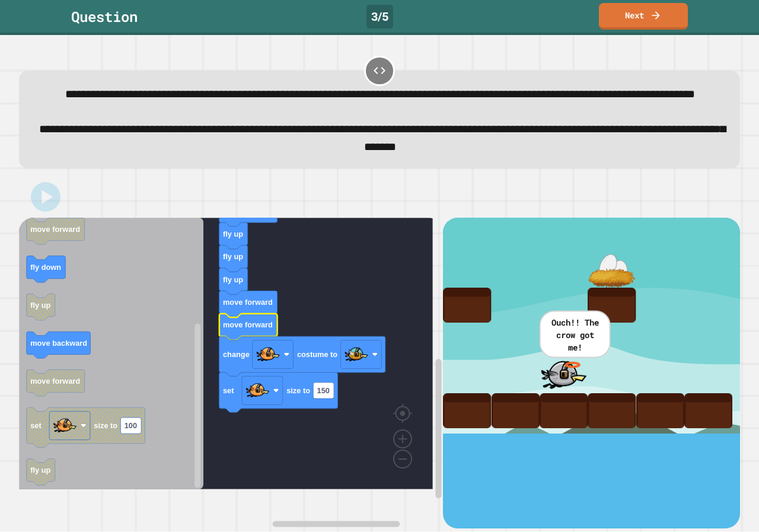
click at [50, 209] on icon at bounding box center [46, 197] width 24 height 24
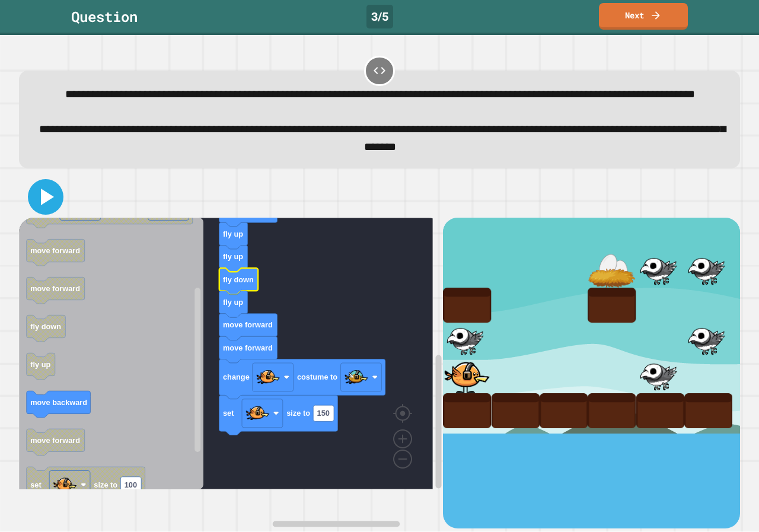
click at [47, 205] on icon at bounding box center [47, 196] width 13 height 17
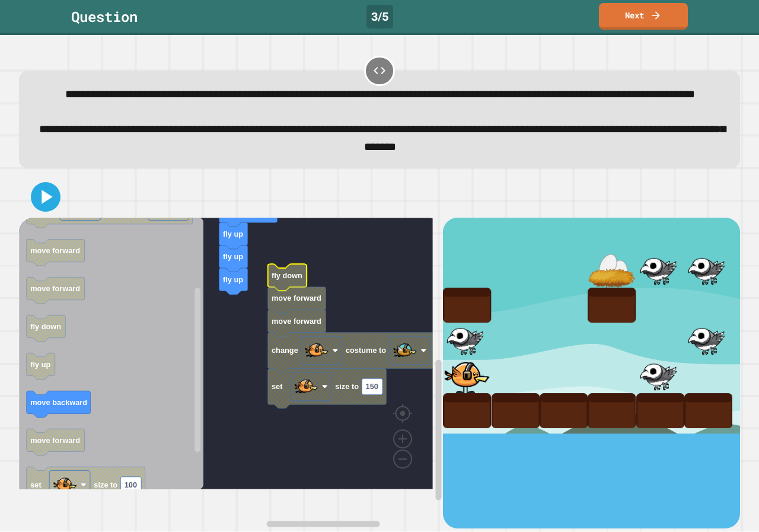
click at [286, 280] on text "fly down" at bounding box center [286, 275] width 31 height 9
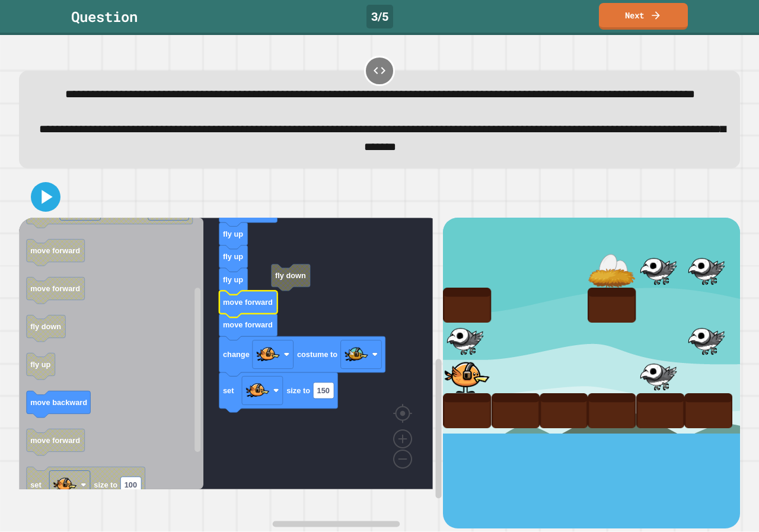
click at [291, 327] on rect "Blockly Workspace" at bounding box center [226, 353] width 414 height 271
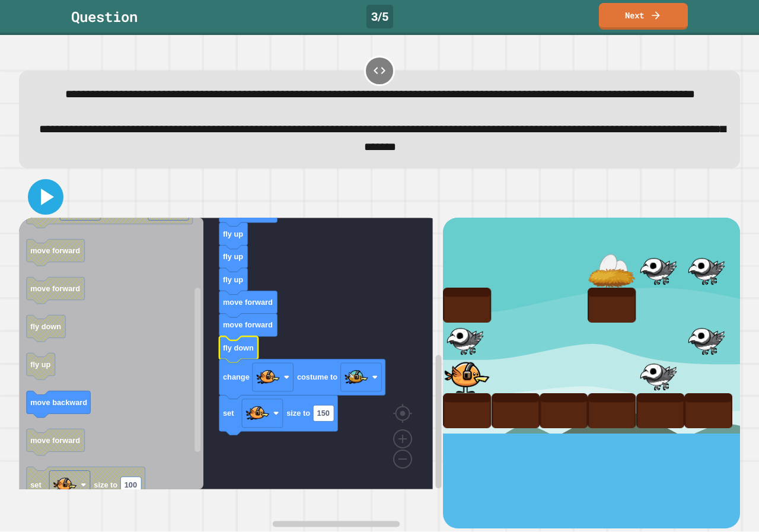
click at [49, 211] on icon at bounding box center [45, 197] width 28 height 28
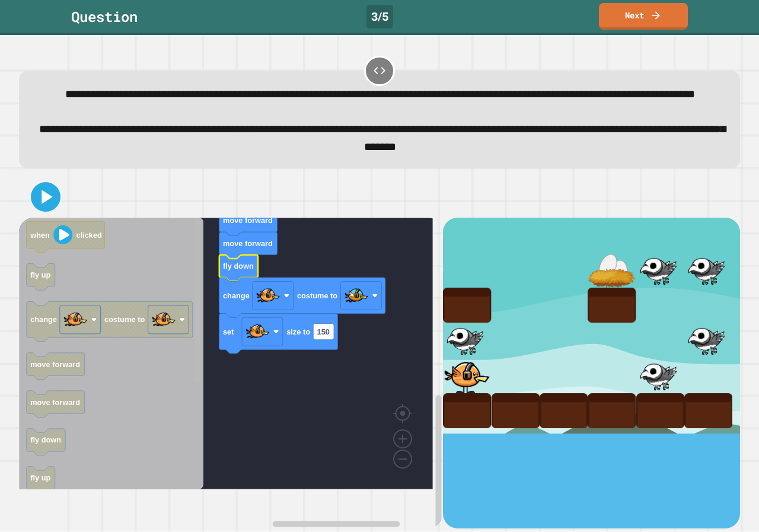
click at [194, 222] on div "when clicked move forward fly up fly up fly up move forward move forward fly do…" at bounding box center [379, 352] width 721 height 352
click at [61, 299] on icon "when clicked fly up change costume to move forward move forward fly down fly up…" at bounding box center [111, 353] width 184 height 271
click at [47, 299] on icon "when clicked fly up change costume to move forward move forward fly down fly up…" at bounding box center [111, 353] width 184 height 271
click at [80, 299] on icon "when clicked fly up change costume to move forward move forward fly down fly up…" at bounding box center [111, 353] width 184 height 271
click at [230, 270] on text "fly down" at bounding box center [238, 265] width 31 height 9
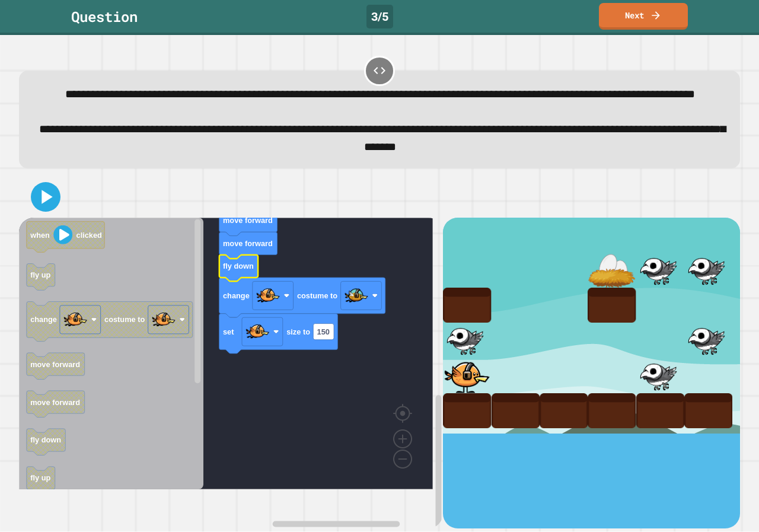
click at [230, 270] on text "fly down" at bounding box center [238, 265] width 31 height 9
click at [233, 270] on text "fly down" at bounding box center [238, 265] width 31 height 9
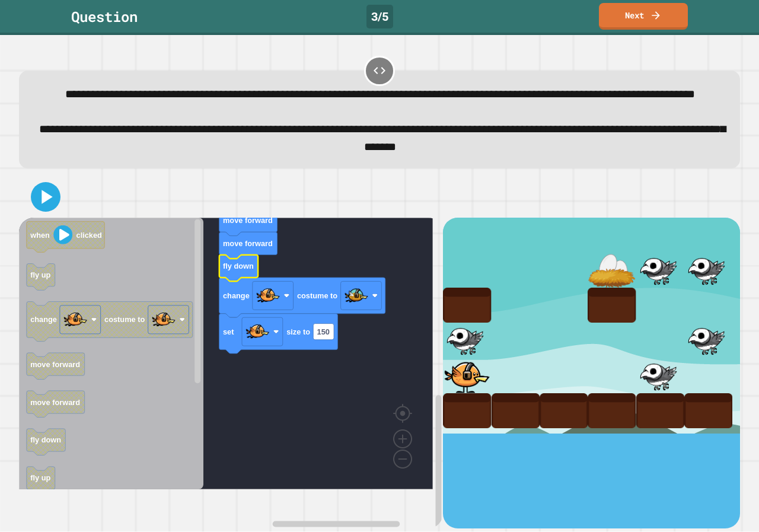
click at [235, 270] on text "fly down" at bounding box center [238, 265] width 31 height 9
click at [234, 270] on text "fly down" at bounding box center [238, 265] width 31 height 9
click at [239, 270] on text "fly down" at bounding box center [238, 265] width 31 height 9
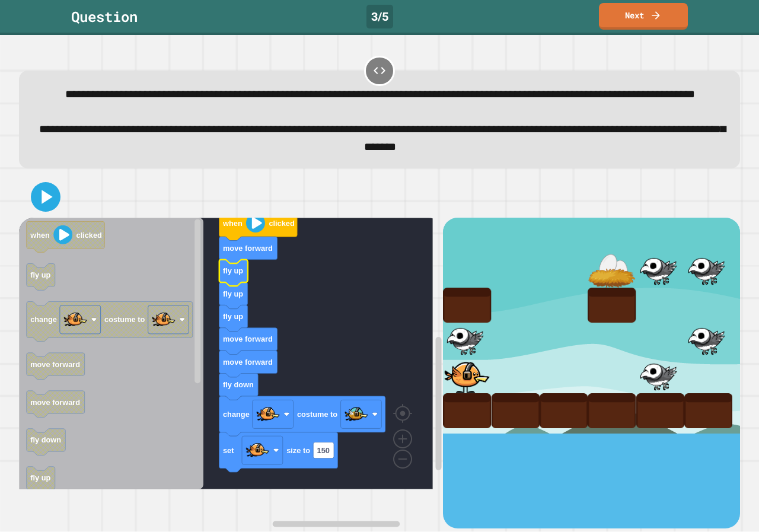
click at [239, 275] on text "fly up" at bounding box center [233, 270] width 20 height 9
click at [236, 275] on text "fly up" at bounding box center [233, 270] width 20 height 9
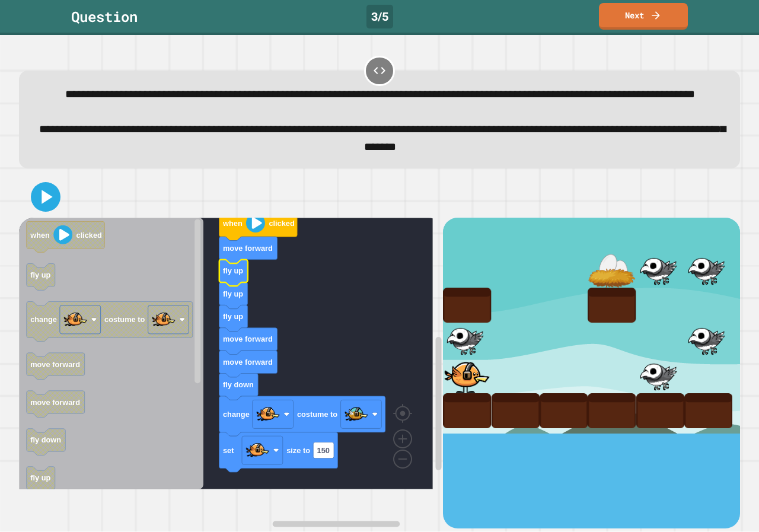
click at [236, 275] on text "fly up" at bounding box center [233, 270] width 20 height 9
click at [235, 275] on text "fly up" at bounding box center [233, 270] width 20 height 9
click at [232, 286] on icon "Blockly Workspace" at bounding box center [233, 273] width 28 height 27
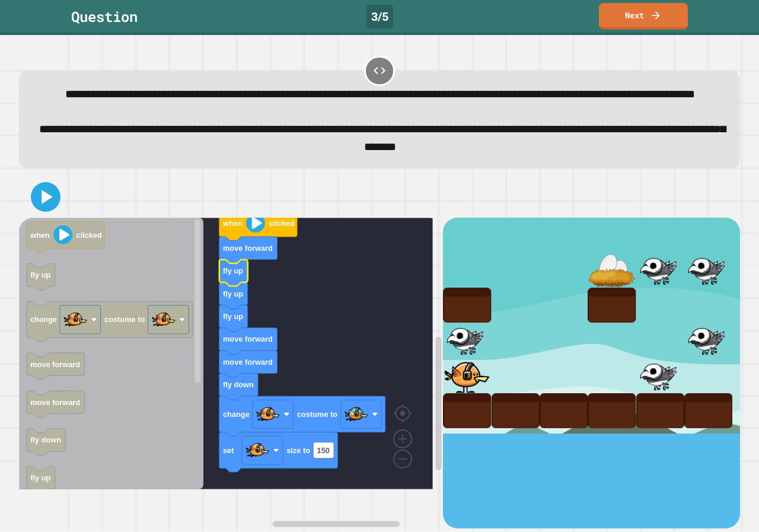
click at [230, 286] on icon "Blockly Workspace" at bounding box center [233, 273] width 28 height 27
drag, startPoint x: 225, startPoint y: 310, endPoint x: 246, endPoint y: 311, distance: 20.8
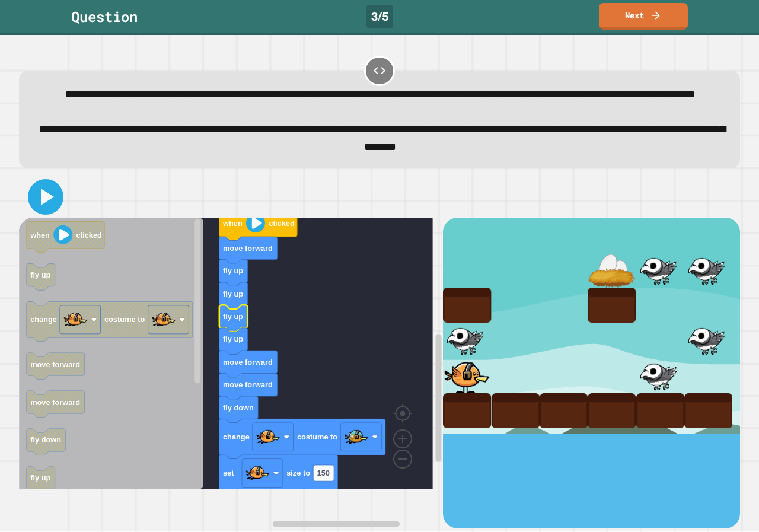
click at [46, 204] on icon at bounding box center [45, 197] width 28 height 28
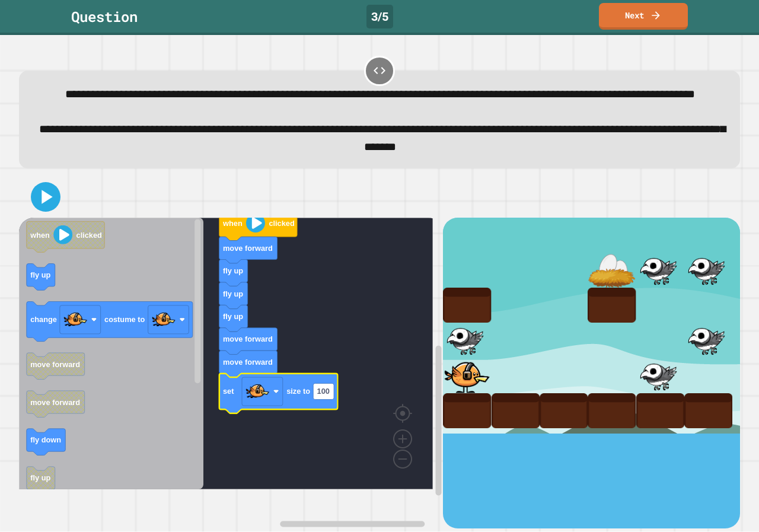
click at [108, 363] on icon "Blockly Workspace" at bounding box center [111, 353] width 184 height 271
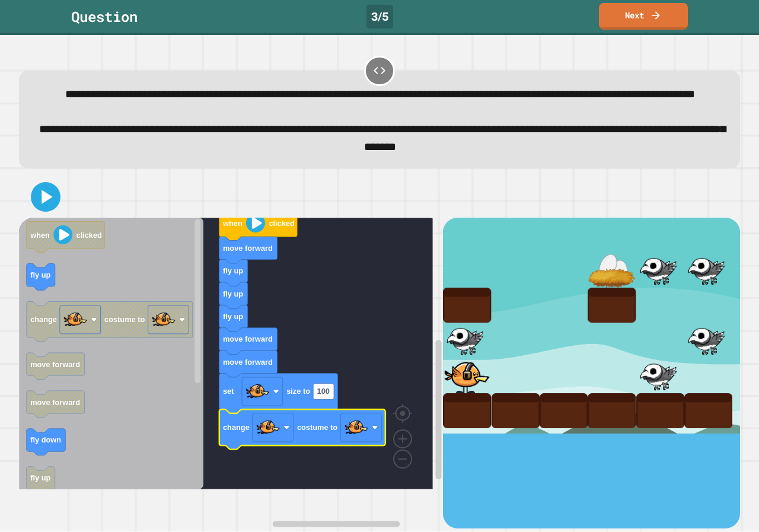
click at [293, 442] on rect "Blockly Workspace" at bounding box center [273, 427] width 41 height 28
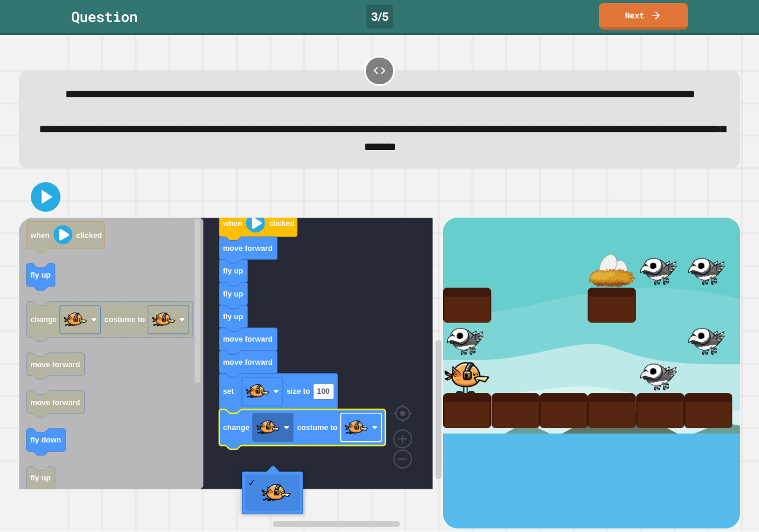
click at [368, 442] on rect "Blockly Workspace" at bounding box center [361, 427] width 41 height 28
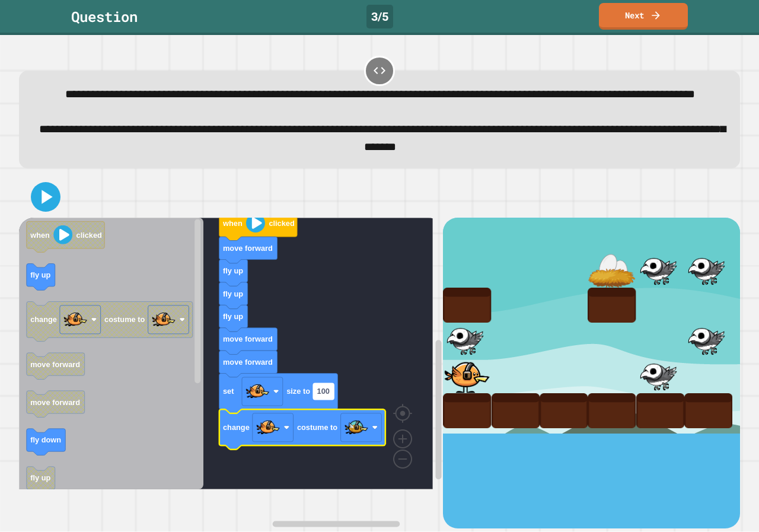
click at [326, 396] on text "100" at bounding box center [323, 391] width 12 height 9
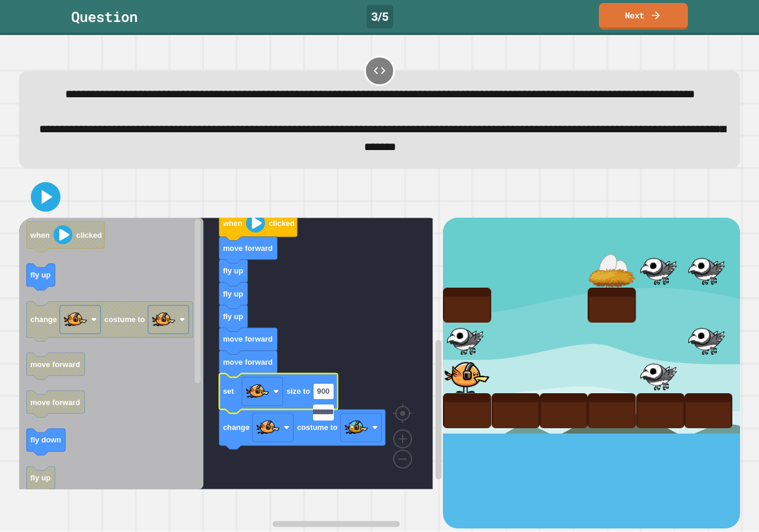
scroll to position [0, 75]
type input "**********"
click at [46, 206] on icon at bounding box center [45, 197] width 28 height 28
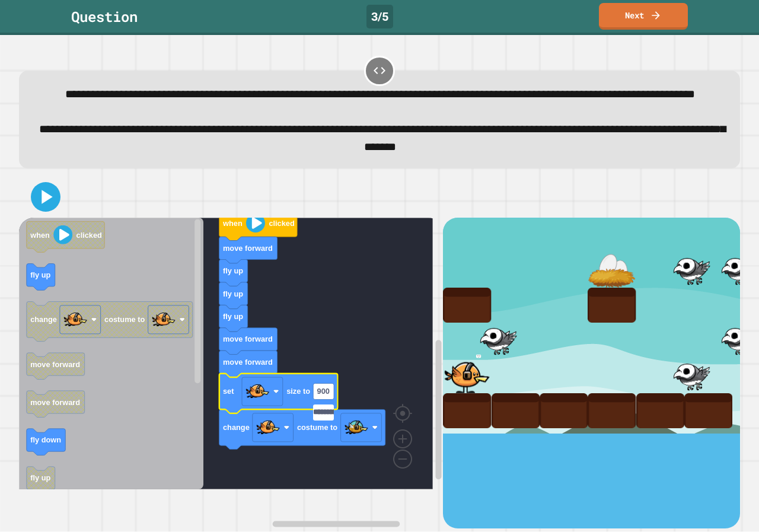
click at [334, 417] on input "**********" at bounding box center [323, 412] width 21 height 16
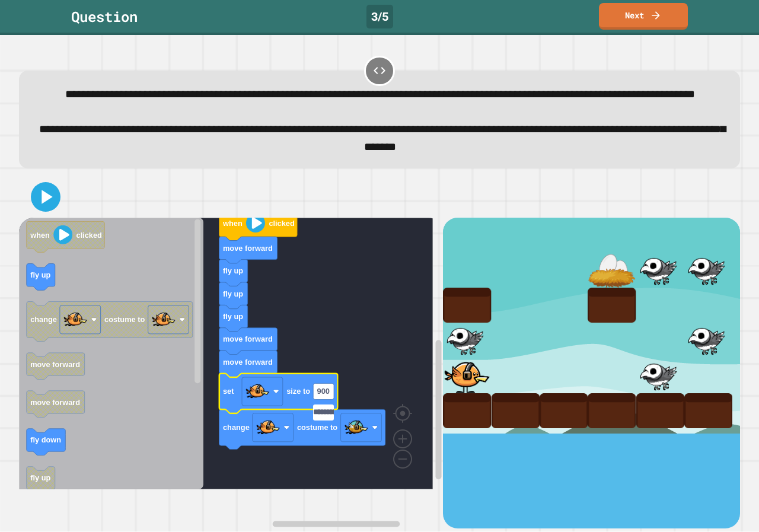
click at [315, 417] on input "**********" at bounding box center [323, 412] width 21 height 16
click at [315, 416] on input "**********" at bounding box center [323, 412] width 21 height 16
click at [319, 415] on input "**********" at bounding box center [323, 412] width 21 height 16
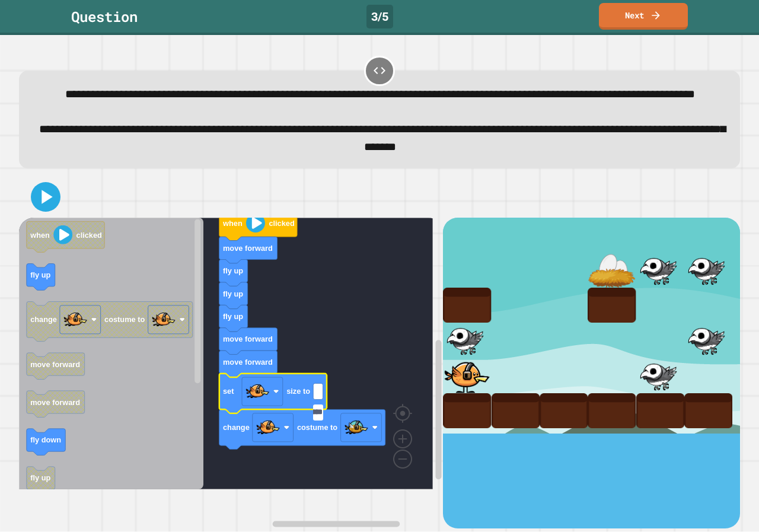
type input "**********"
click at [35, 211] on icon at bounding box center [45, 197] width 28 height 28
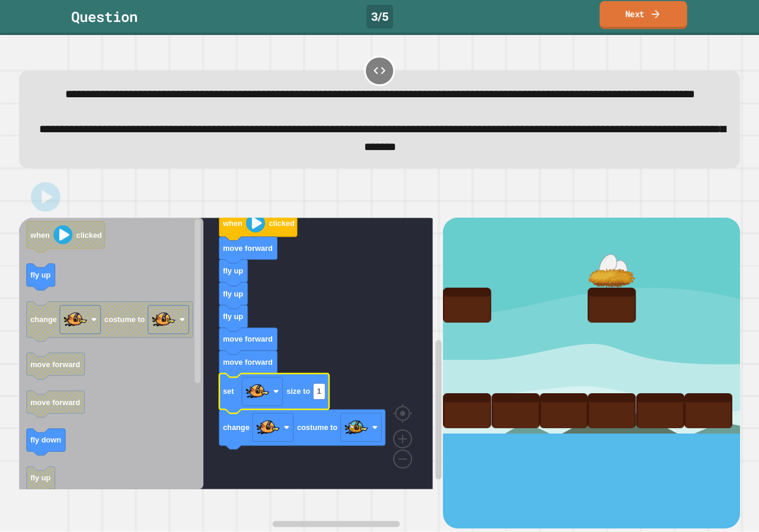
click at [638, 4] on link "Next" at bounding box center [643, 15] width 88 height 28
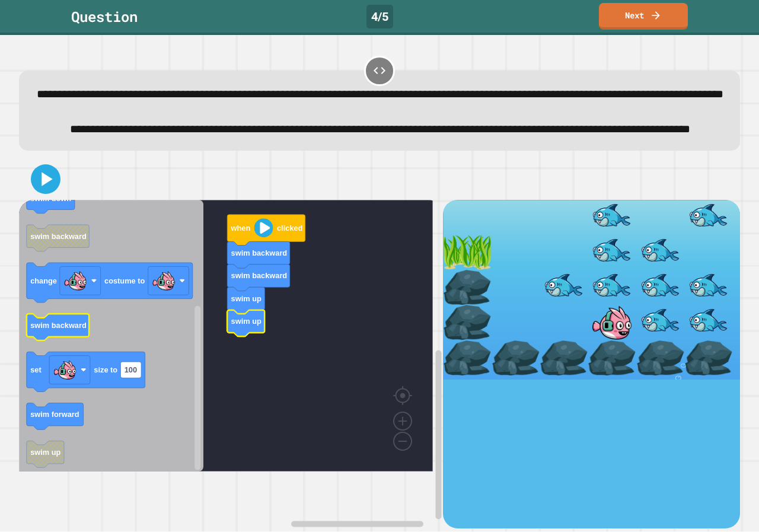
click at [55, 371] on icon "when clicked swim forward swim up swim backward swim down swim backward change …" at bounding box center [111, 335] width 184 height 271
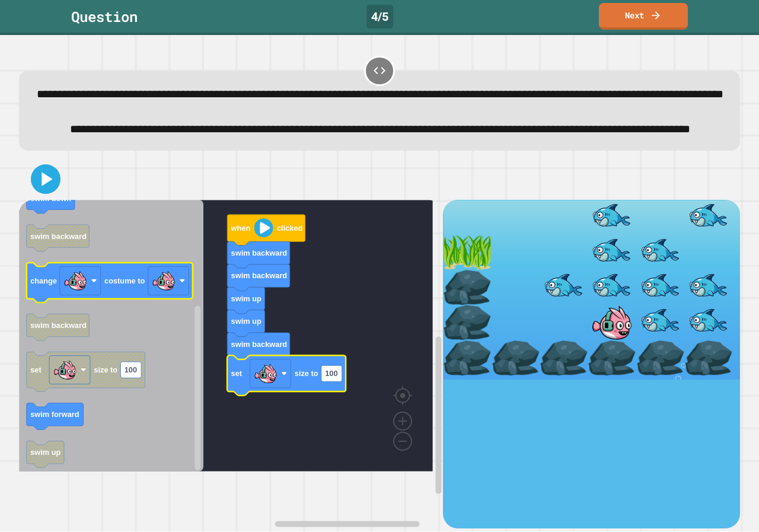
click at [137, 306] on icon "Blockly Workspace" at bounding box center [111, 335] width 184 height 271
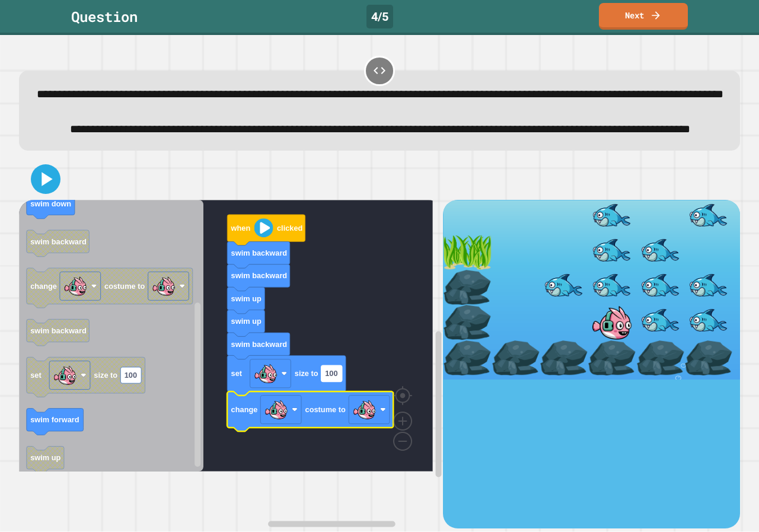
click at [337, 378] on text "100" at bounding box center [331, 373] width 12 height 9
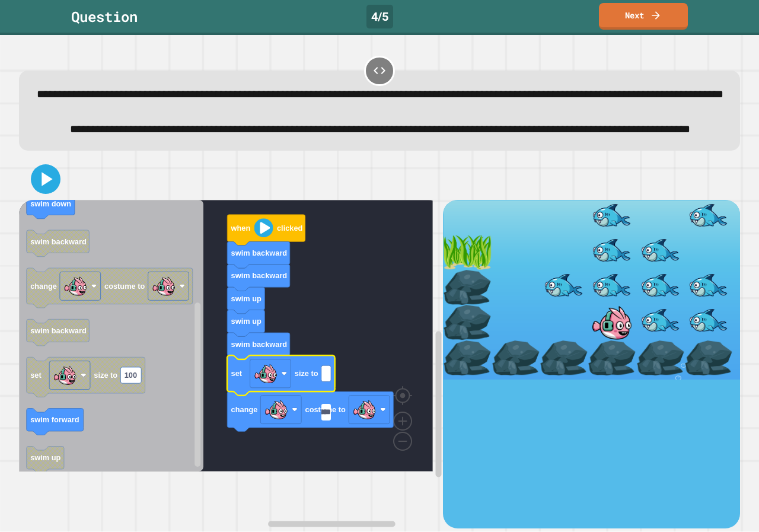
type input "**********"
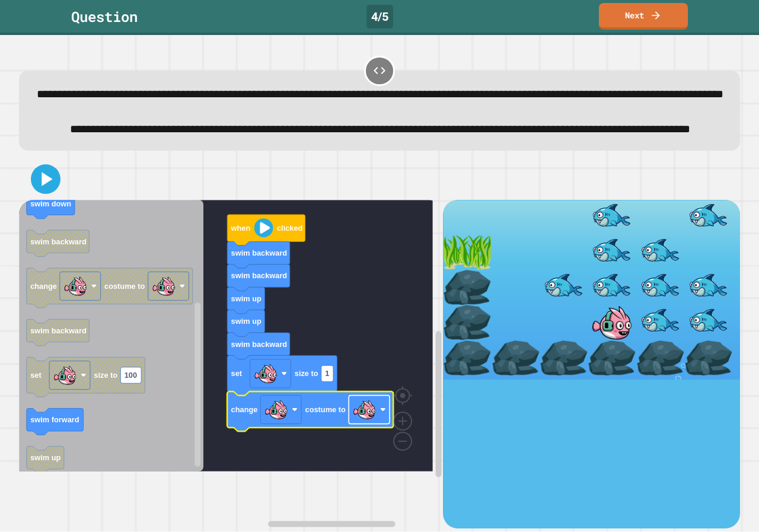
click at [356, 421] on image "Blockly Workspace" at bounding box center [365, 410] width 24 height 24
click at [32, 193] on icon at bounding box center [45, 179] width 28 height 28
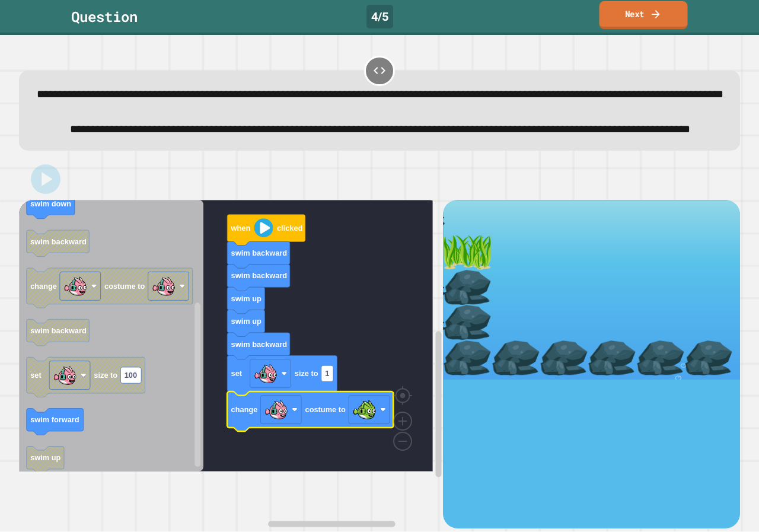
click at [624, 19] on link "Next" at bounding box center [643, 15] width 88 height 28
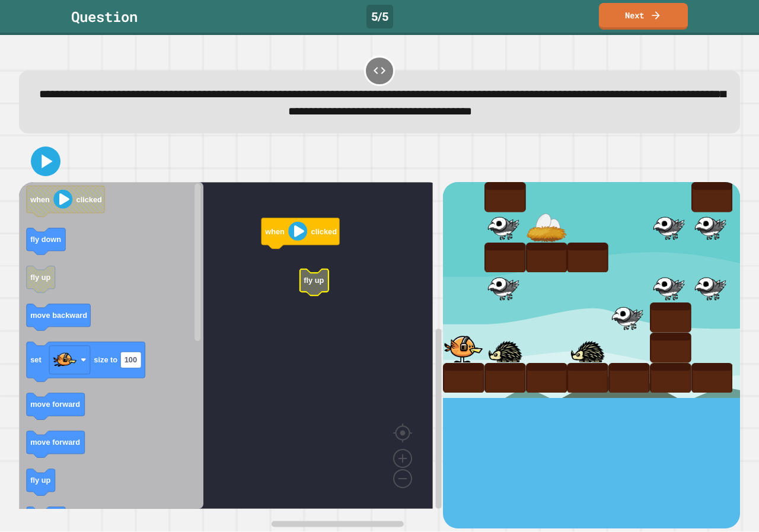
click at [284, 279] on rect "Blockly Workspace" at bounding box center [226, 345] width 414 height 327
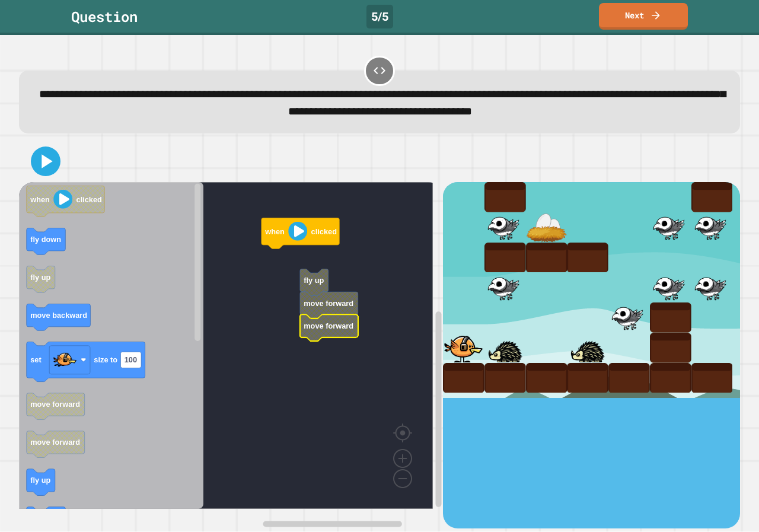
click at [296, 264] on rect "Blockly Workspace" at bounding box center [226, 345] width 414 height 327
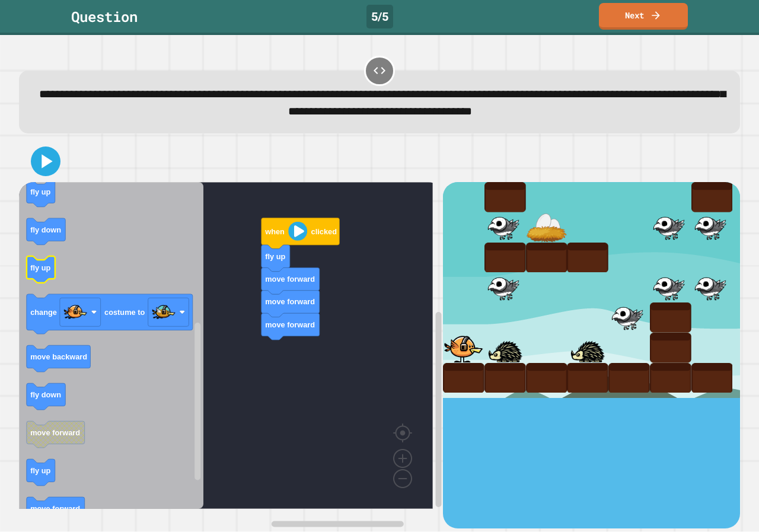
click at [63, 277] on icon "Blockly Workspace" at bounding box center [111, 345] width 184 height 327
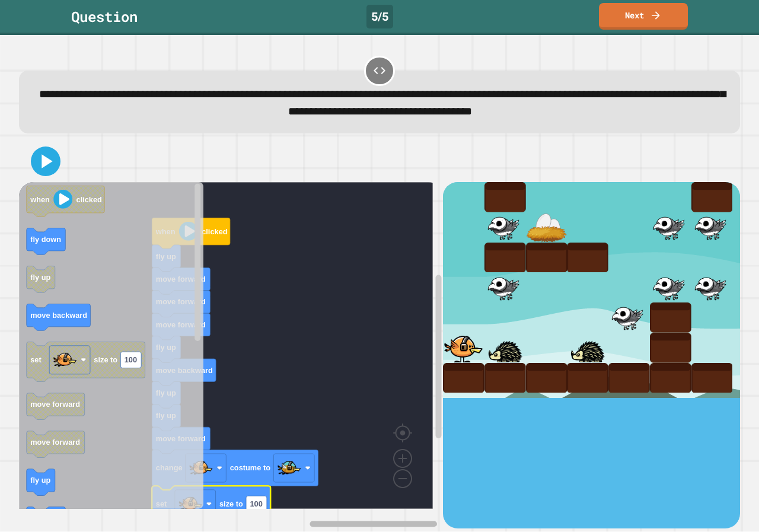
click at [371, 519] on g "Blockly Workspace" at bounding box center [328, 523] width 220 height 9
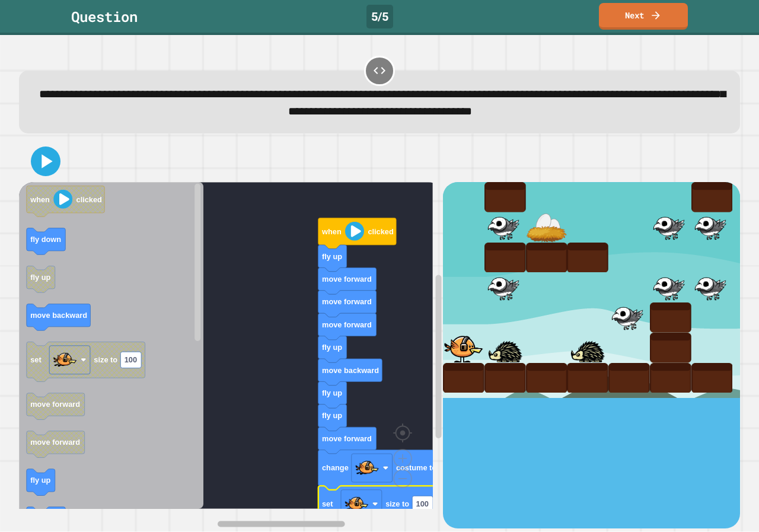
click at [260, 519] on g "Blockly Workspace" at bounding box center [328, 523] width 220 height 9
click at [423, 519] on g "Blockly Workspace" at bounding box center [328, 523] width 220 height 9
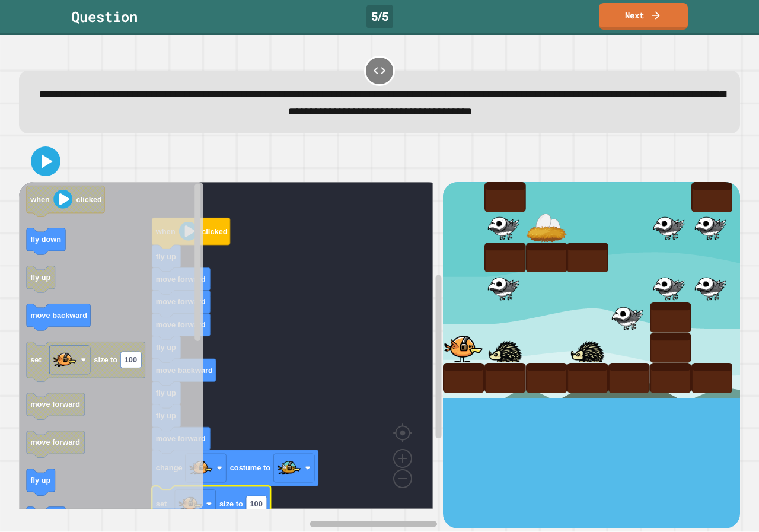
click at [251, 519] on rect "Blockly Workspace" at bounding box center [328, 523] width 220 height 9
click at [409, 497] on div "when clicked fly up move forward move forward move forward fly up move backward…" at bounding box center [231, 355] width 424 height 346
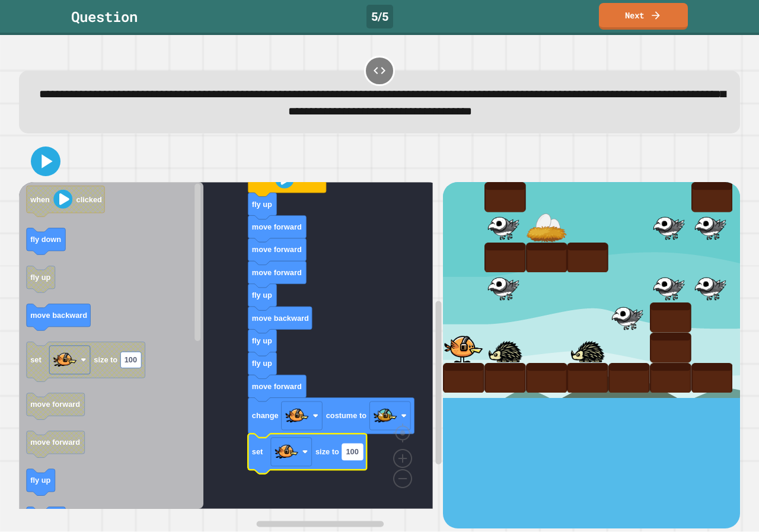
click at [361, 453] on rect "Blockly Workspace" at bounding box center [352, 452] width 21 height 16
type input "**********"
click at [50, 174] on icon at bounding box center [45, 161] width 28 height 28
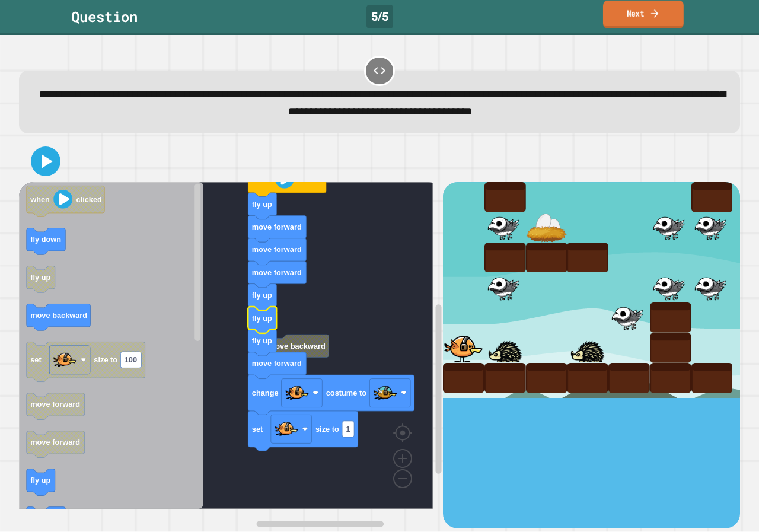
click at [641, 4] on link "Next" at bounding box center [643, 15] width 81 height 28
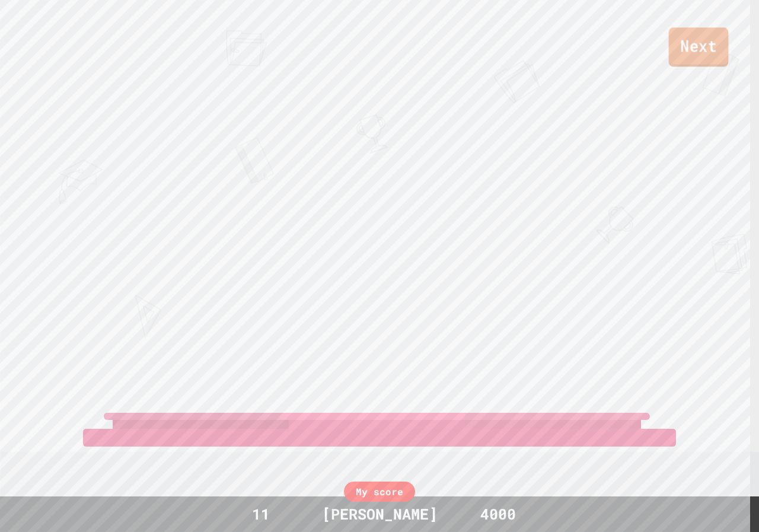
click at [689, 43] on link "Next" at bounding box center [699, 46] width 60 height 39
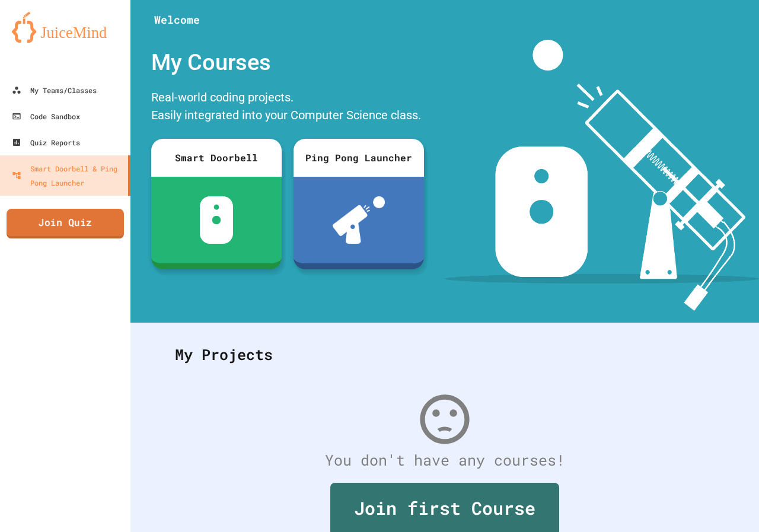
click at [117, 225] on link "Join Quiz" at bounding box center [65, 224] width 117 height 30
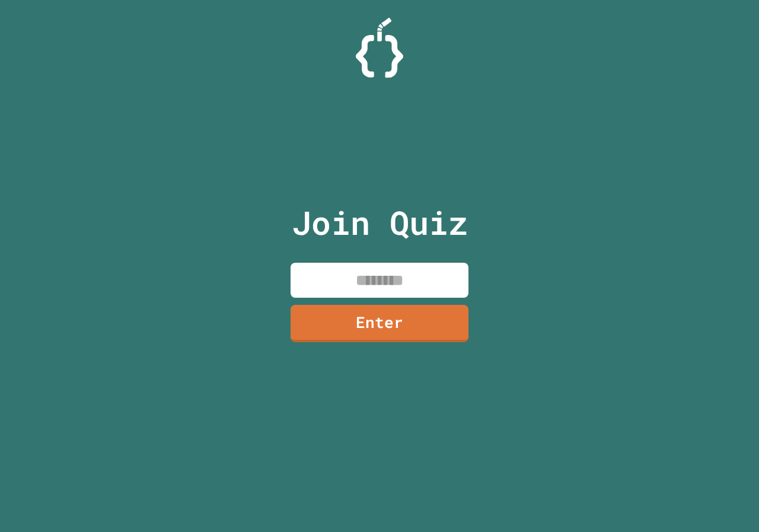
click at [376, 292] on input at bounding box center [379, 280] width 178 height 35
paste input "********"
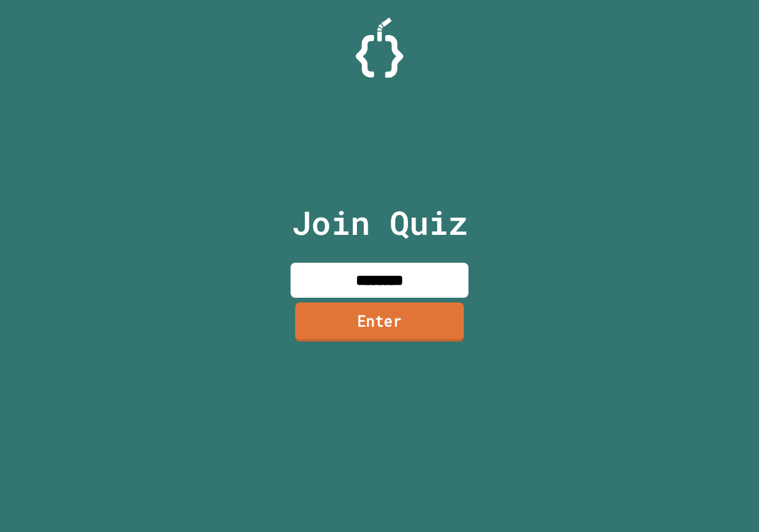
type input "********"
click at [372, 330] on link "Enter" at bounding box center [379, 321] width 169 height 39
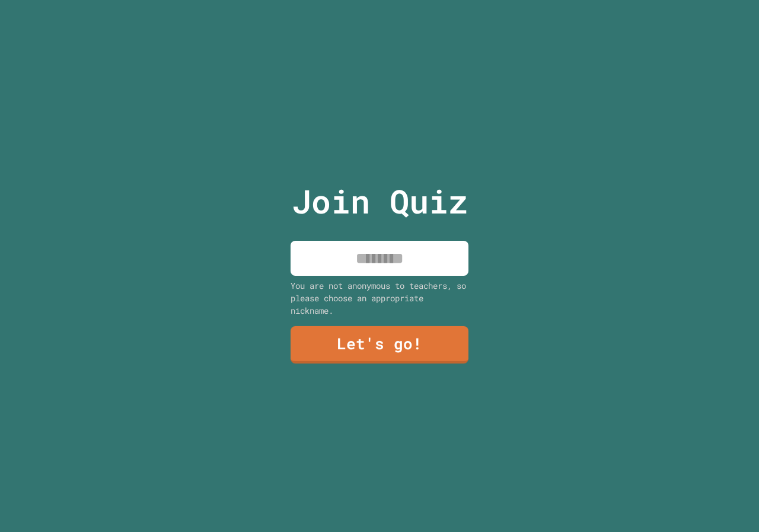
click at [332, 224] on div "Join Quiz You are not anonymous to teachers, so please choose an appropriate ni…" at bounding box center [380, 266] width 200 height 532
click at [341, 255] on input at bounding box center [379, 258] width 178 height 35
click at [388, 262] on input at bounding box center [379, 258] width 178 height 35
type input "*****"
click at [357, 338] on link "Let's go!" at bounding box center [379, 343] width 175 height 39
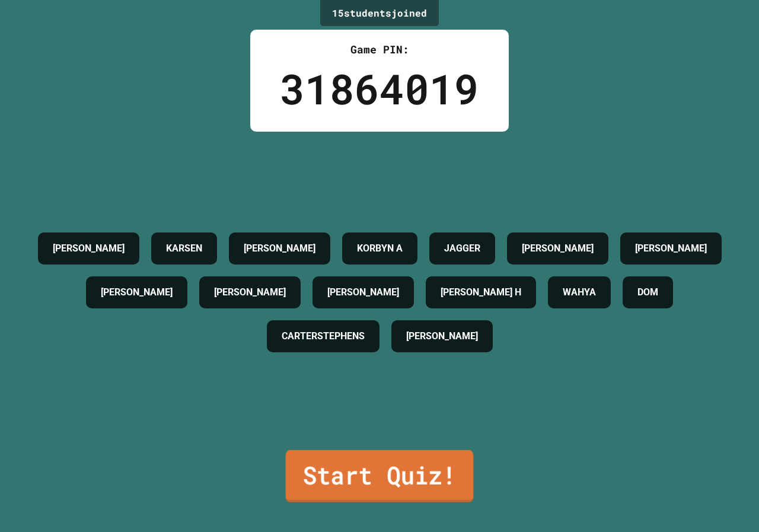
click at [349, 450] on link "Start Quiz!" at bounding box center [380, 476] width 188 height 52
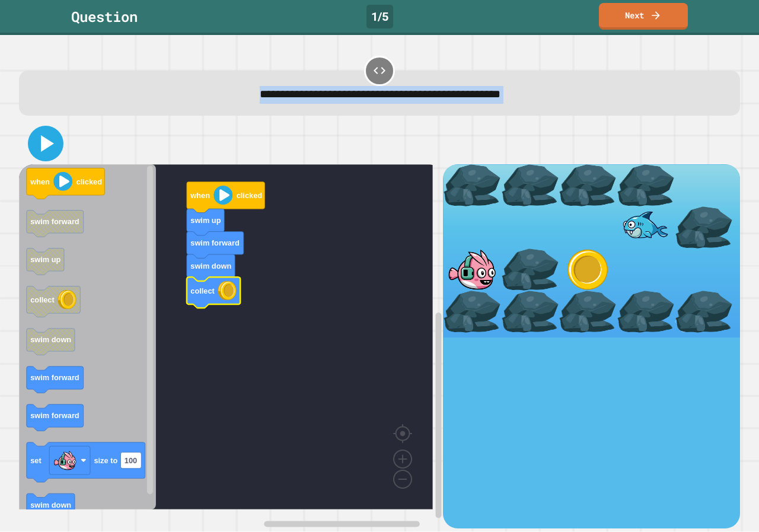
drag, startPoint x: 635, startPoint y: 26, endPoint x: 44, endPoint y: 144, distance: 603.2
click at [55, 149] on div "**********" at bounding box center [379, 266] width 759 height 532
click at [41, 143] on icon at bounding box center [47, 143] width 13 height 17
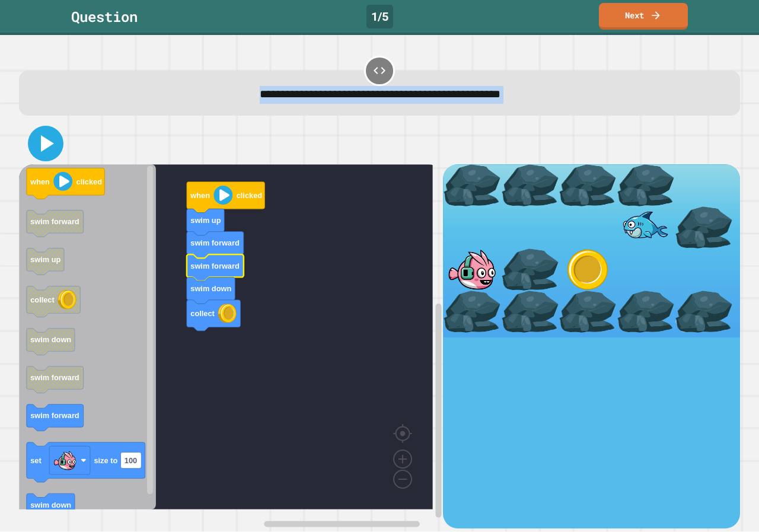
click at [52, 154] on icon at bounding box center [45, 143] width 28 height 28
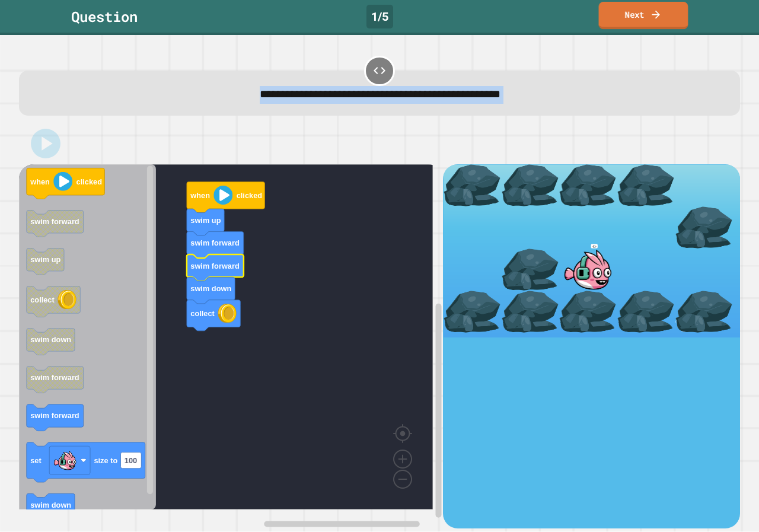
click at [615, 23] on link "Next" at bounding box center [644, 15] width 90 height 27
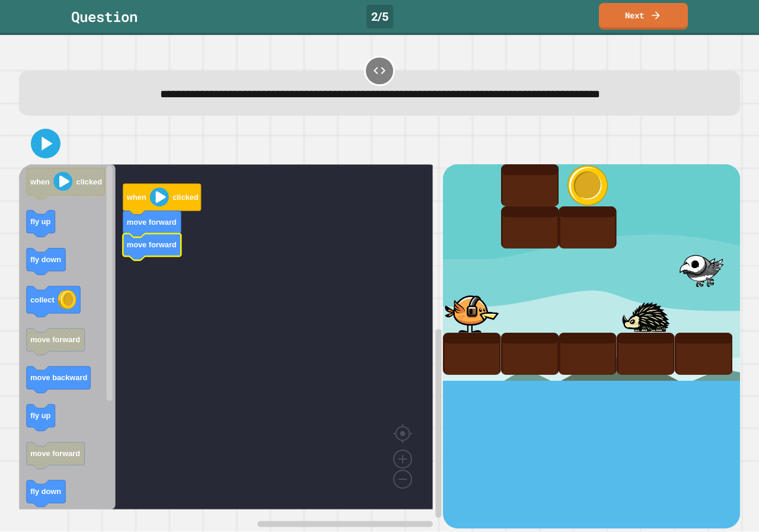
click at [27, 437] on icon "Blockly Workspace" at bounding box center [67, 336] width 97 height 345
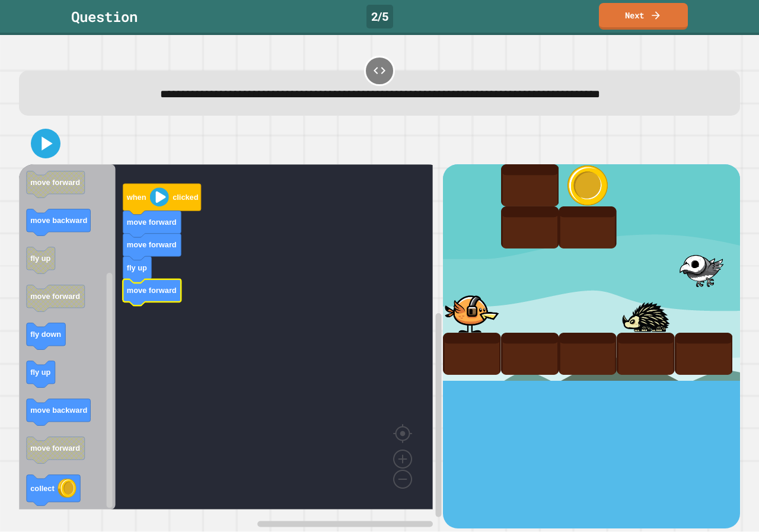
click at [37, 366] on icon "when clicked fly up fly down collect move forward move backward fly up move for…" at bounding box center [67, 336] width 97 height 345
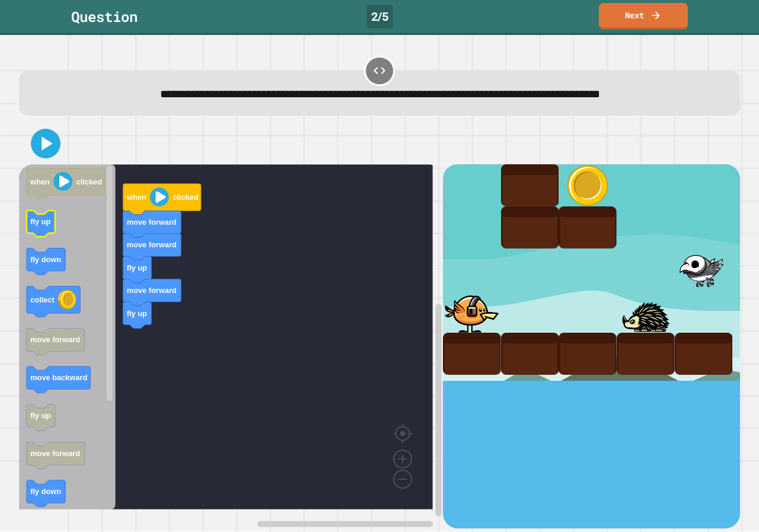
click at [44, 234] on icon "when clicked fly up fly down collect move forward move backward fly up move for…" at bounding box center [67, 336] width 97 height 345
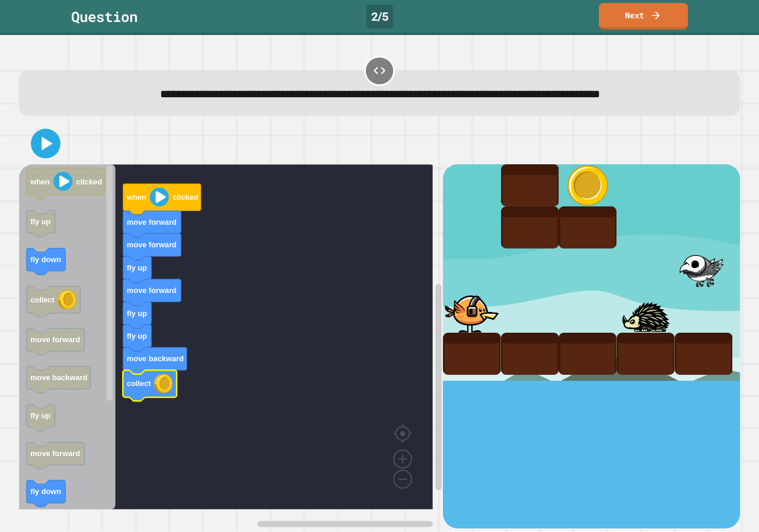
click at [59, 155] on div at bounding box center [379, 143] width 721 height 41
click at [49, 136] on icon at bounding box center [45, 143] width 27 height 27
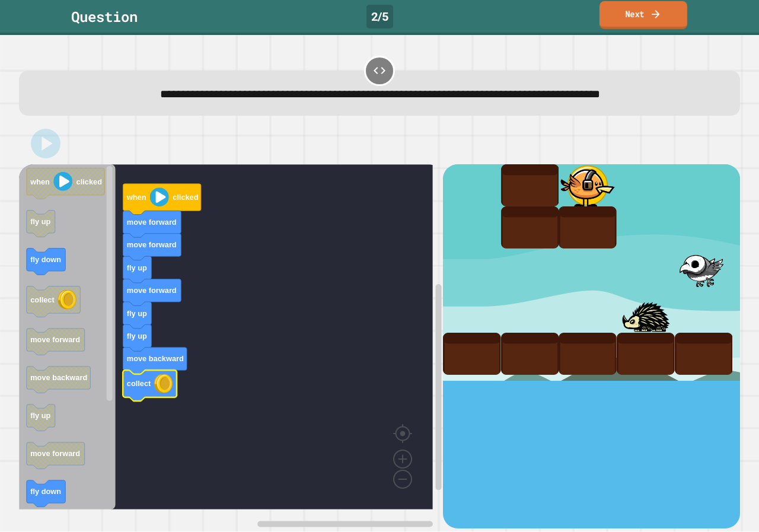
click at [636, 24] on link "Next" at bounding box center [643, 15] width 88 height 28
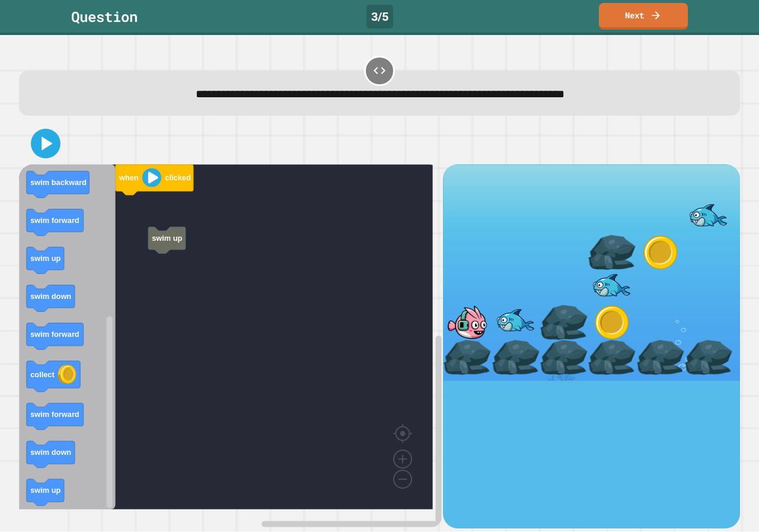
click at [110, 282] on div "when clicked swim up when clicked swim down swim backward swim down swim up col…" at bounding box center [231, 345] width 424 height 363
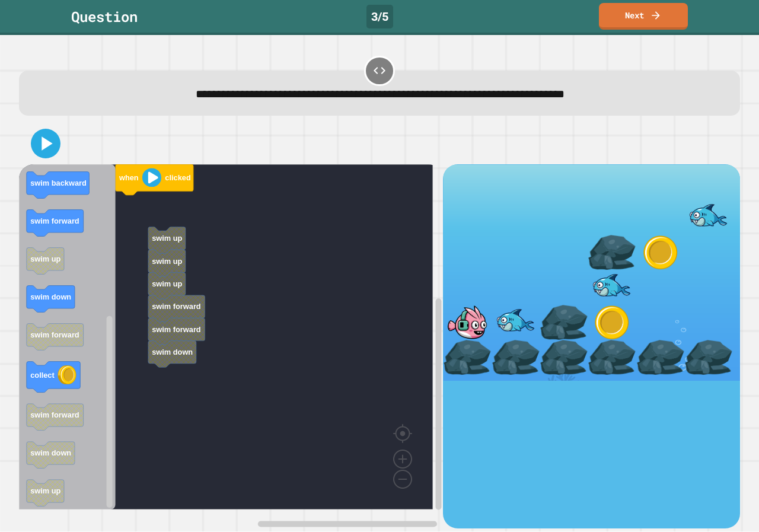
click at [132, 373] on div "when clicked swim up swim up swim up swim forward swim forward swim down when c…" at bounding box center [231, 345] width 424 height 363
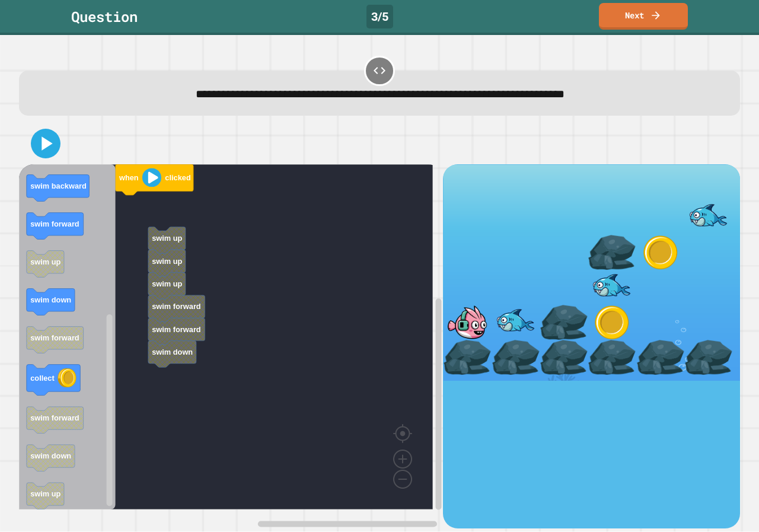
drag, startPoint x: 7, startPoint y: 405, endPoint x: 102, endPoint y: 405, distance: 94.8
click at [102, 405] on div "**********" at bounding box center [379, 283] width 759 height 497
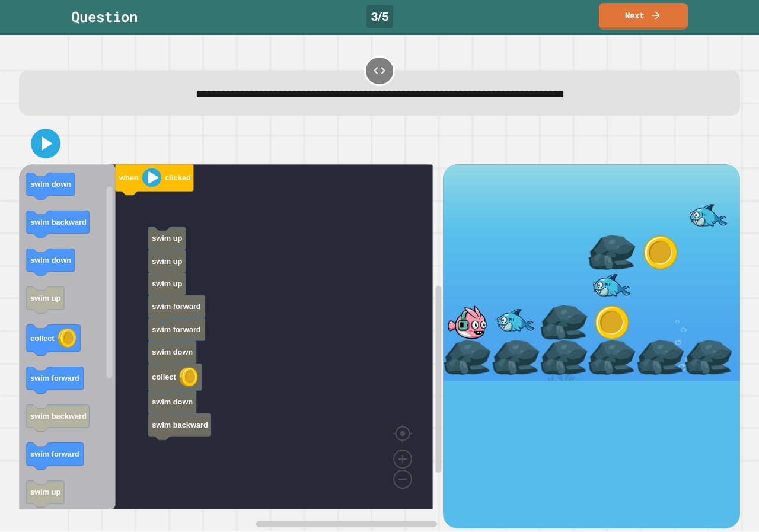
click at [127, 332] on div "when clicked swim up swim up swim up swim forward swim forward swim down collec…" at bounding box center [231, 345] width 424 height 363
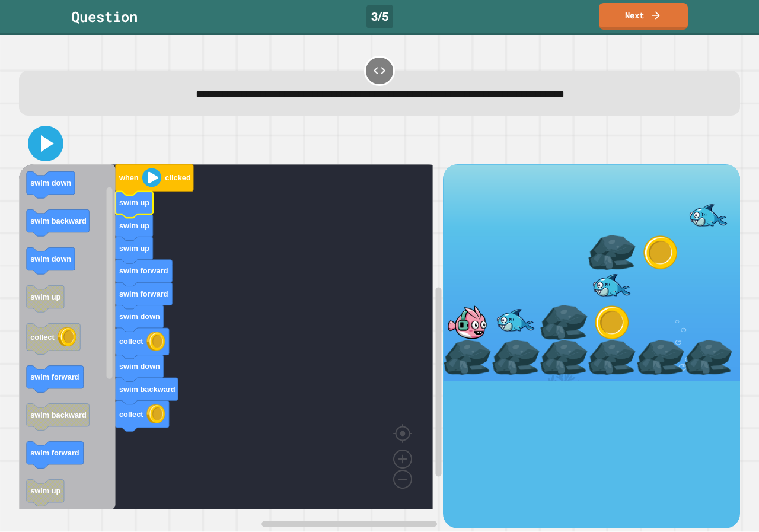
click at [40, 138] on icon at bounding box center [45, 143] width 28 height 28
click at [660, 9] on icon at bounding box center [654, 13] width 11 height 12
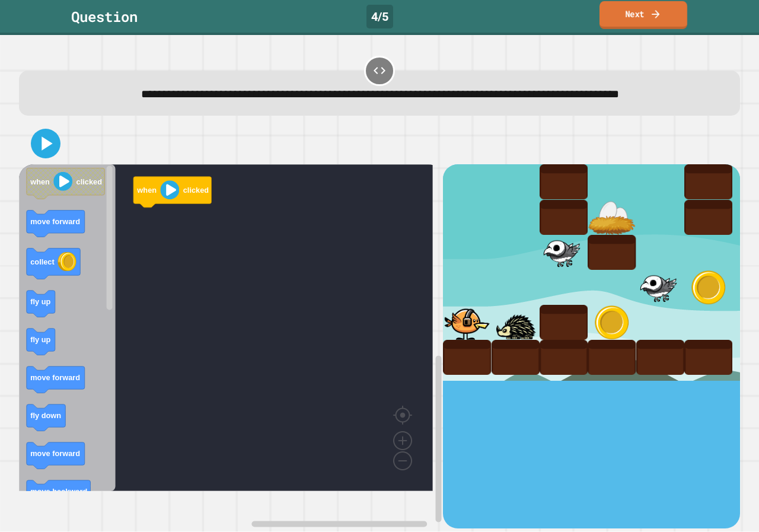
drag, startPoint x: 676, startPoint y: 22, endPoint x: 674, endPoint y: 41, distance: 19.1
click at [676, 34] on div "Question 4 / 5 Next" at bounding box center [379, 17] width 759 height 35
click at [637, 5] on link "Next" at bounding box center [643, 15] width 83 height 28
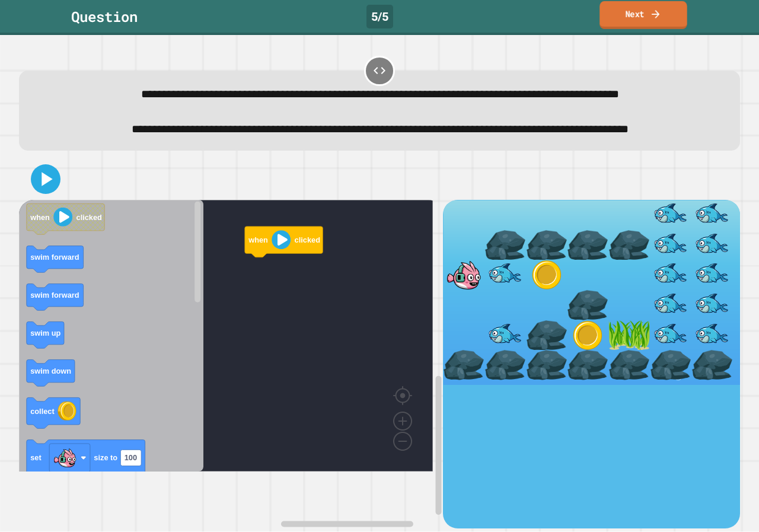
click at [629, 10] on link "Next" at bounding box center [643, 15] width 88 height 28
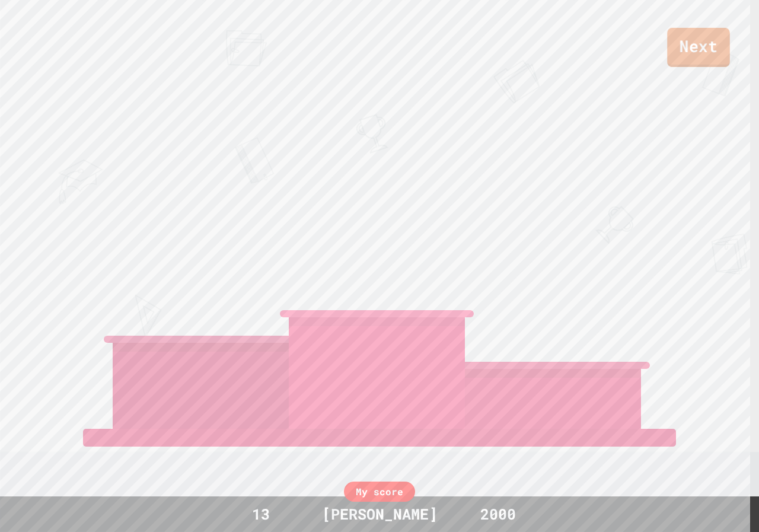
click at [711, 35] on link "Next" at bounding box center [698, 47] width 62 height 39
